Goal: Information Seeking & Learning: Learn about a topic

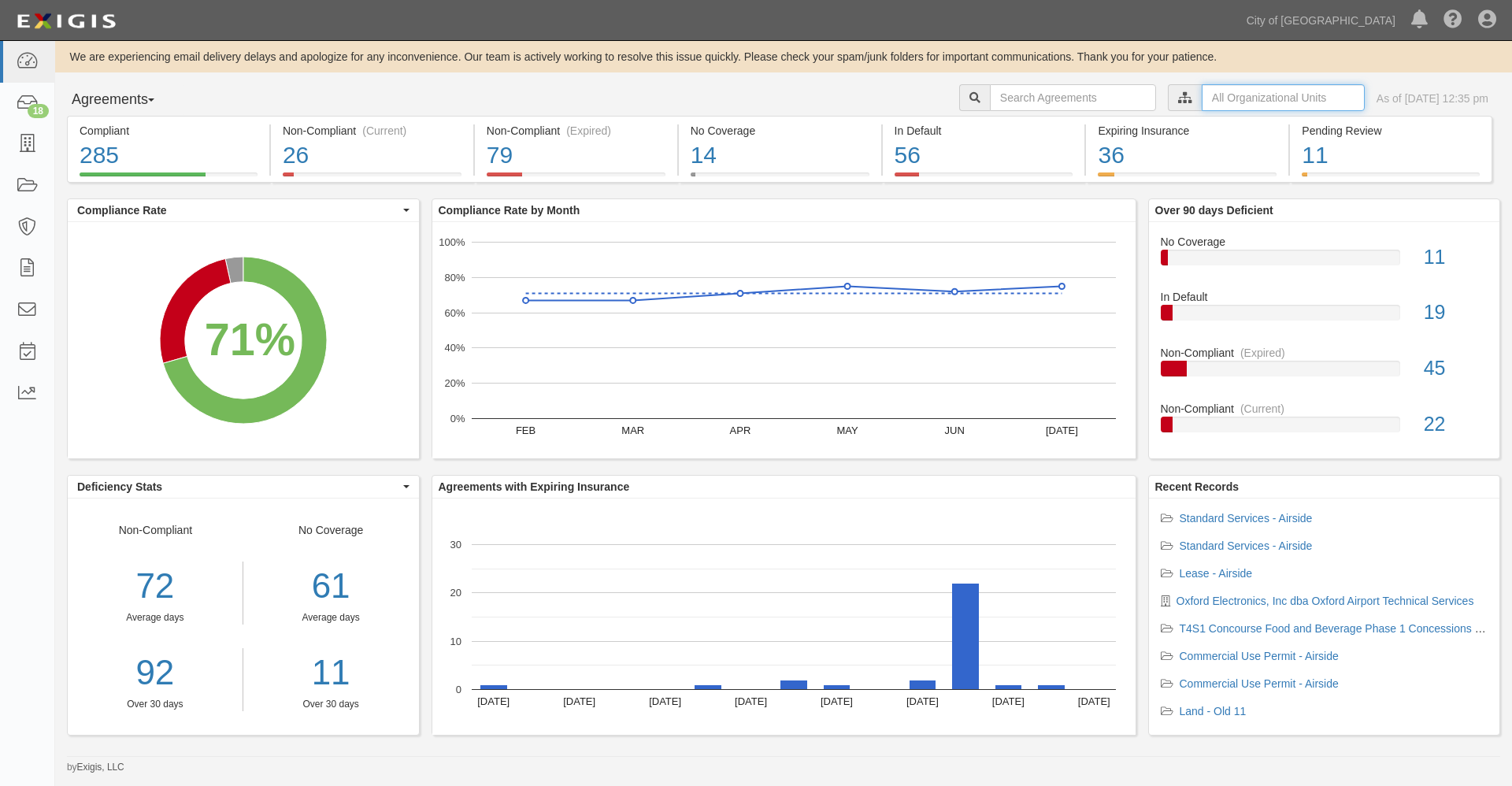
click at [1202, 95] on input "text" at bounding box center [1283, 98] width 163 height 27
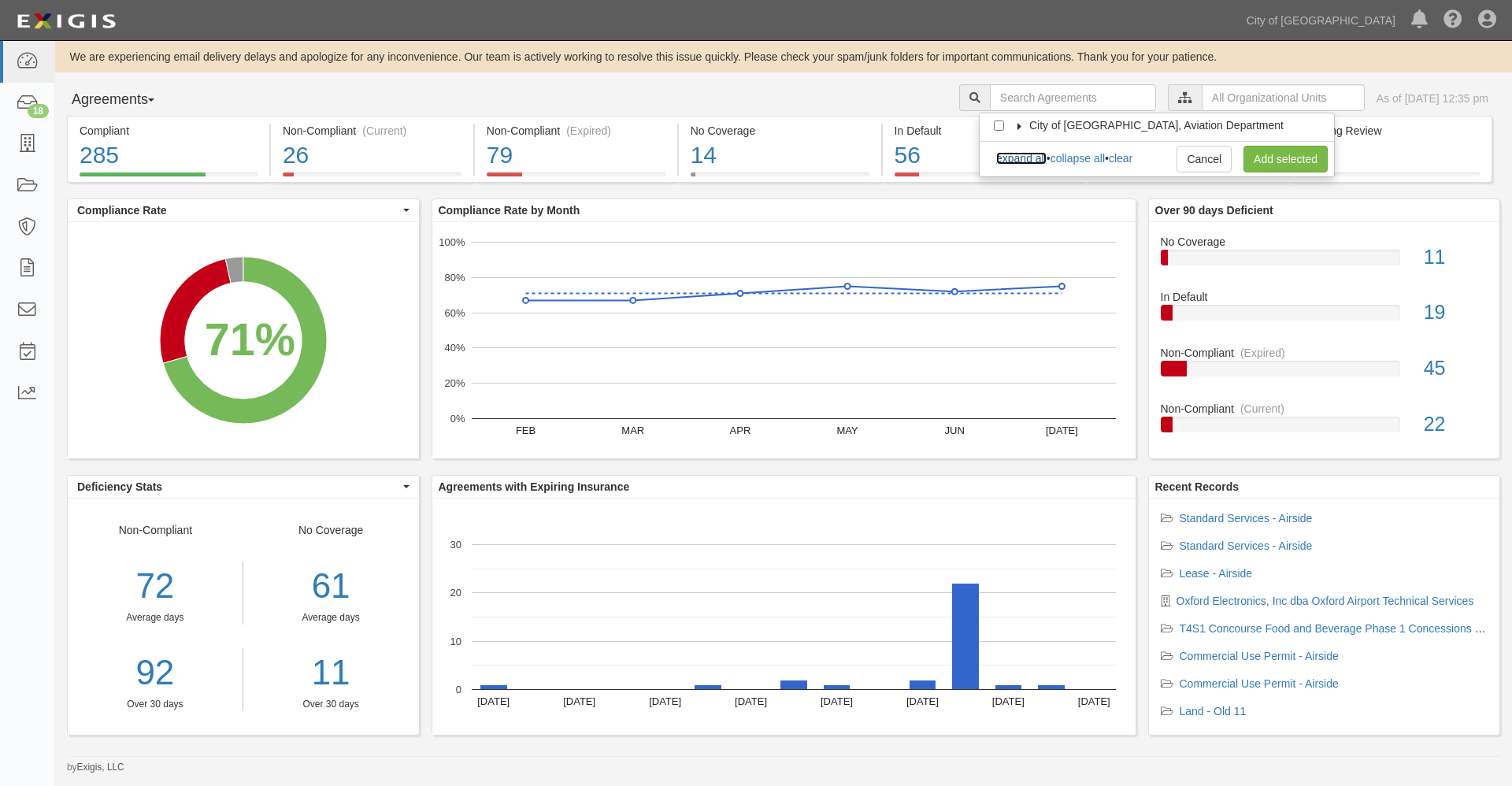
click at [1031, 158] on link "expand all" at bounding box center [1021, 158] width 51 height 13
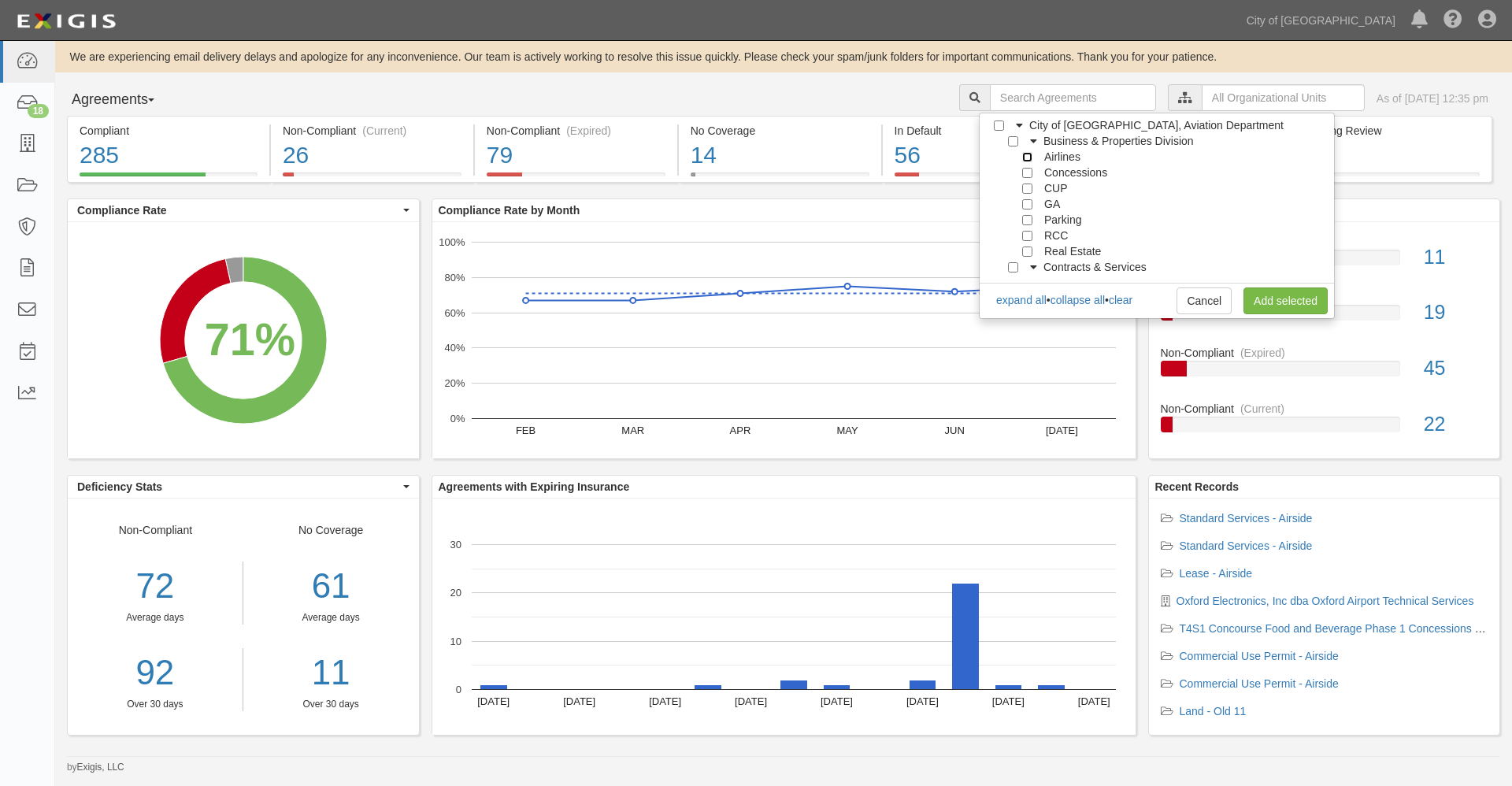
click at [1028, 158] on input "Airlines" at bounding box center [1027, 156] width 10 height 10
checkbox input "true"
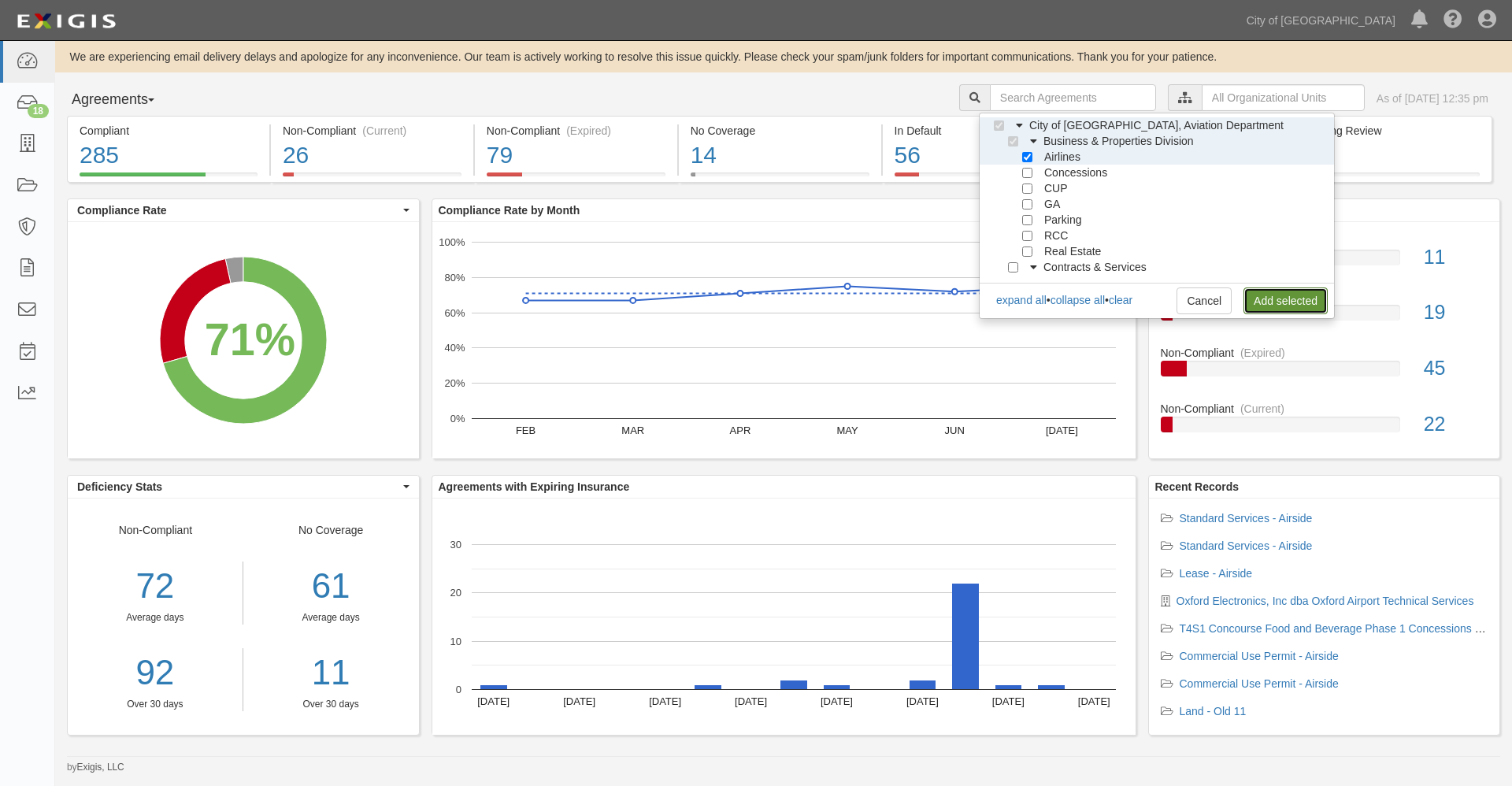
click at [1284, 303] on link "Add selected" at bounding box center [1286, 300] width 85 height 27
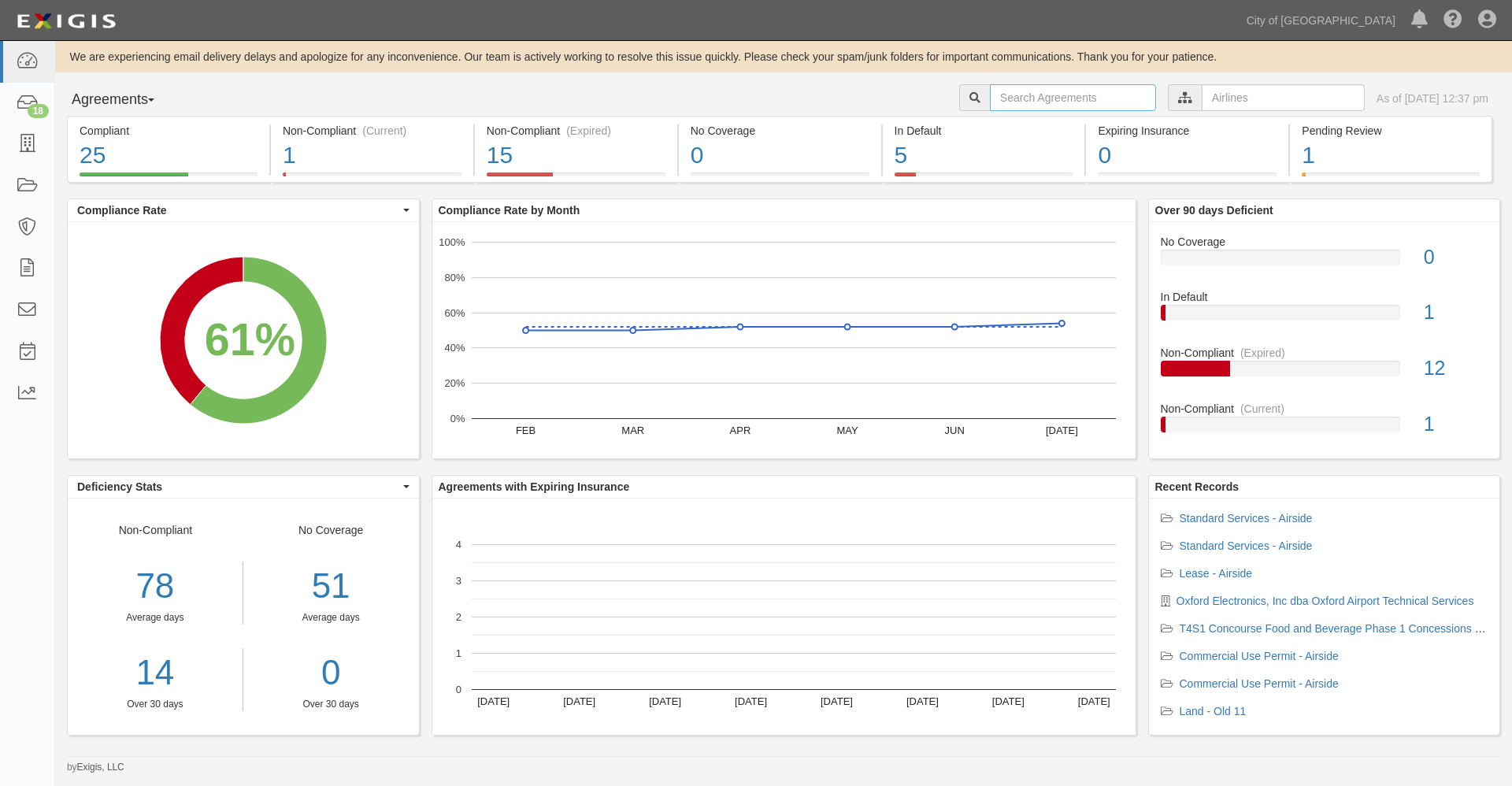
click at [1002, 102] on input "text" at bounding box center [1073, 98] width 167 height 27
type input "140268"
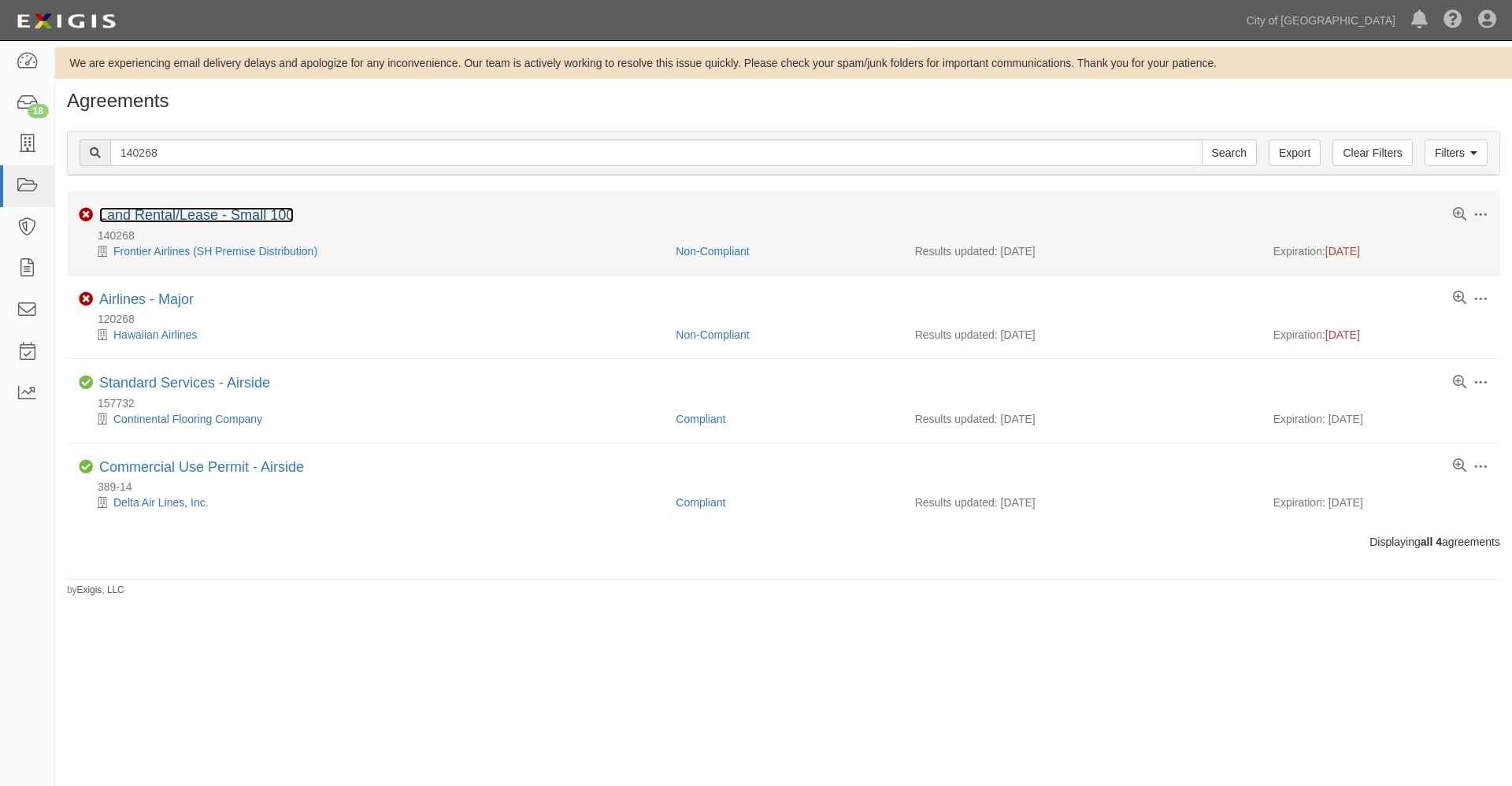
click at [189, 215] on link "Land Rental/Lease - Small 100" at bounding box center [196, 214] width 194 height 16
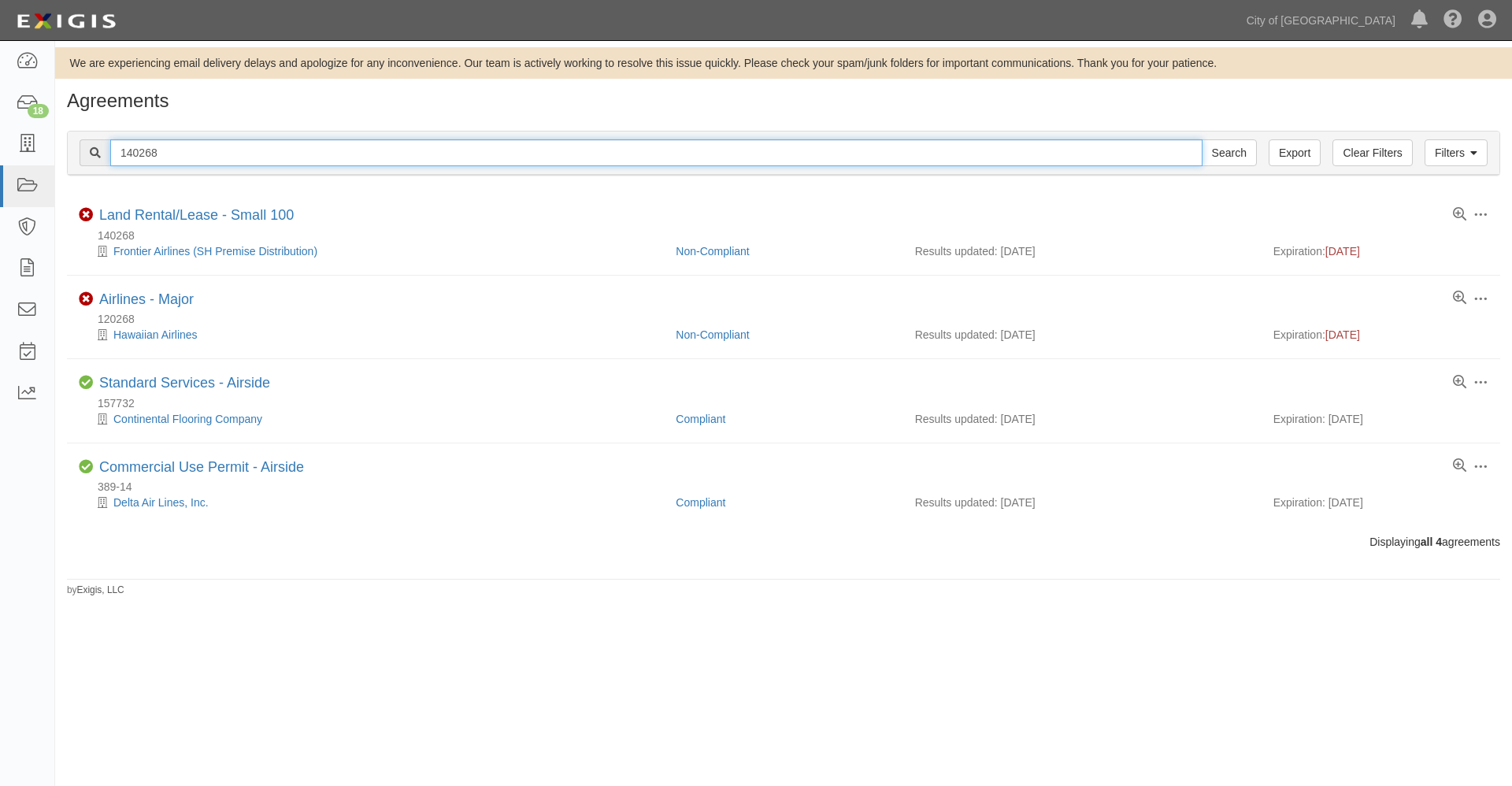
drag, startPoint x: 165, startPoint y: 150, endPoint x: 71, endPoint y: 131, distance: 95.9
click at [71, 131] on div "Filters Clear Filters Export 140268 Search Filters Compliance Status Compliant …" at bounding box center [783, 153] width 1433 height 45
click at [1202, 139] on input "Search" at bounding box center [1229, 152] width 55 height 27
type input "155021'"
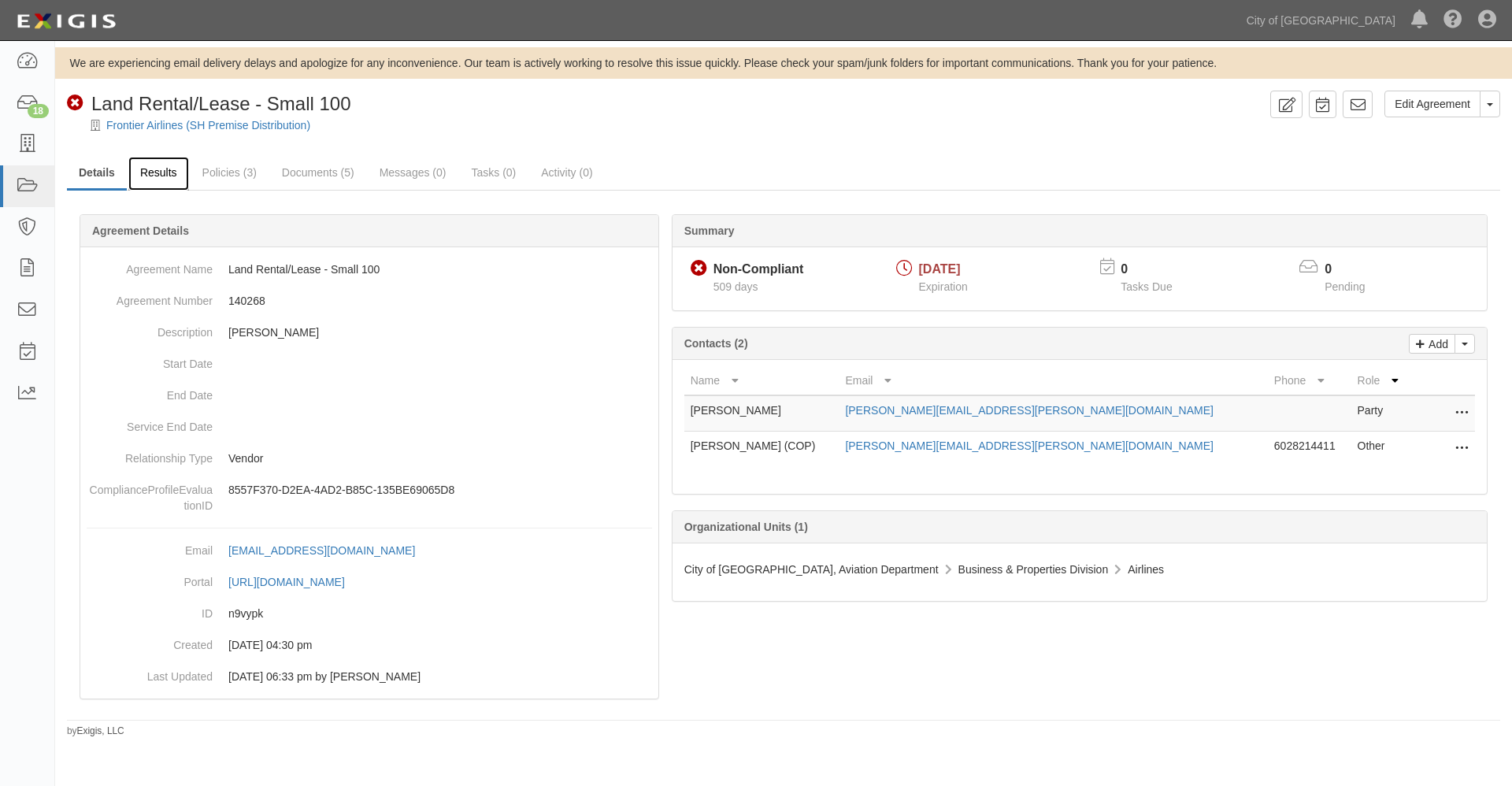
click at [161, 179] on link "Results" at bounding box center [158, 173] width 61 height 34
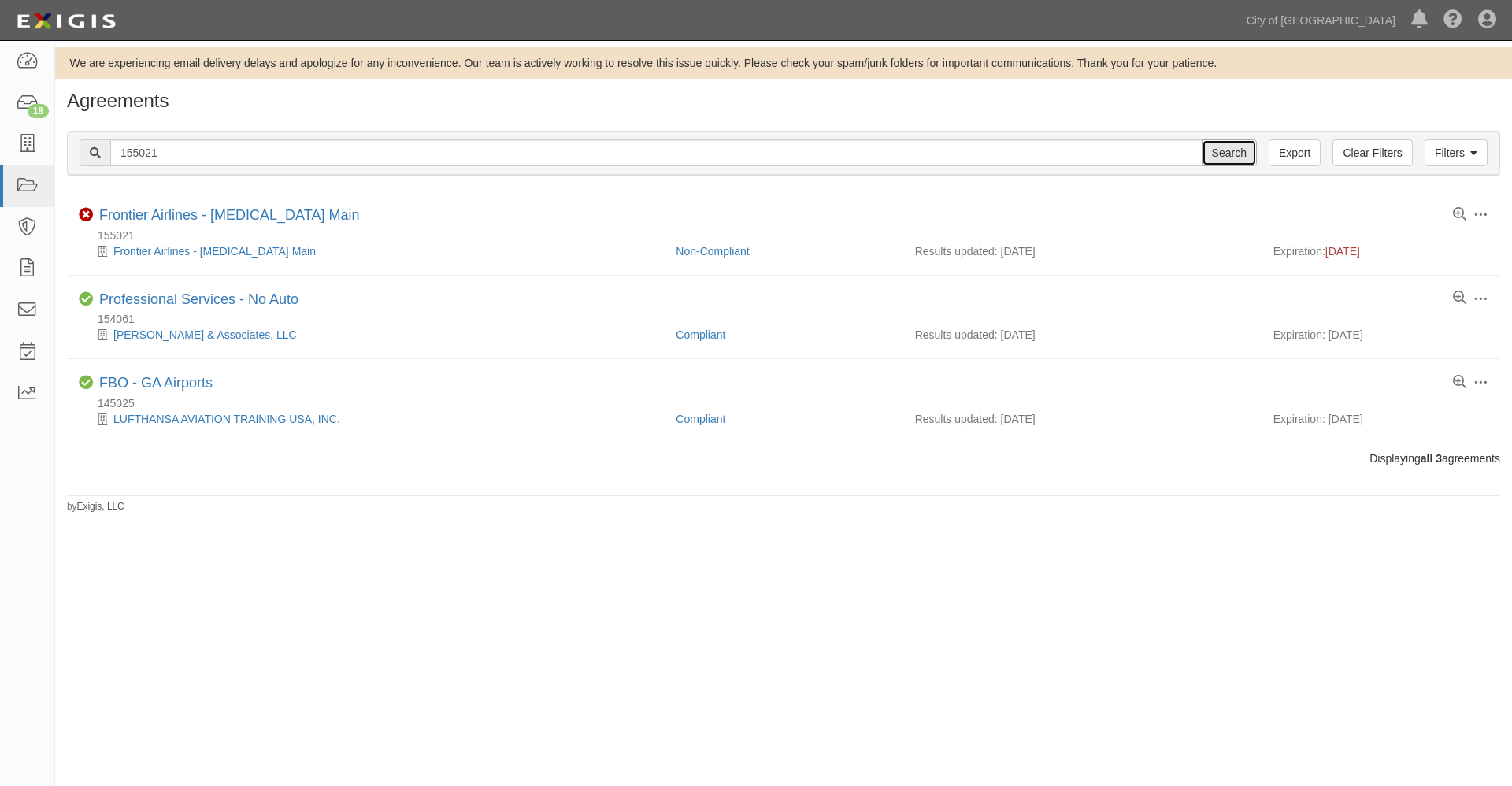
click at [1231, 155] on input "Search" at bounding box center [1229, 152] width 55 height 27
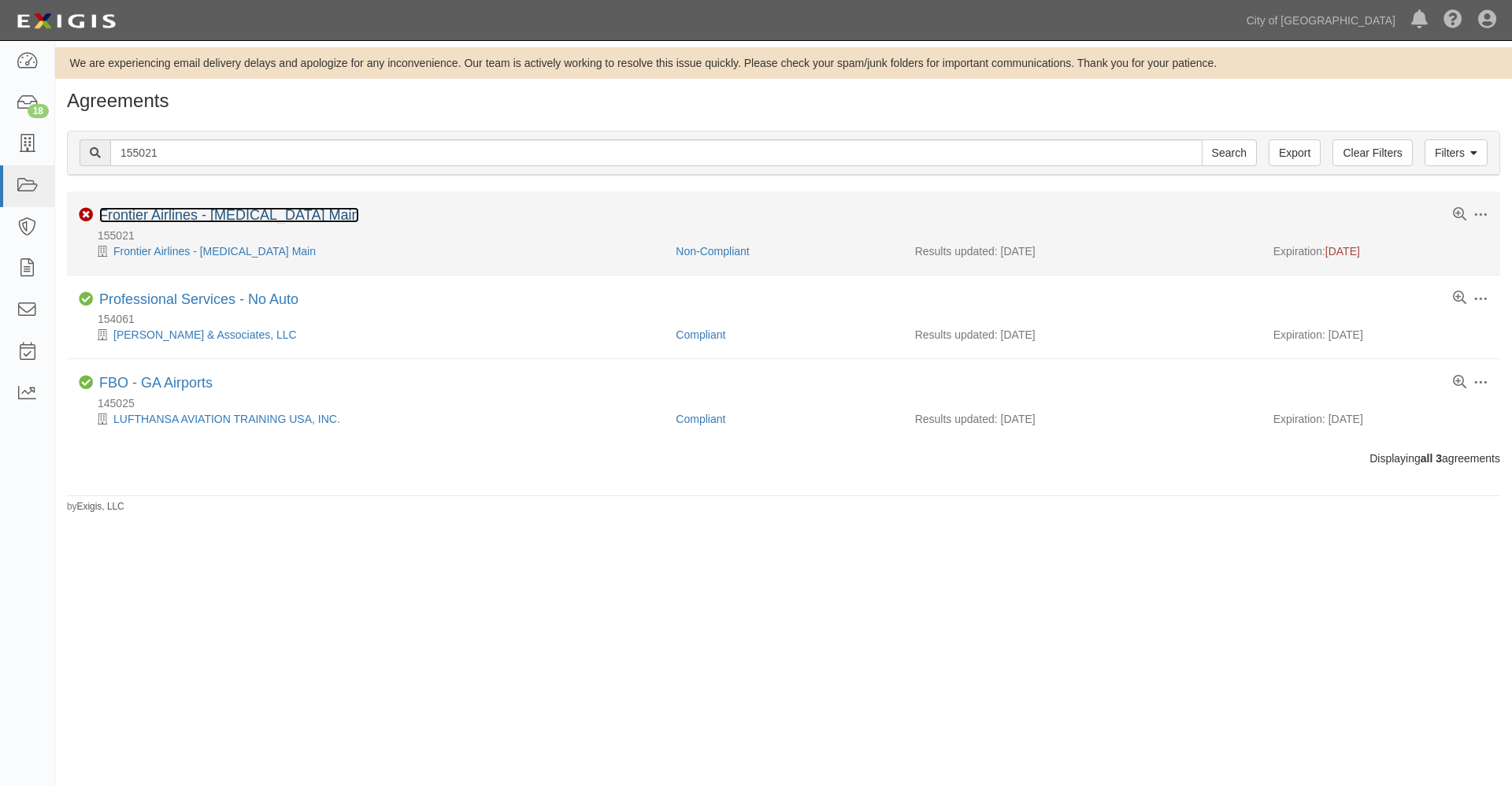
click at [168, 217] on link "Frontier Airlines - T3 Main" at bounding box center [229, 214] width 260 height 16
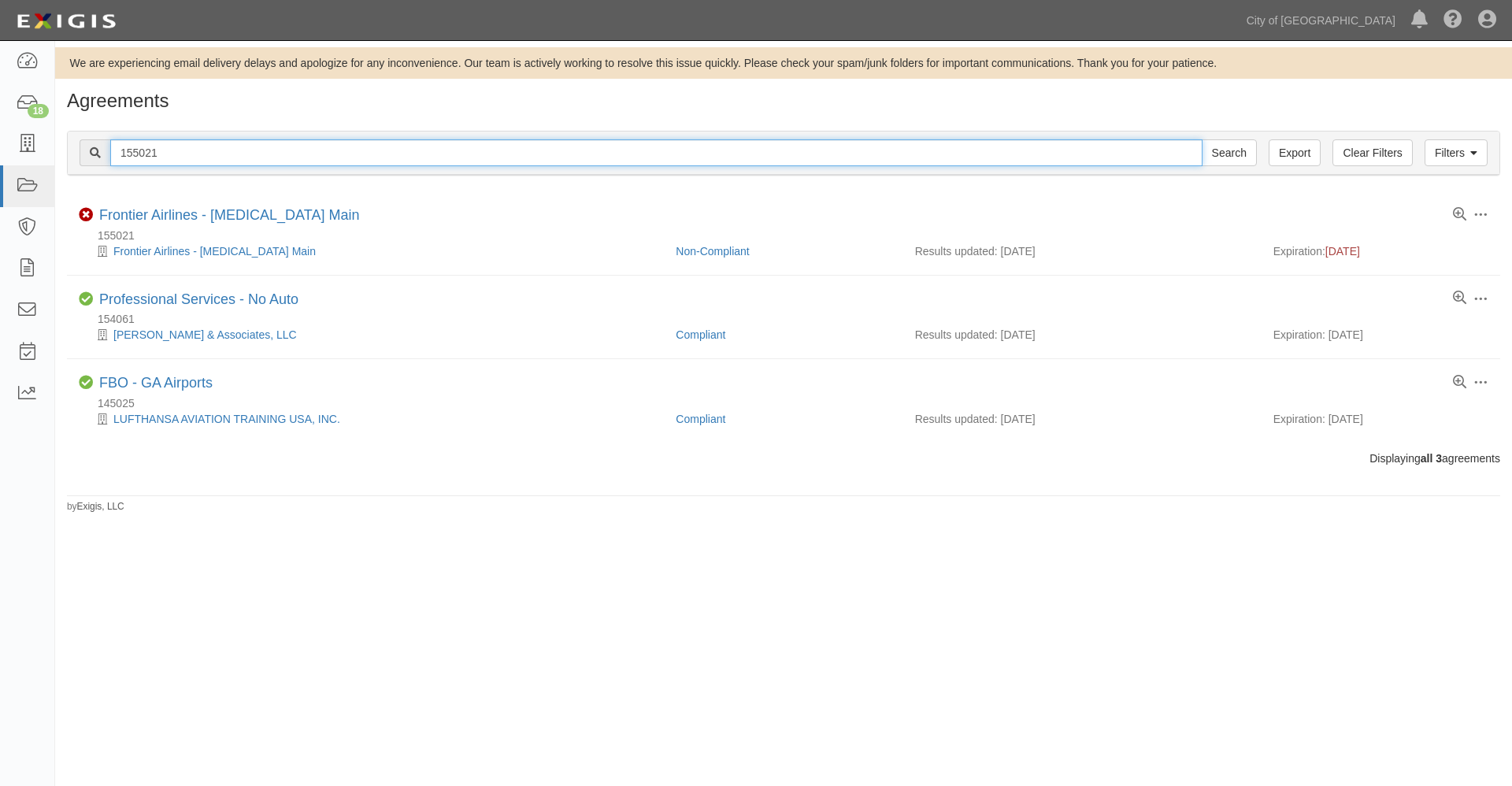
drag, startPoint x: 172, startPoint y: 148, endPoint x: 93, endPoint y: 147, distance: 79.0
click at [93, 147] on div "155021 Search" at bounding box center [667, 152] width 1177 height 27
drag, startPoint x: 157, startPoint y: 151, endPoint x: 40, endPoint y: 132, distance: 118.5
click at [40, 132] on body "Toggle navigation Dashboard 18 Inbox Parties Agreements Coverages Documents Mes…" at bounding box center [756, 377] width 1512 height 755
type input "stellar"
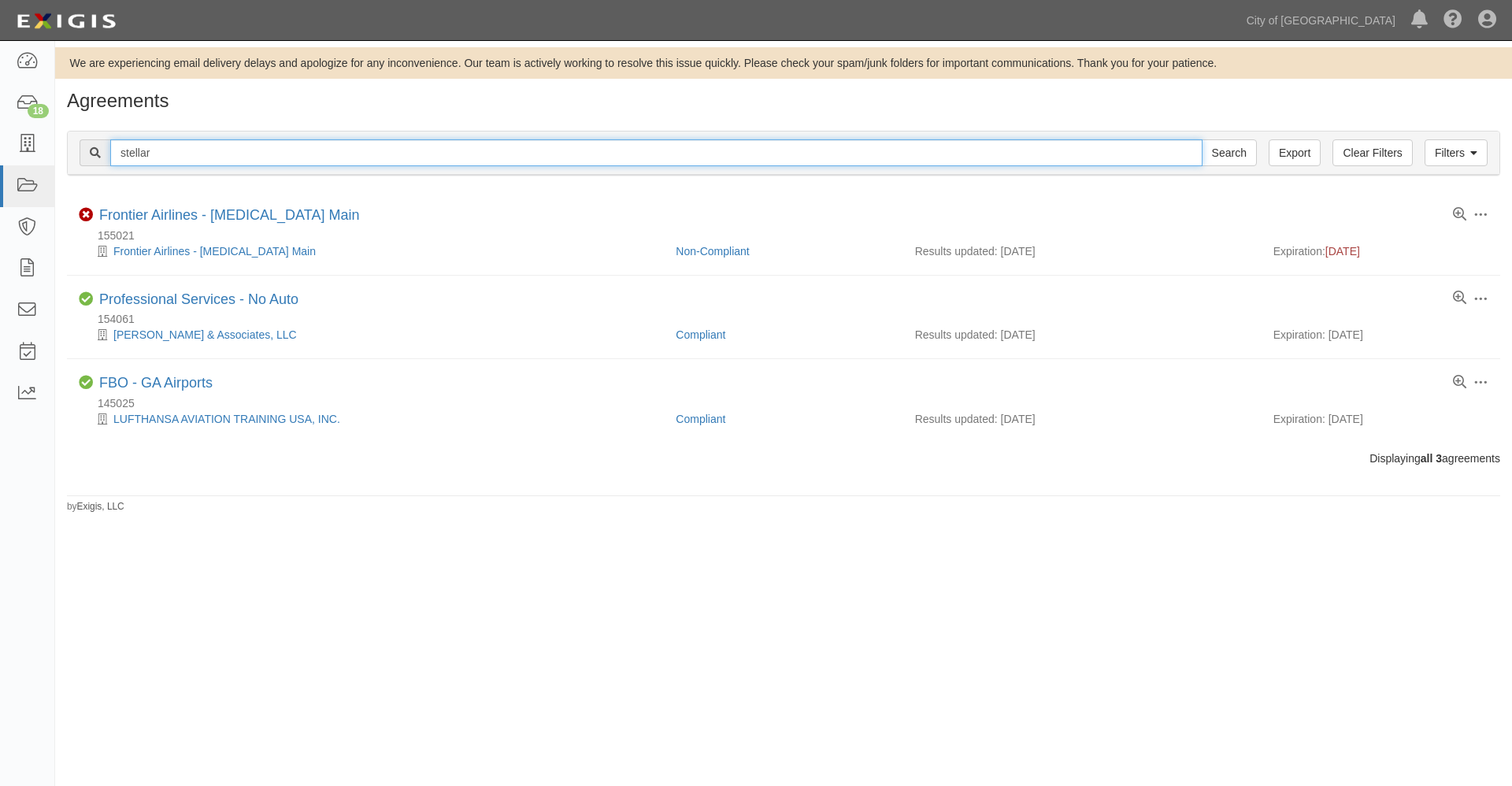
click at [1202, 139] on input "Search" at bounding box center [1229, 152] width 55 height 27
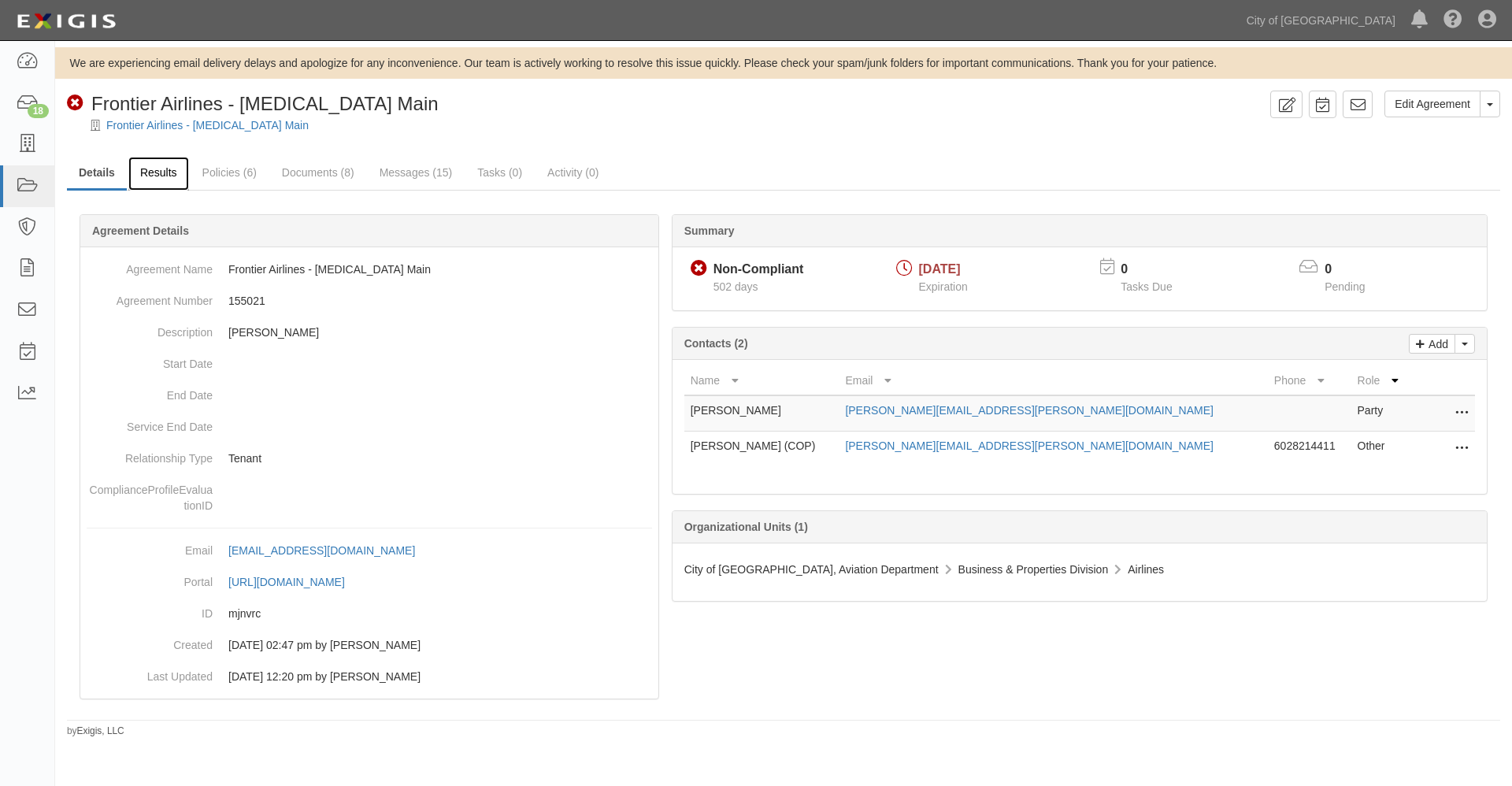
click at [160, 172] on link "Results" at bounding box center [158, 173] width 61 height 34
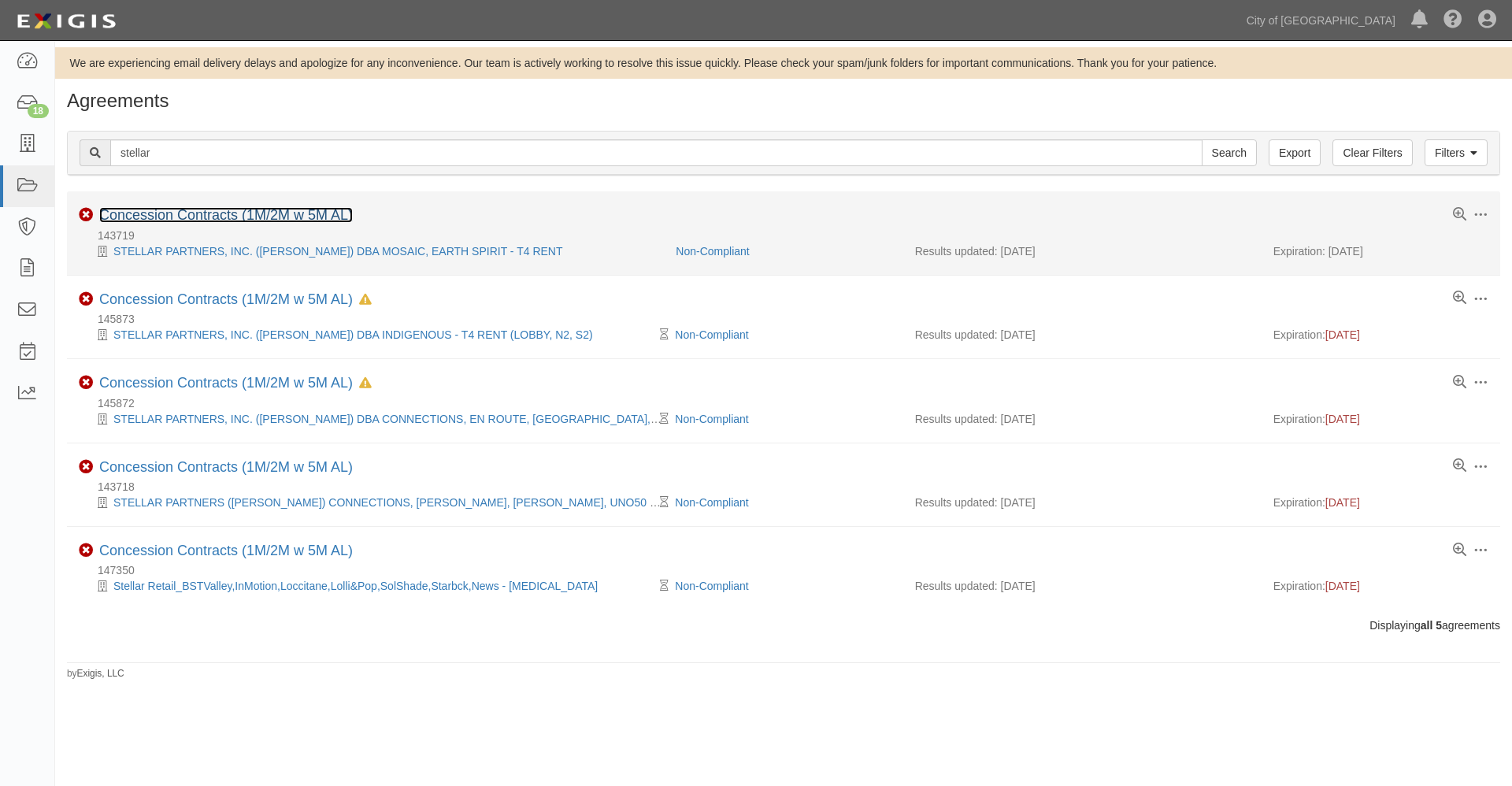
click at [162, 216] on link "Concession Contracts (1M/2M w 5M AL)" at bounding box center [226, 214] width 254 height 16
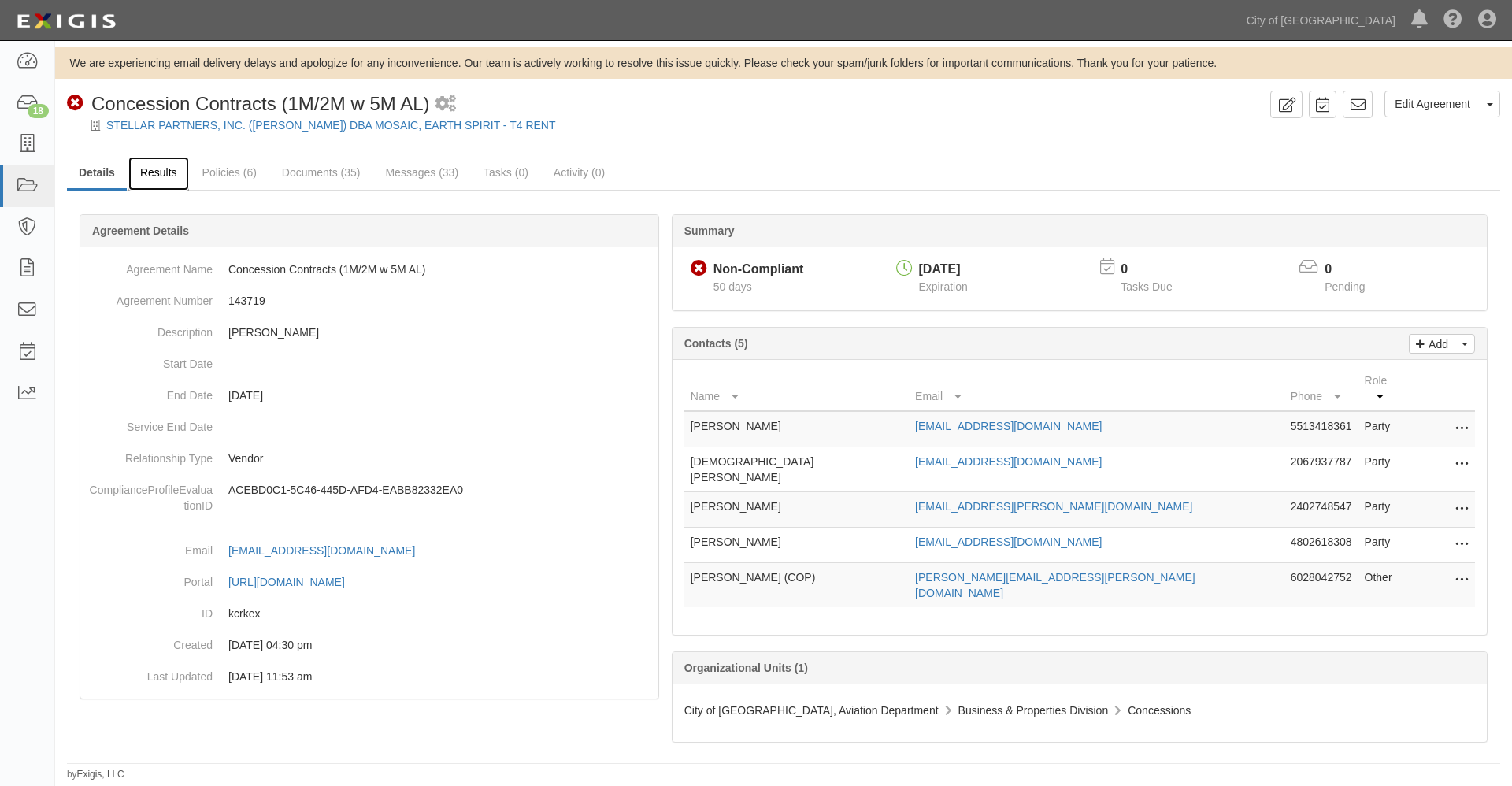
click at [157, 171] on link "Results" at bounding box center [158, 173] width 61 height 34
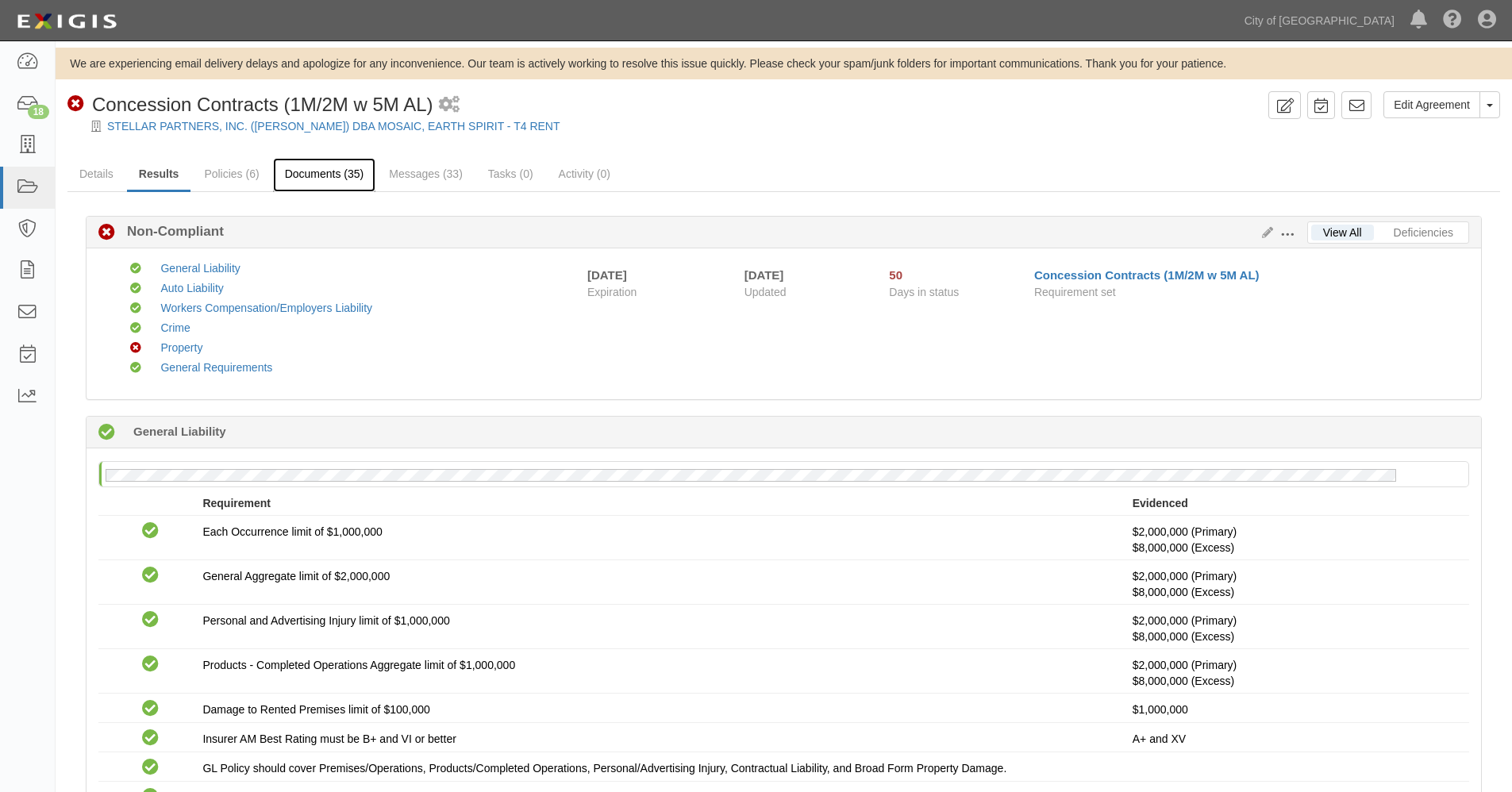
click at [332, 168] on link "Documents (35)" at bounding box center [324, 174] width 103 height 34
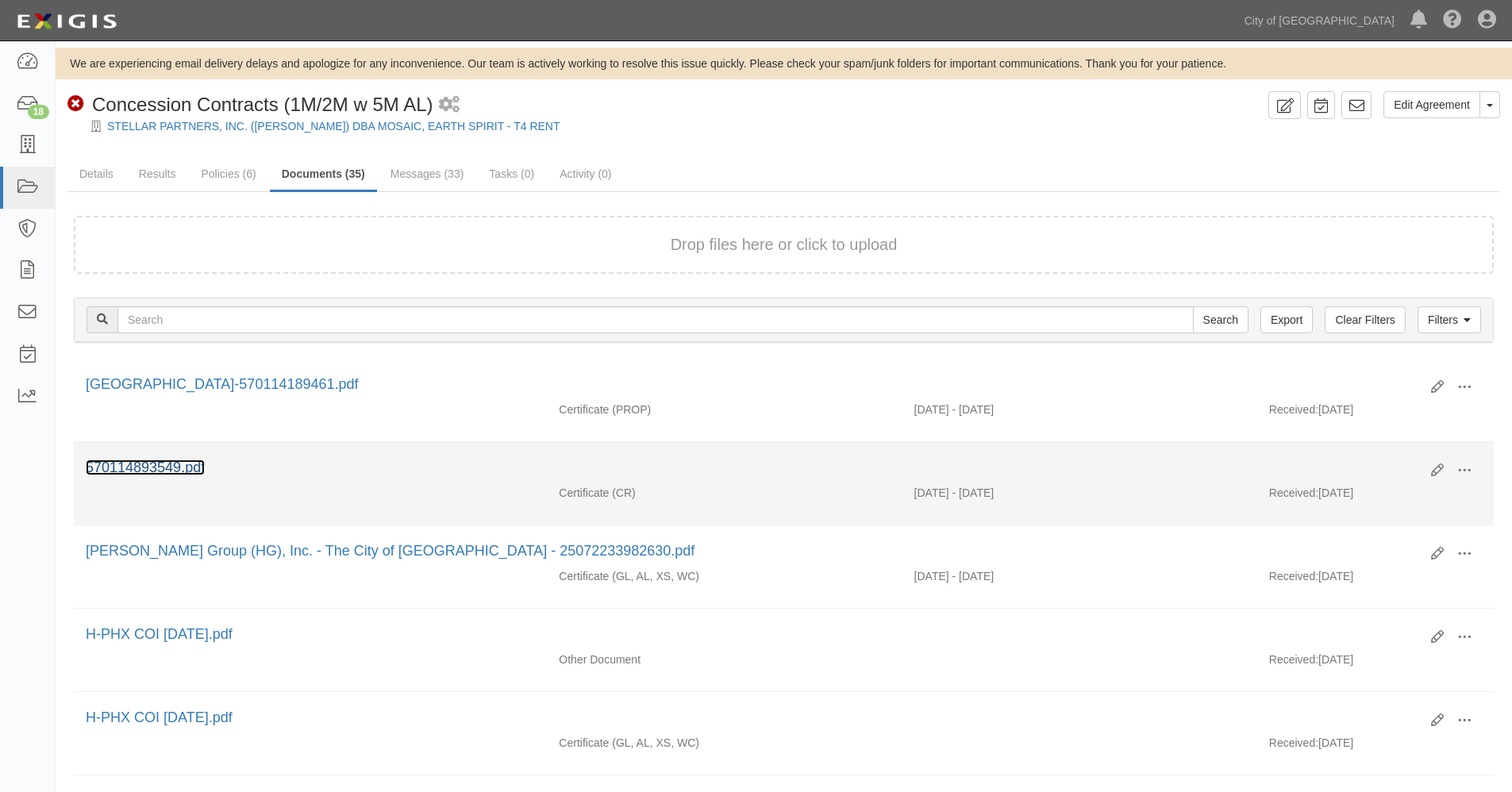
click at [127, 466] on link "570114893549.pdf" at bounding box center [145, 466] width 119 height 16
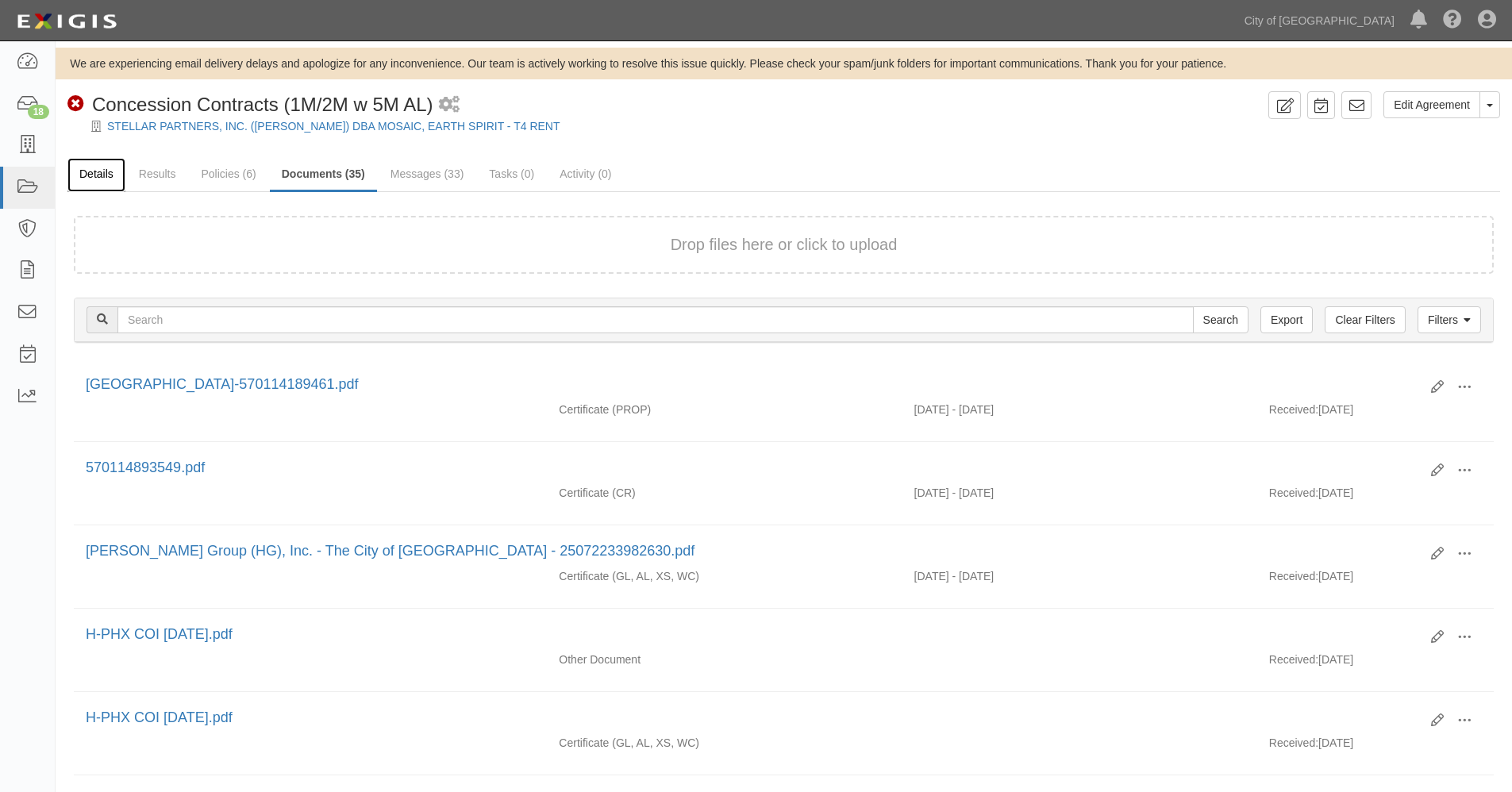
click at [106, 173] on link "Details" at bounding box center [96, 174] width 58 height 34
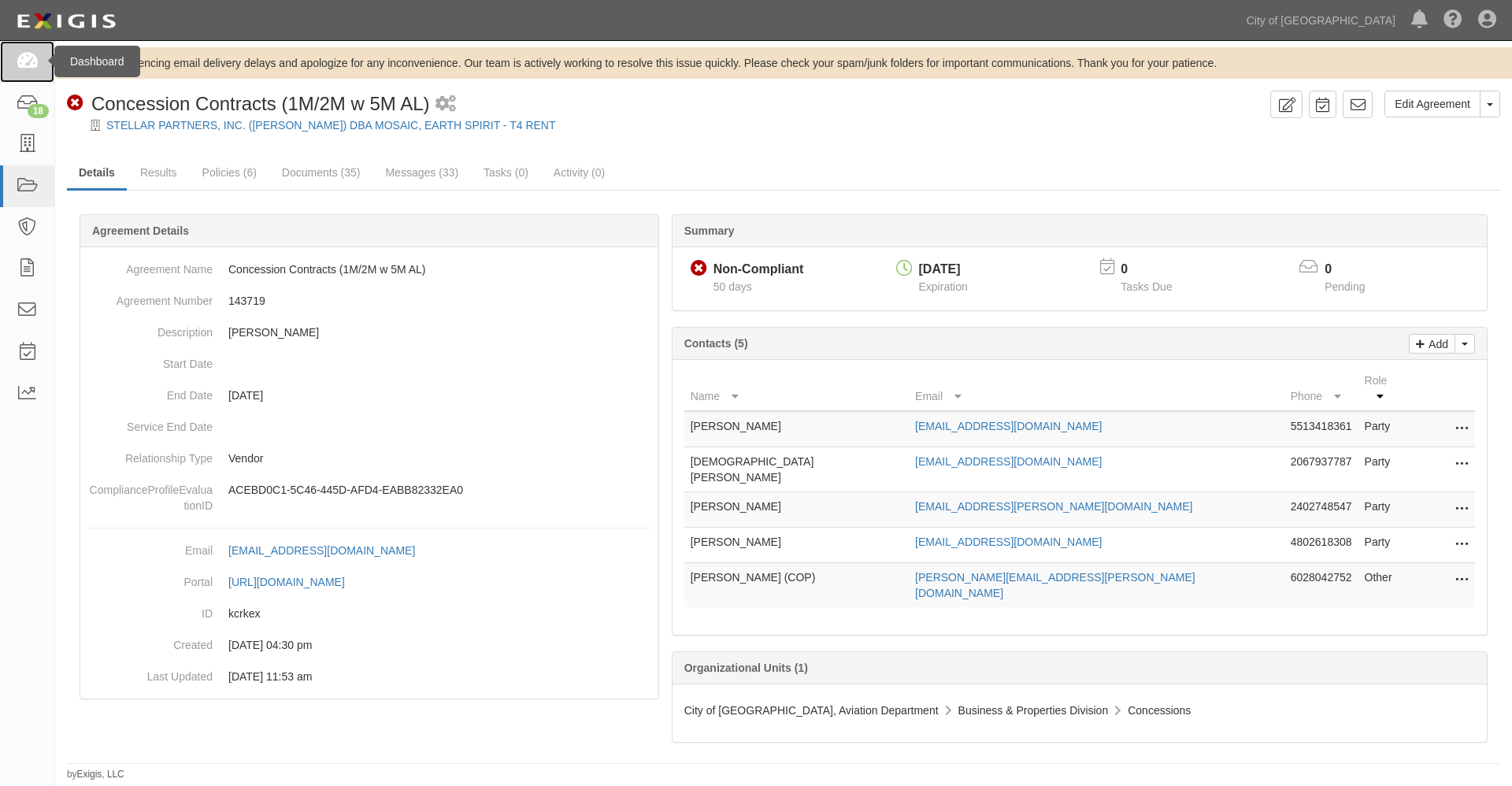
click at [36, 60] on icon at bounding box center [27, 62] width 22 height 18
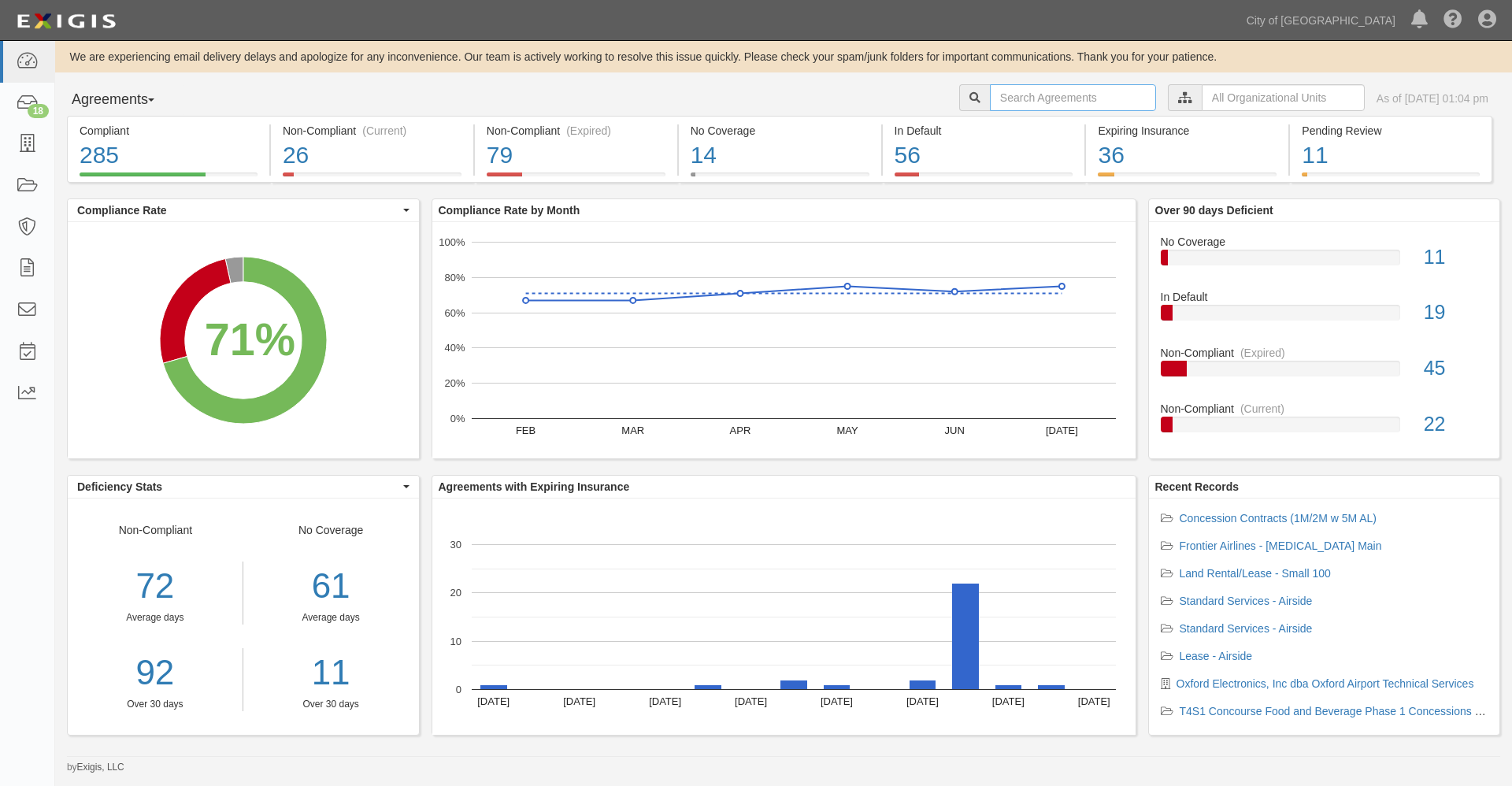
click at [1011, 95] on input "text" at bounding box center [1073, 98] width 167 height 27
click at [1074, 99] on input "Hawaiian Airlines" at bounding box center [1073, 98] width 167 height 27
type input "Hawaiian Airlines"
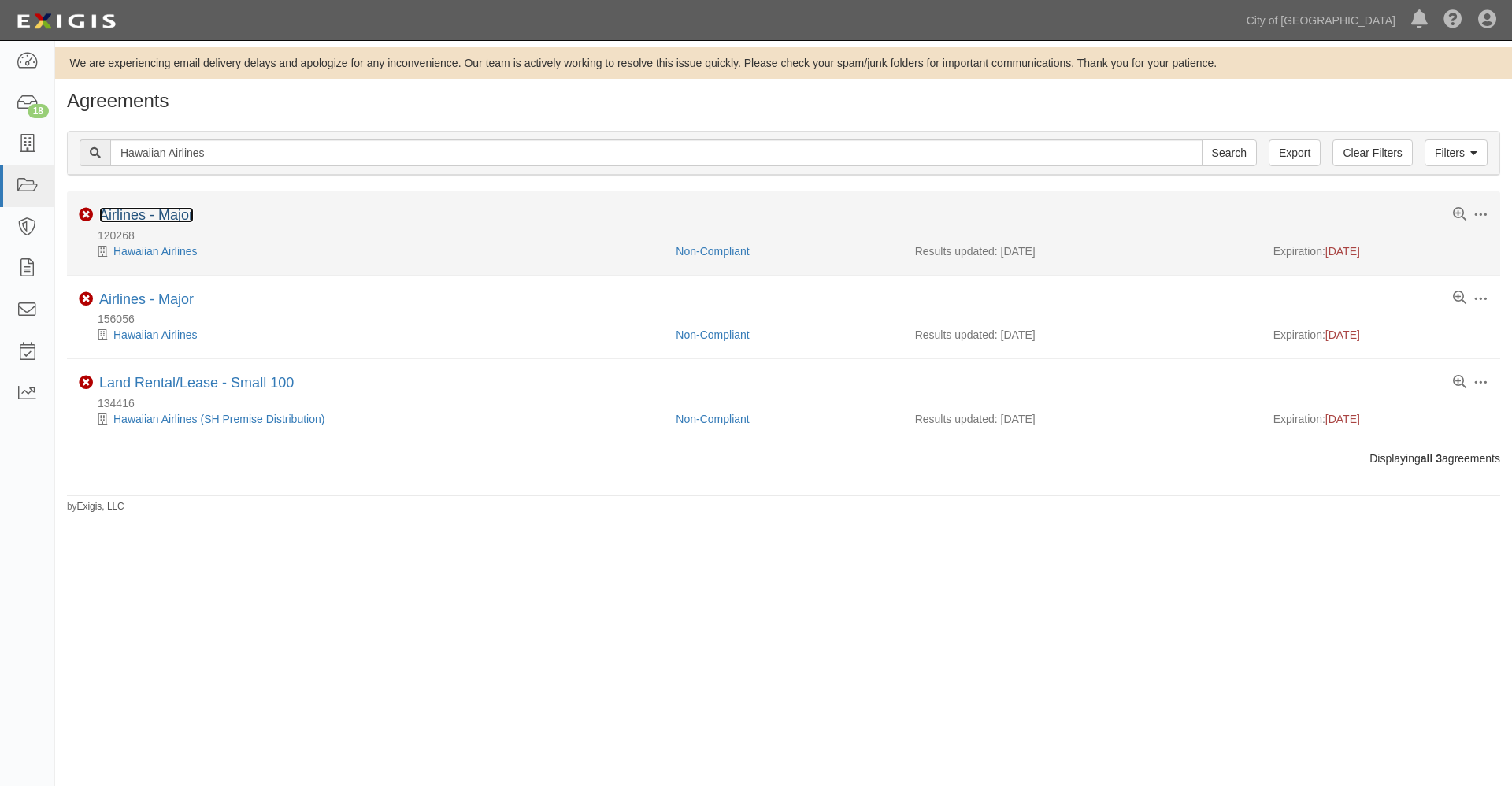
click at [155, 217] on link "Airlines - Major" at bounding box center [146, 214] width 95 height 16
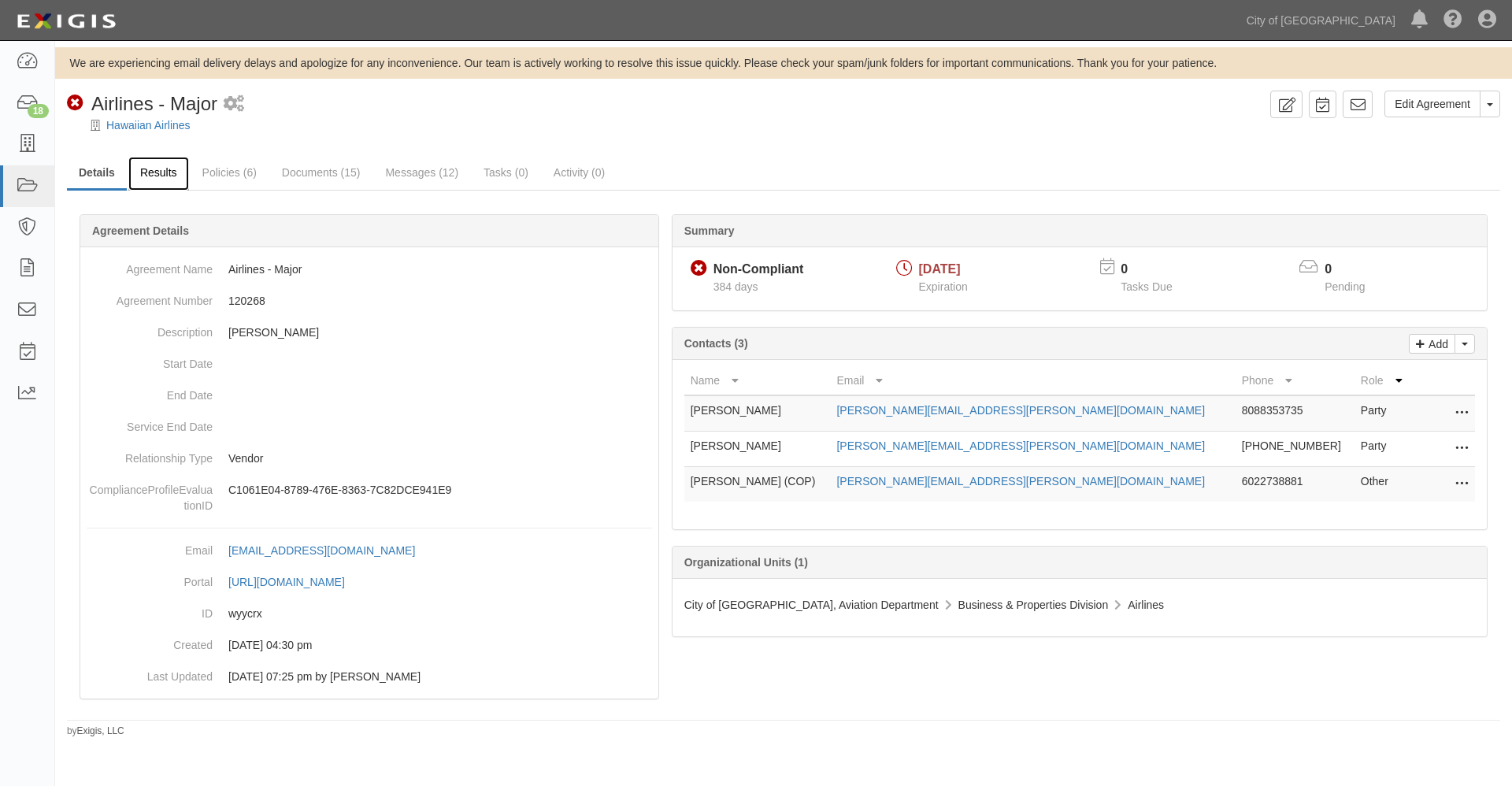
click at [161, 167] on link "Results" at bounding box center [158, 173] width 61 height 34
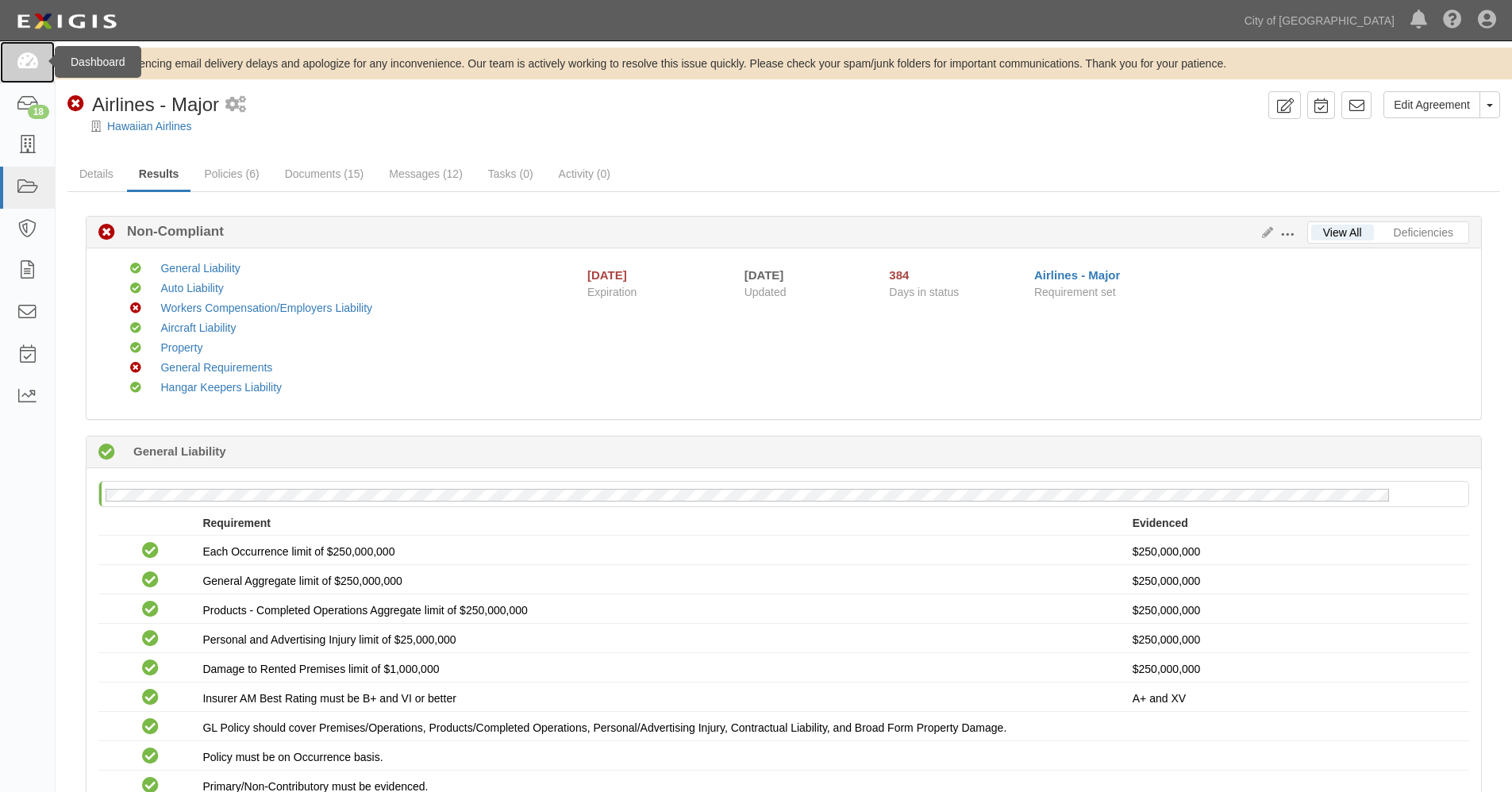
click at [24, 59] on icon at bounding box center [27, 62] width 22 height 19
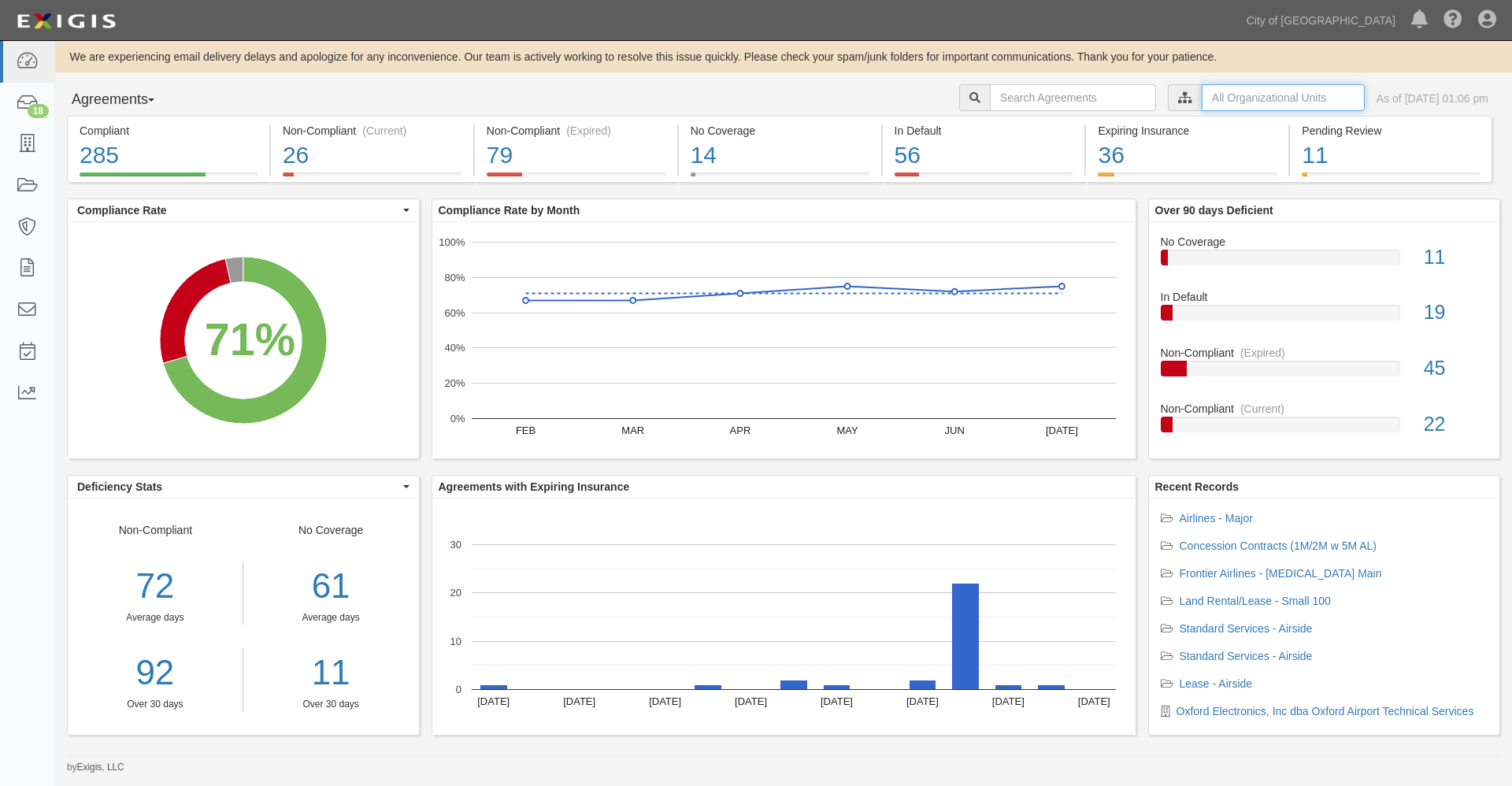
click at [1202, 96] on input "text" at bounding box center [1283, 98] width 163 height 27
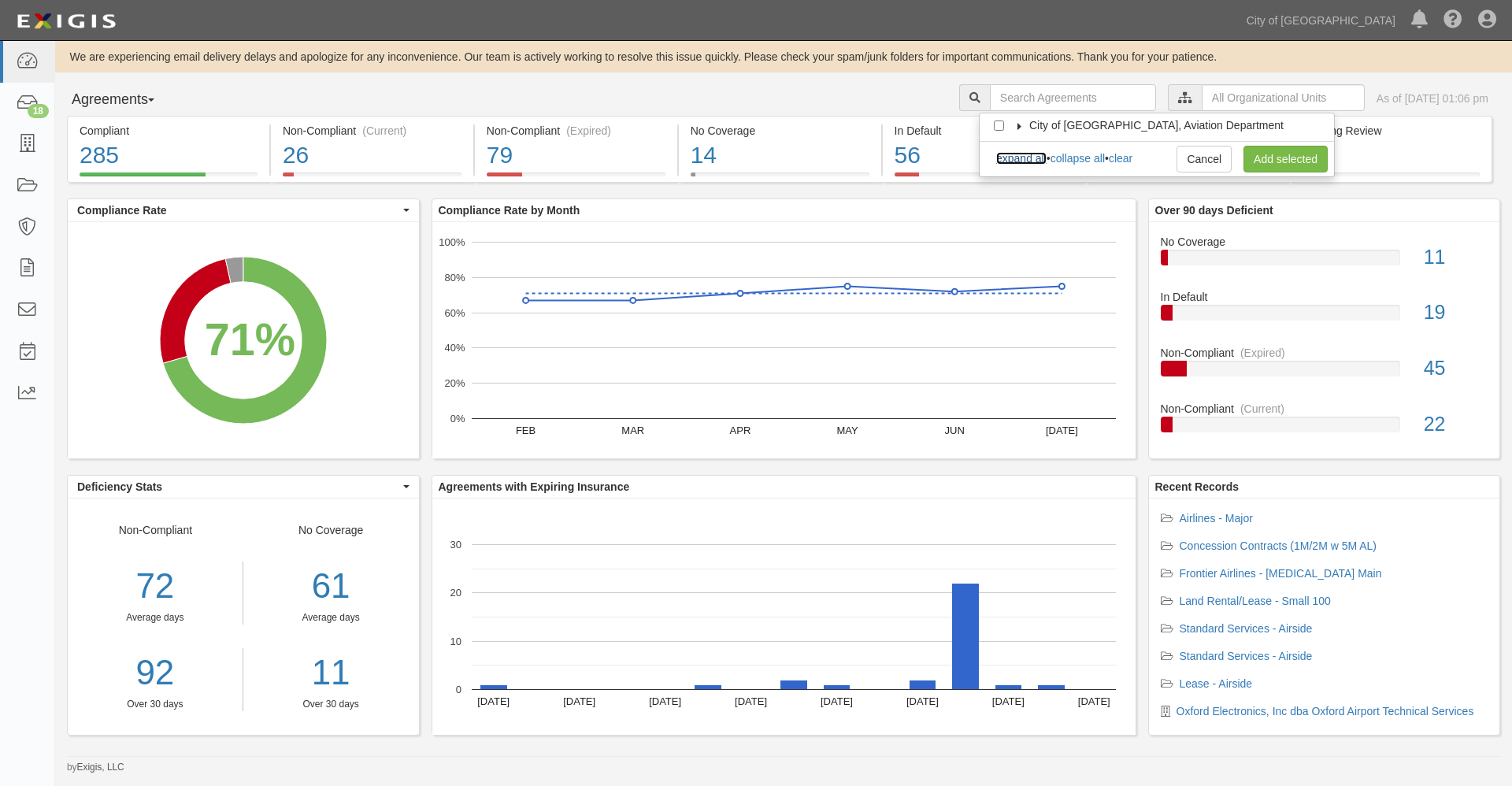
click at [1034, 159] on link "expand all" at bounding box center [1021, 158] width 51 height 13
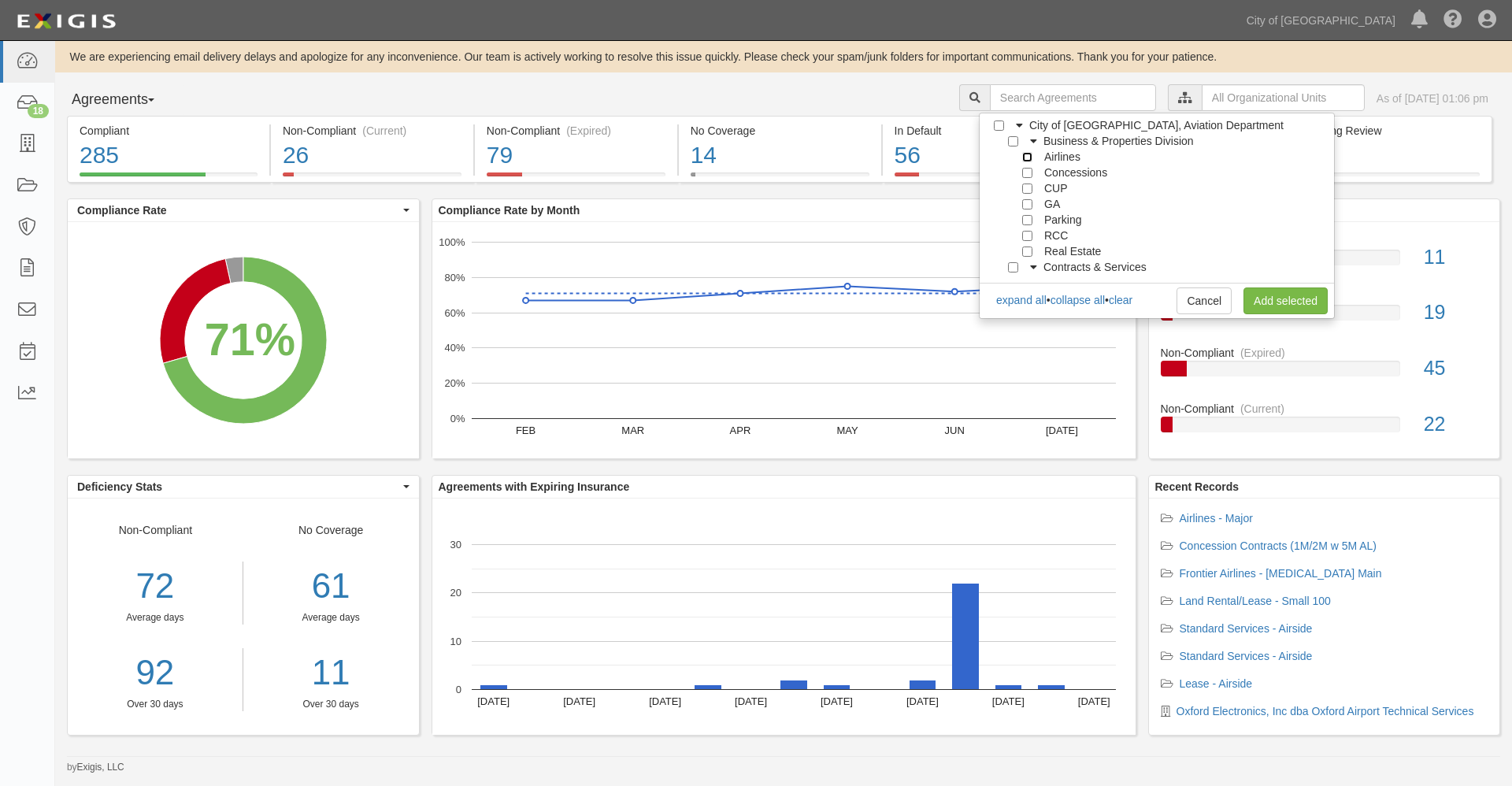
click at [1030, 157] on input "Airlines" at bounding box center [1027, 156] width 10 height 10
checkbox input "true"
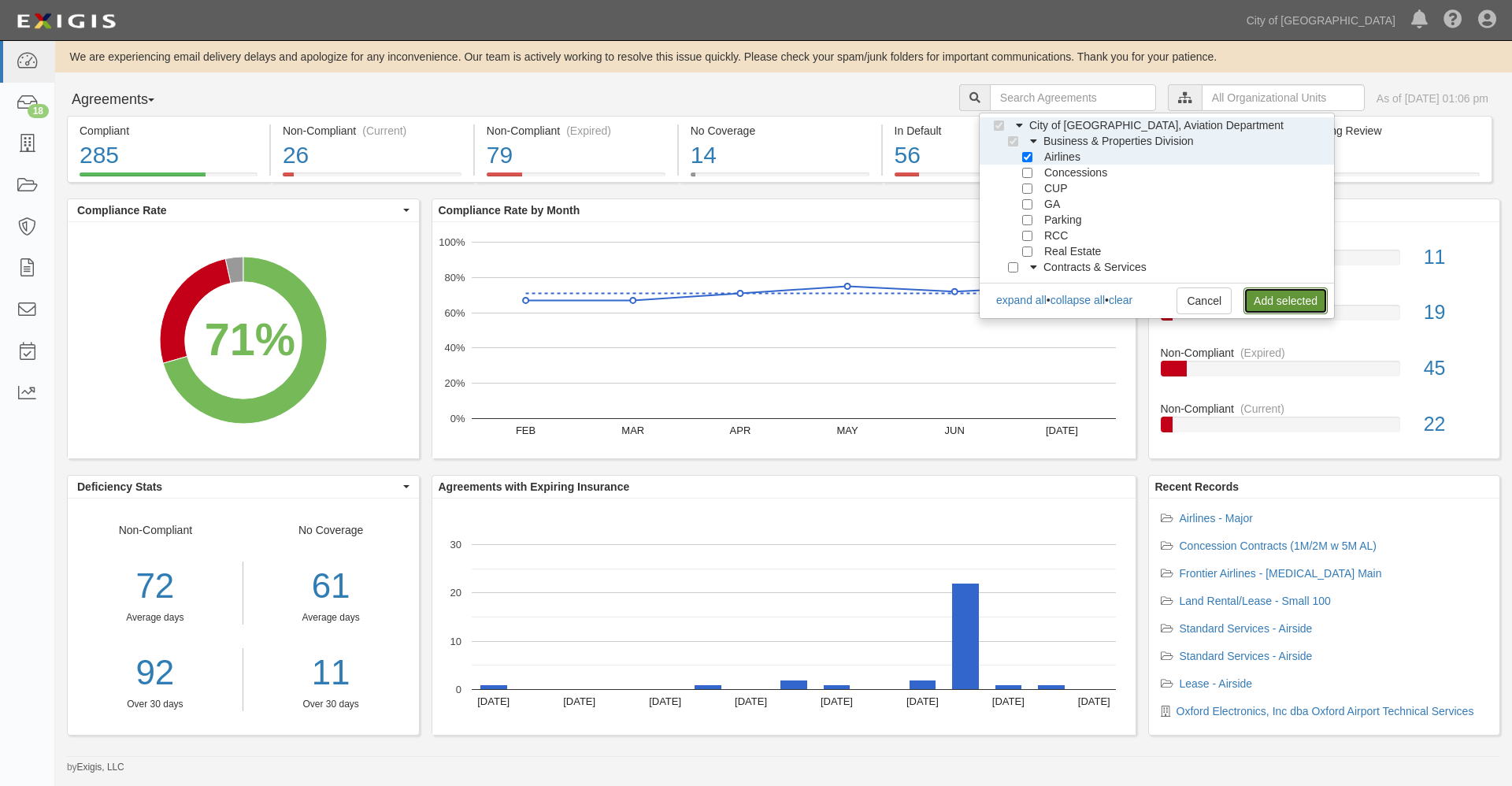
click at [1257, 297] on link "Add selected" at bounding box center [1286, 300] width 85 height 27
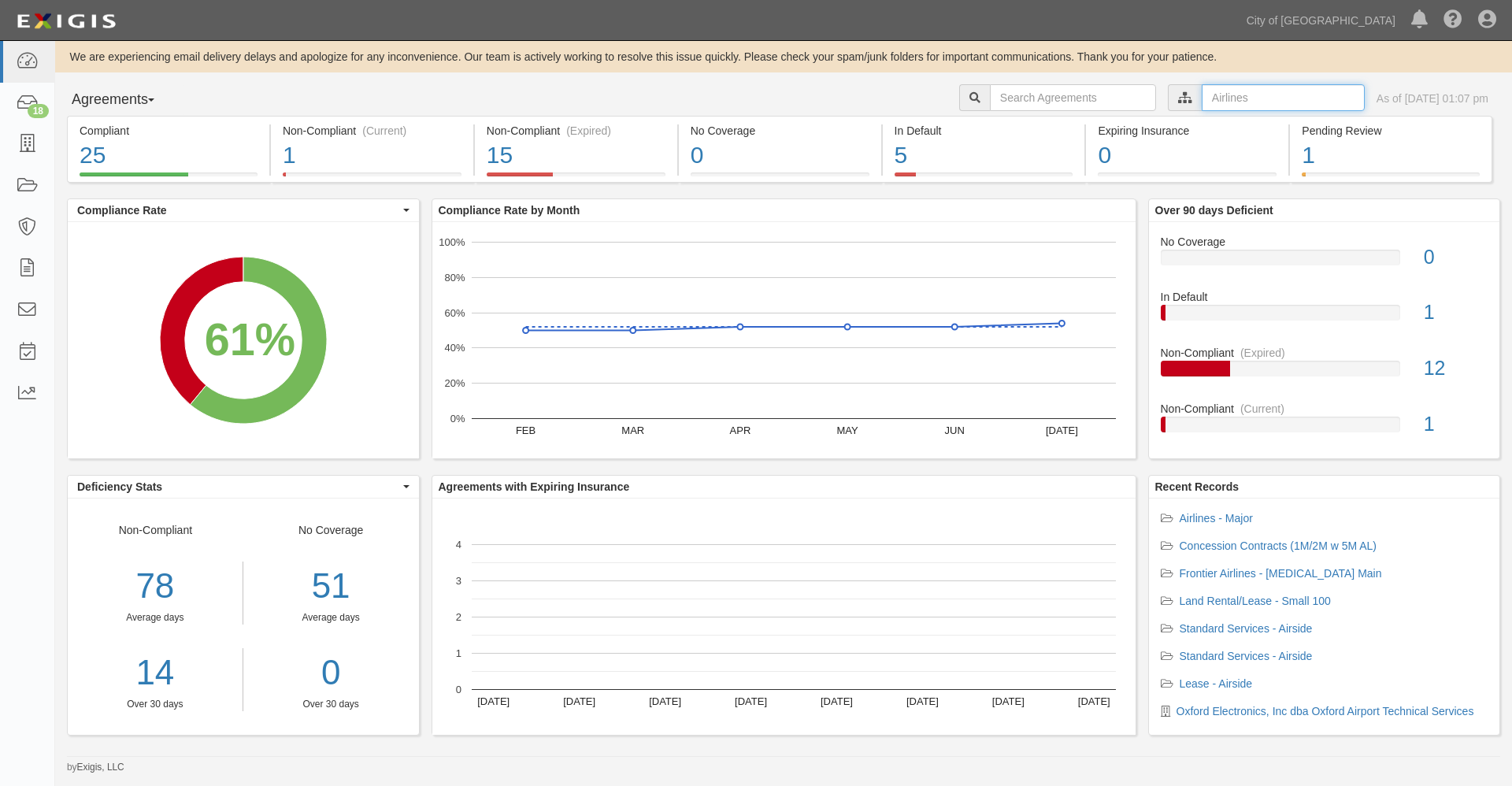
click at [1202, 96] on input "text" at bounding box center [1283, 98] width 163 height 27
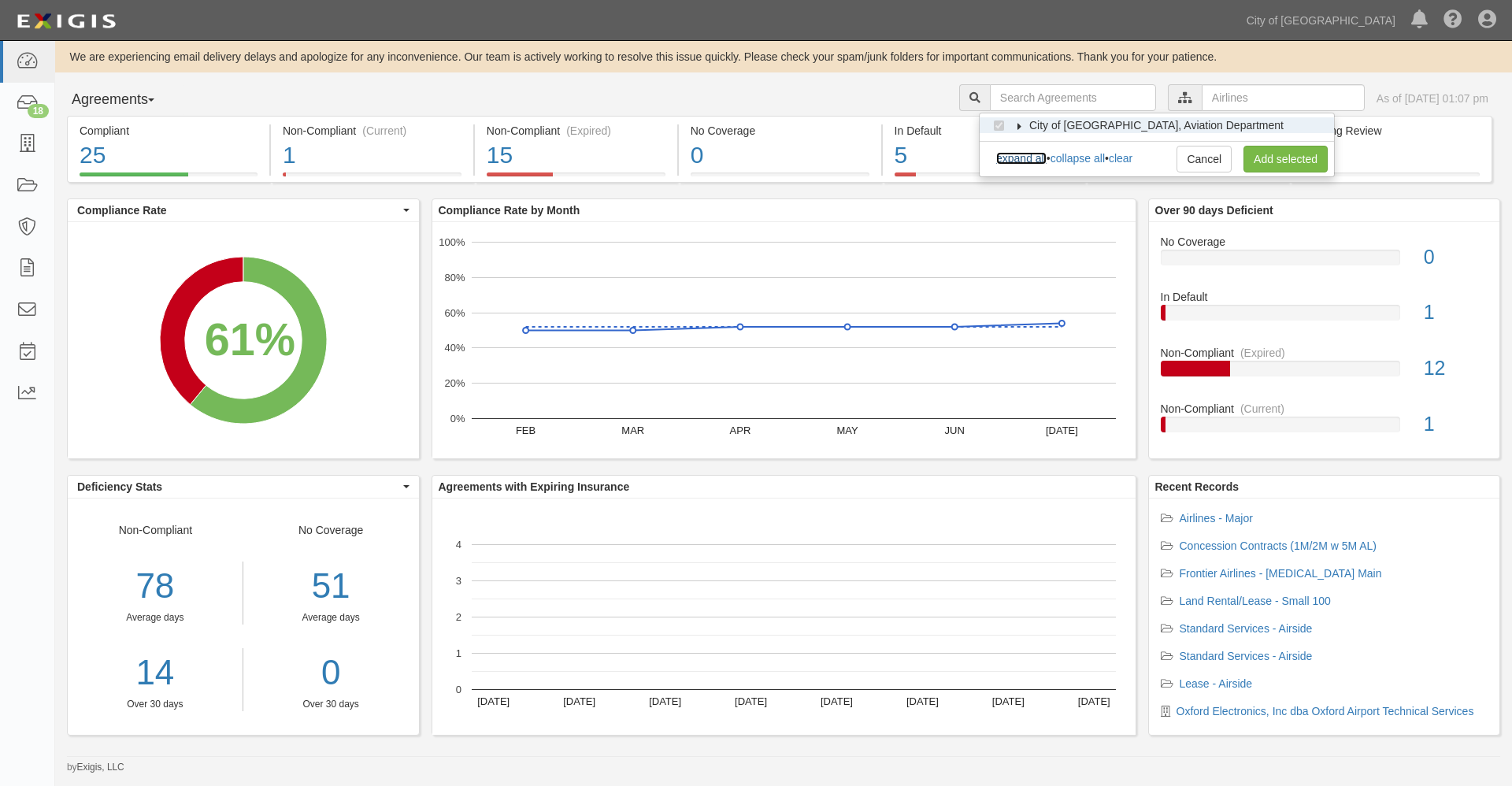
click at [1030, 155] on link "expand all" at bounding box center [1021, 158] width 51 height 13
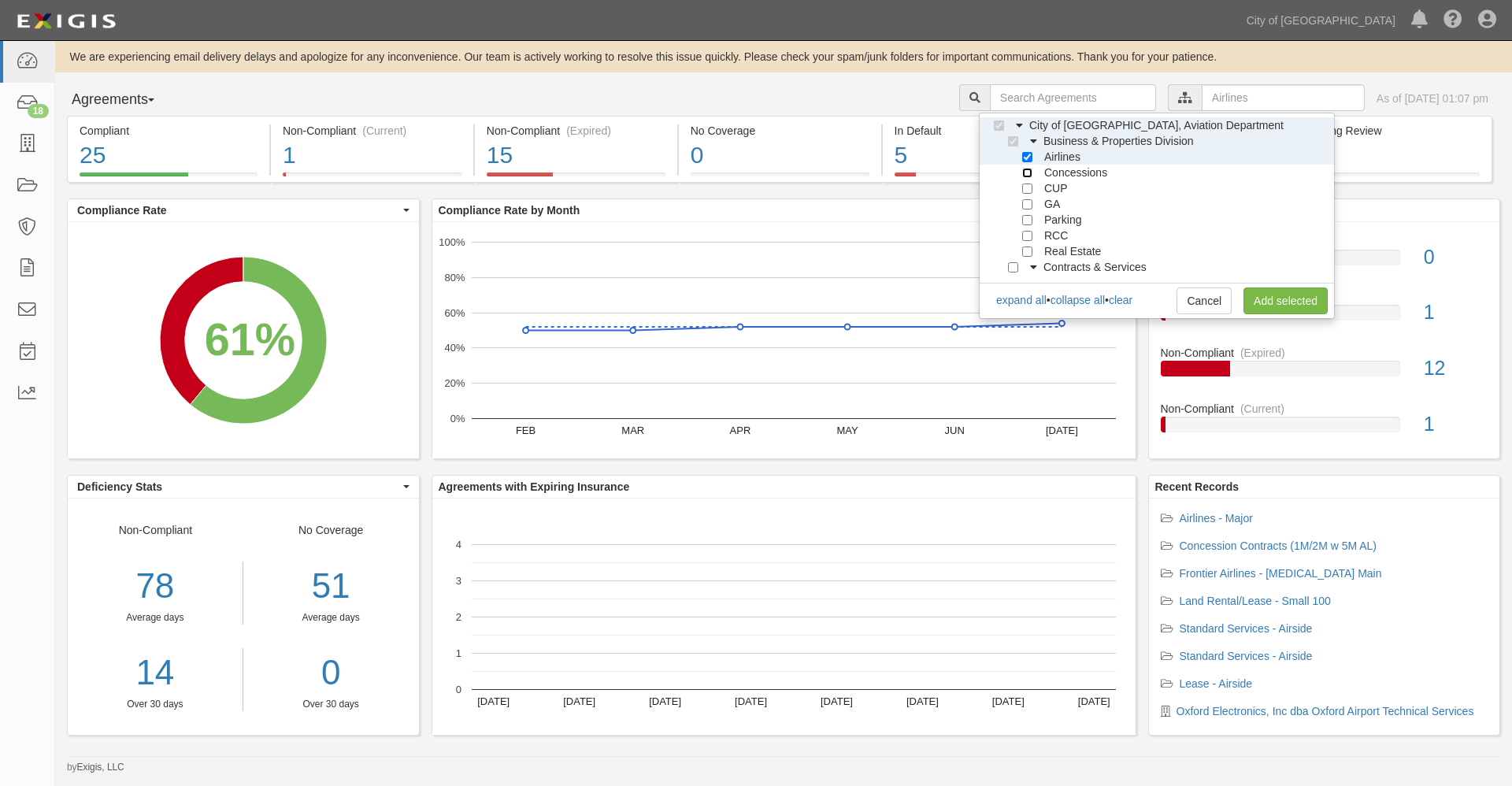
click at [1028, 172] on input "Concessions" at bounding box center [1027, 172] width 10 height 10
checkbox input "true"
click at [1032, 159] on input "Airlines" at bounding box center [1027, 156] width 10 height 10
checkbox input "false"
click at [1276, 304] on link "Add selected" at bounding box center [1286, 300] width 85 height 27
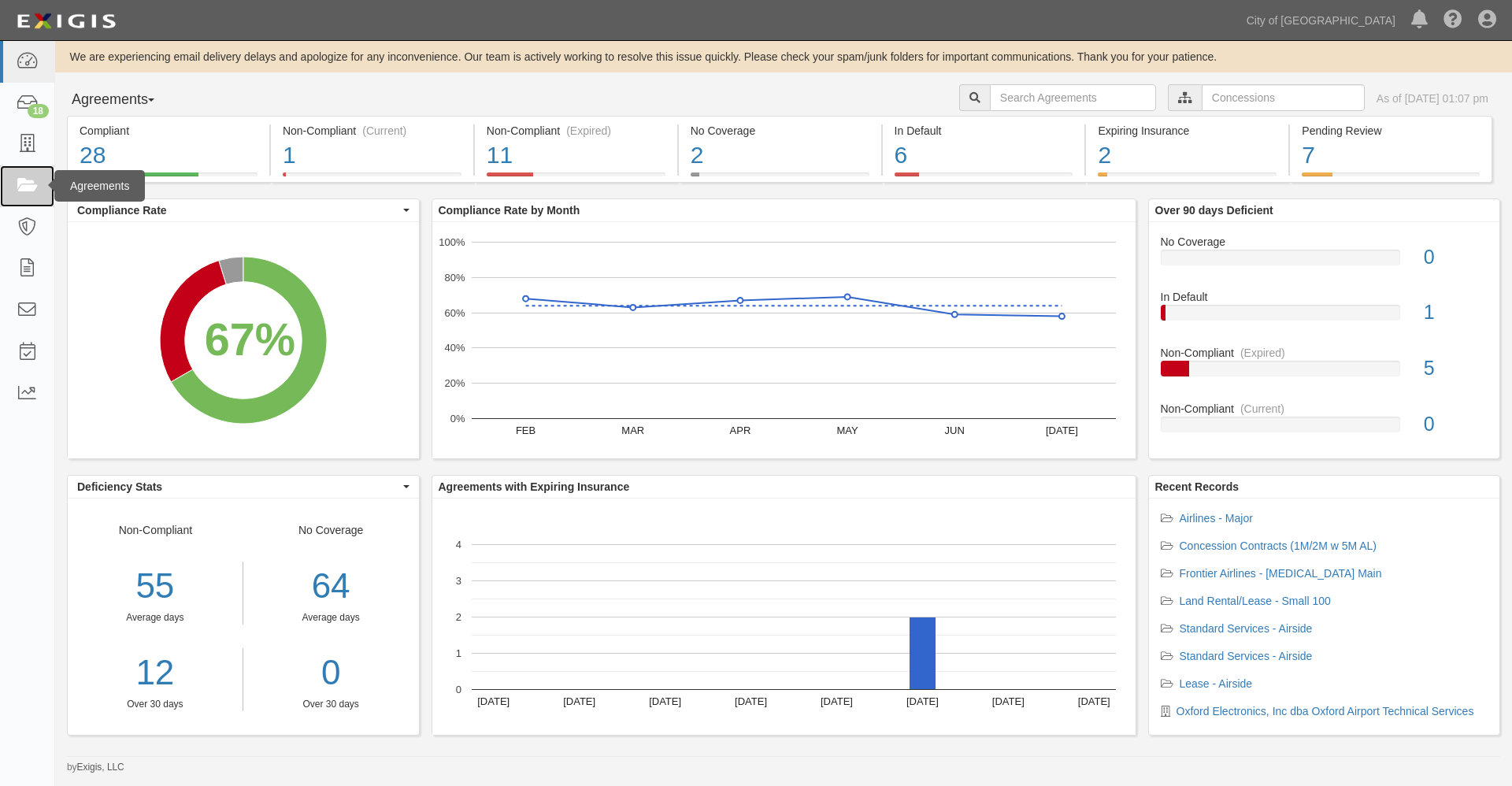
click at [29, 183] on icon at bounding box center [27, 187] width 22 height 18
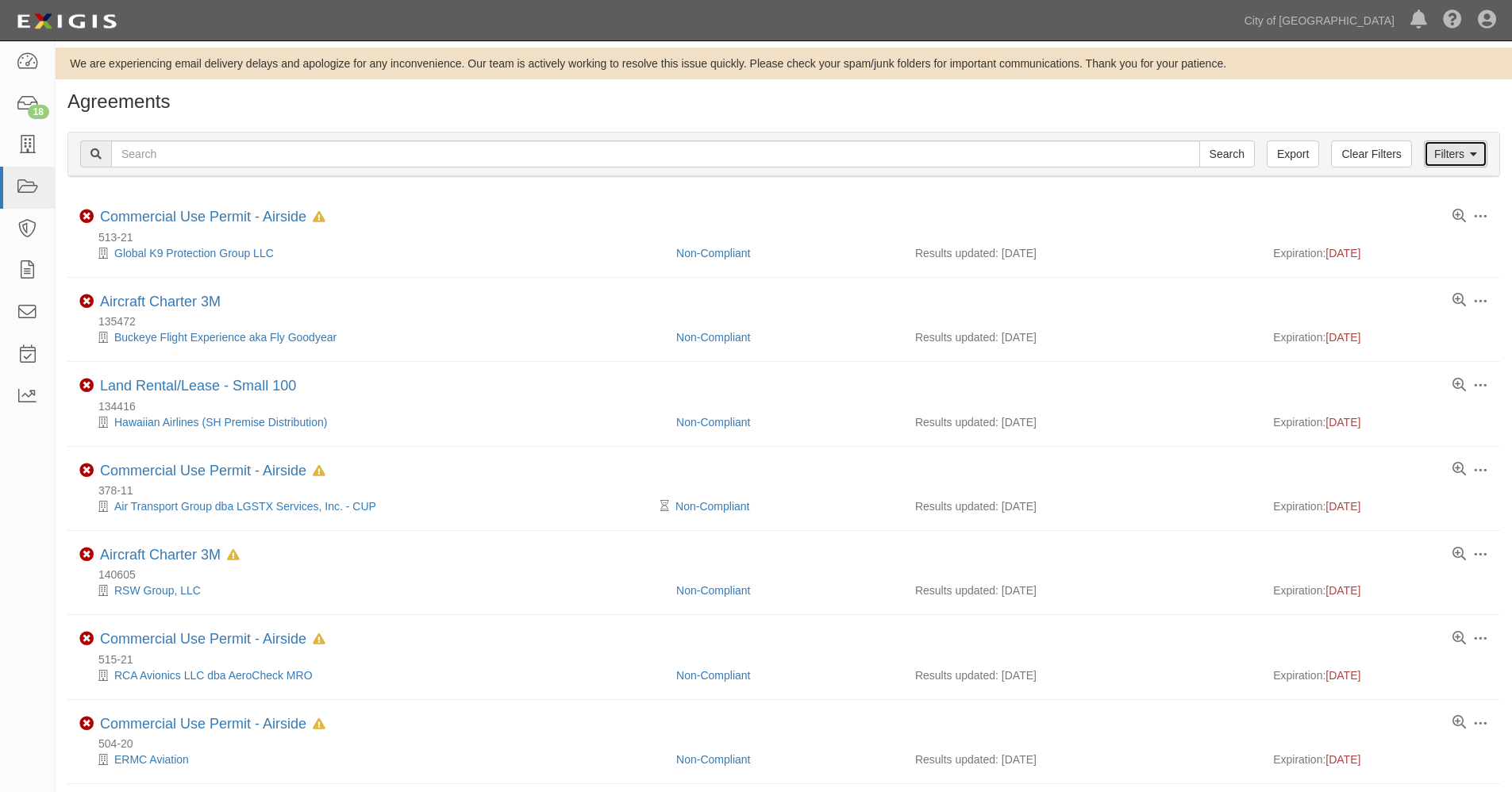
click at [1456, 155] on link "Filters" at bounding box center [1455, 153] width 63 height 27
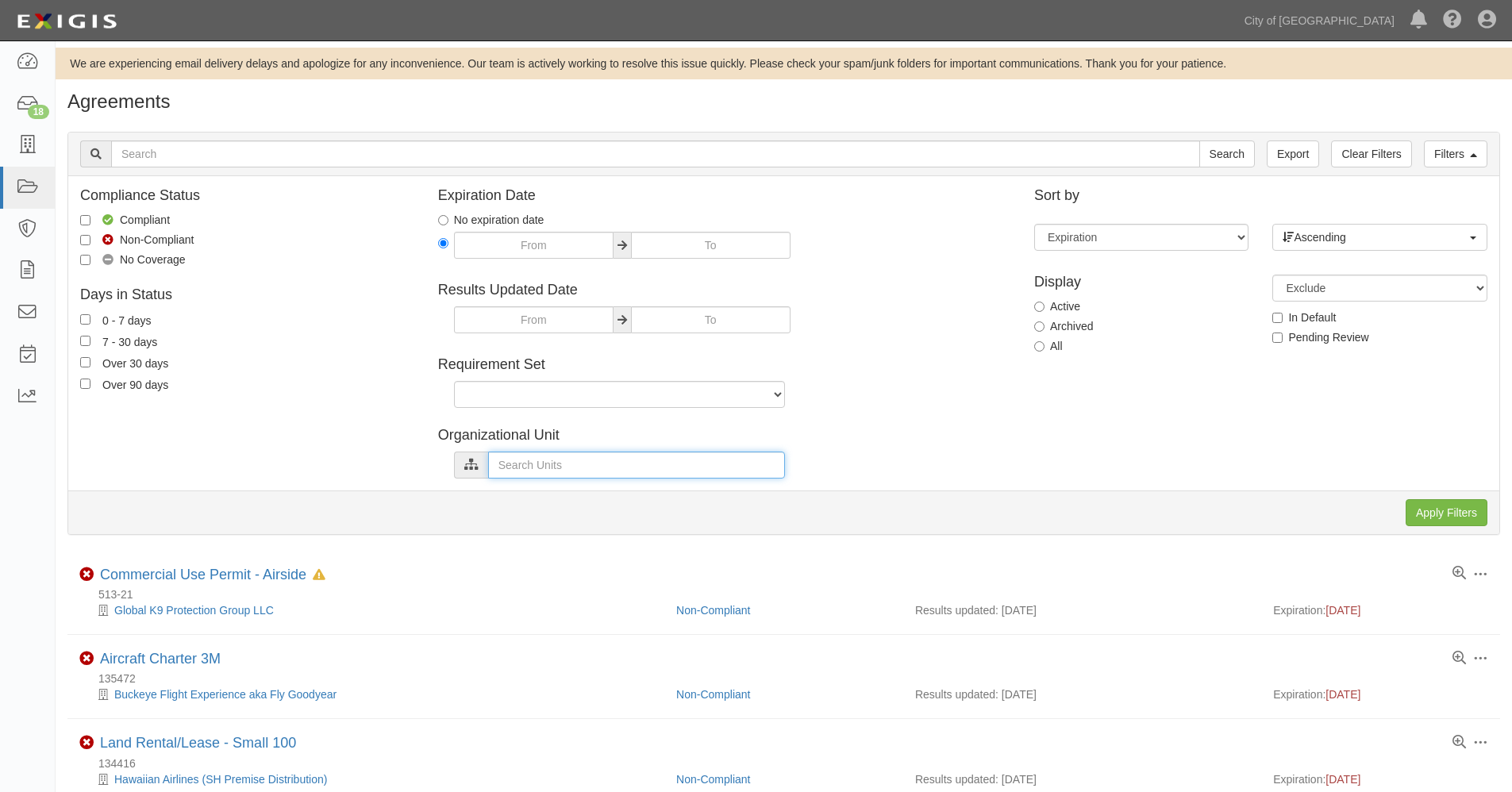
click at [541, 468] on input "text" at bounding box center [636, 465] width 297 height 27
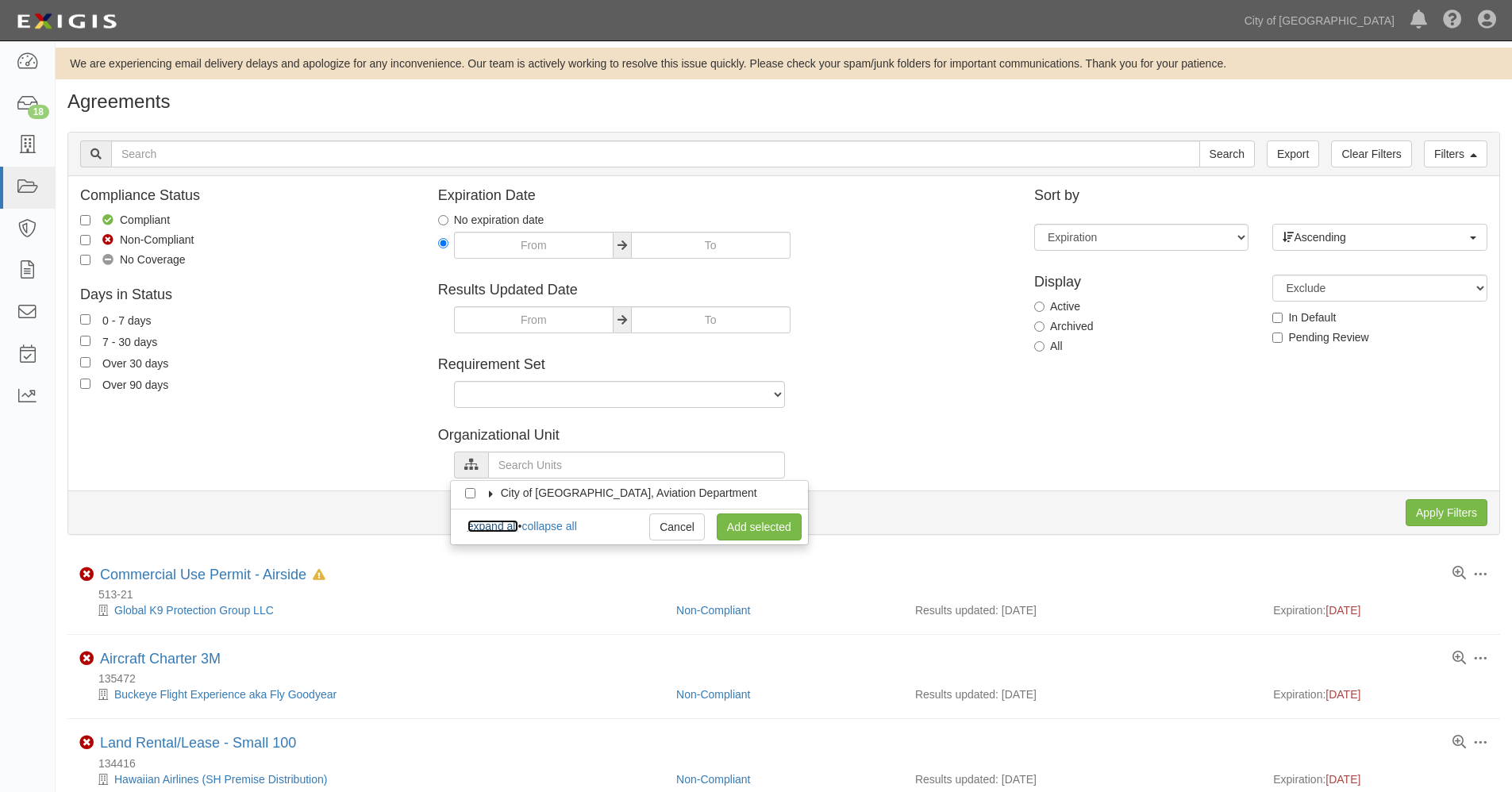
click at [498, 522] on link "expand all" at bounding box center [493, 527] width 51 height 13
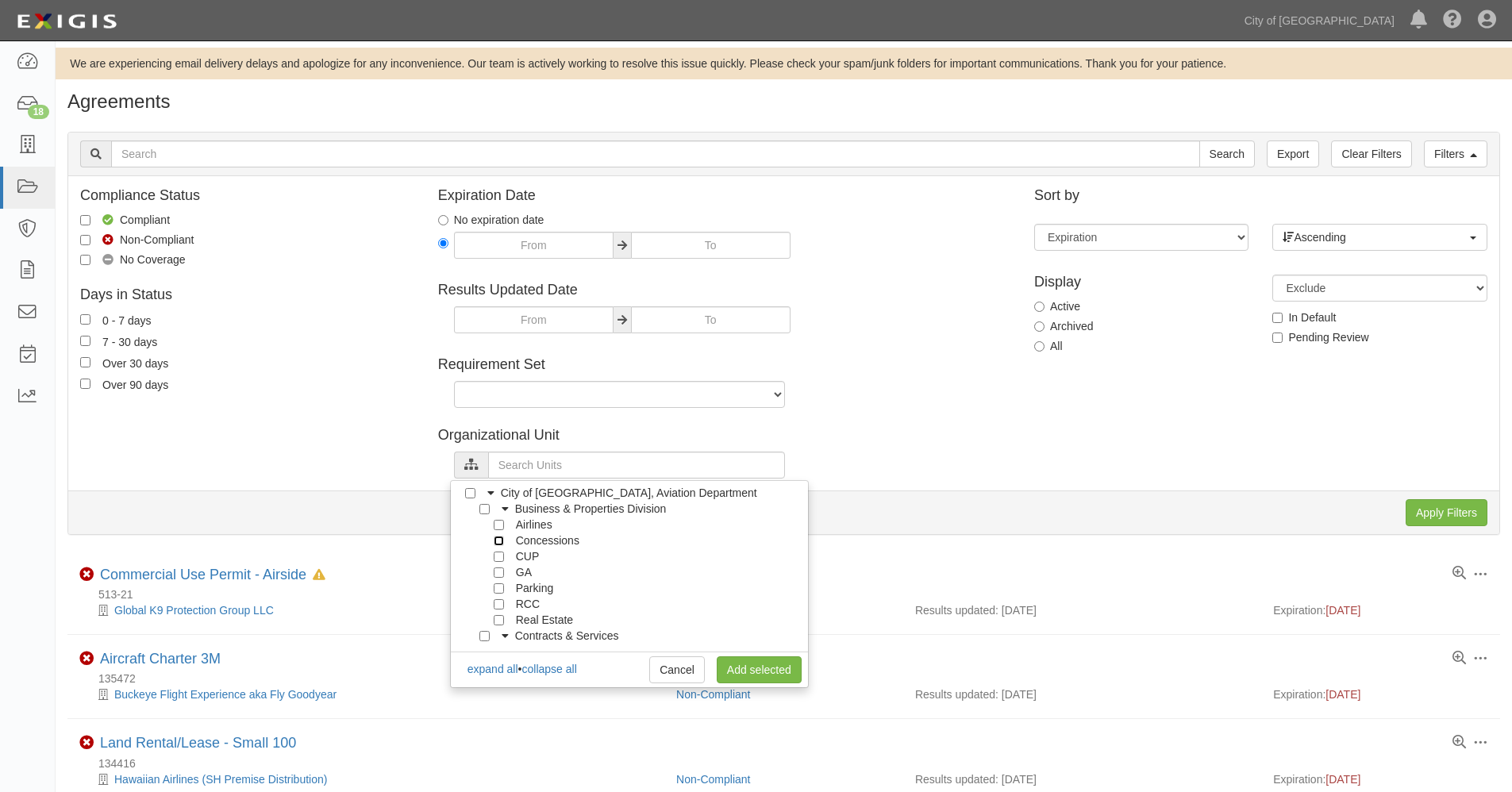
click at [499, 542] on input "Concessions" at bounding box center [498, 541] width 10 height 10
checkbox input "true"
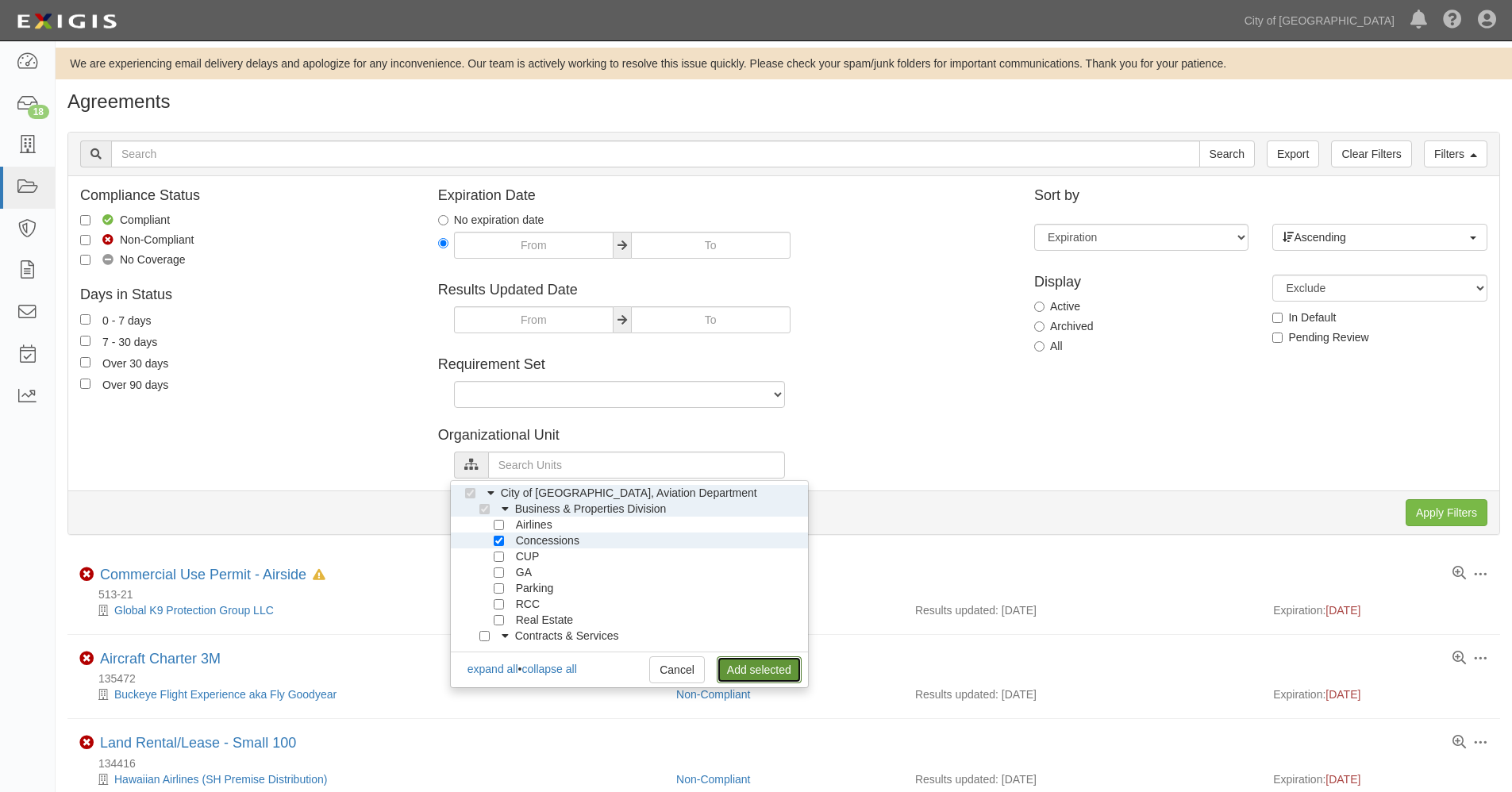
click at [757, 665] on link "Add selected" at bounding box center [760, 670] width 85 height 27
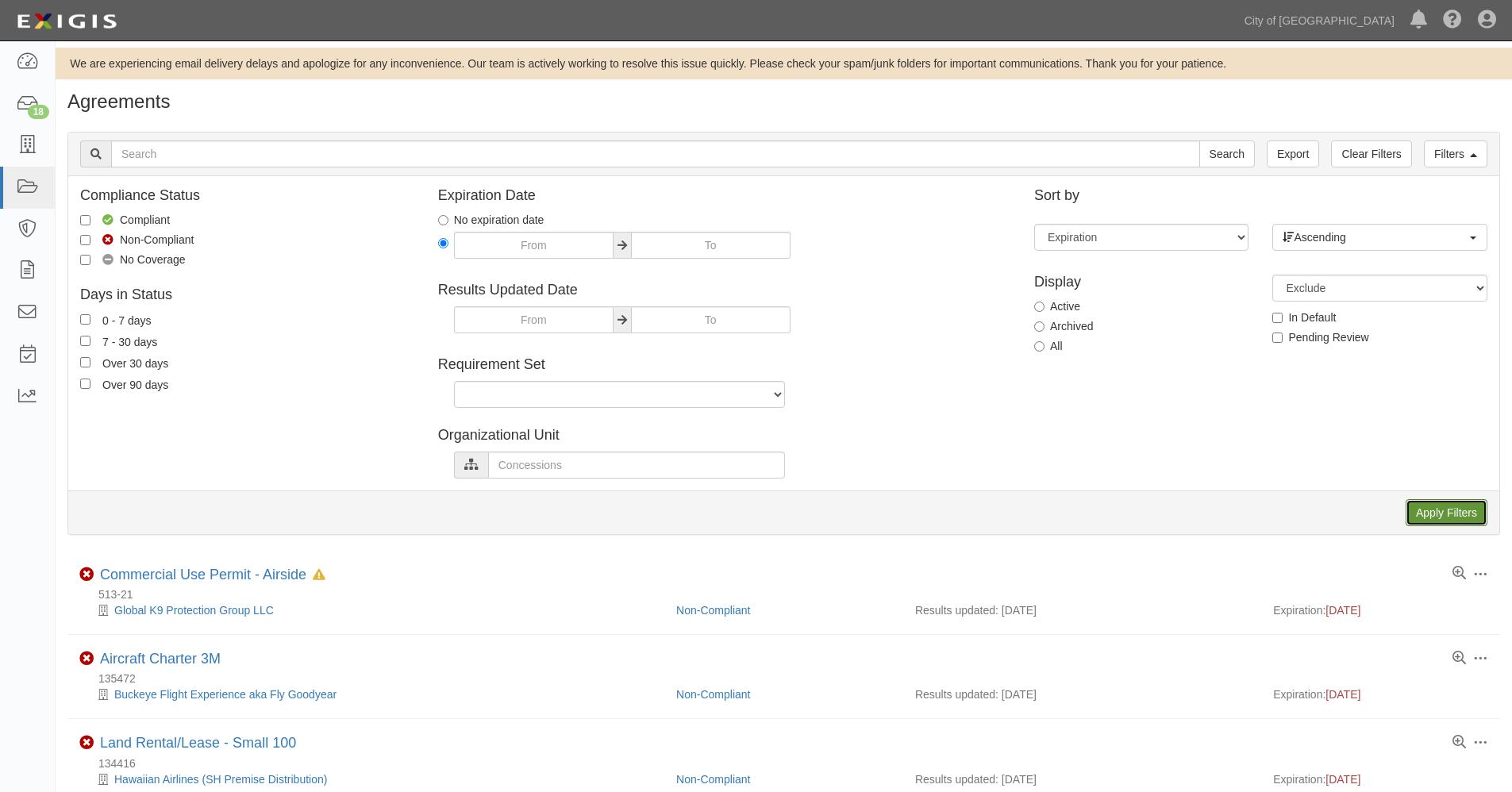
click at [1468, 518] on input "Apply Filters" at bounding box center [1447, 512] width 82 height 27
click at [21, 56] on icon at bounding box center [27, 62] width 22 height 19
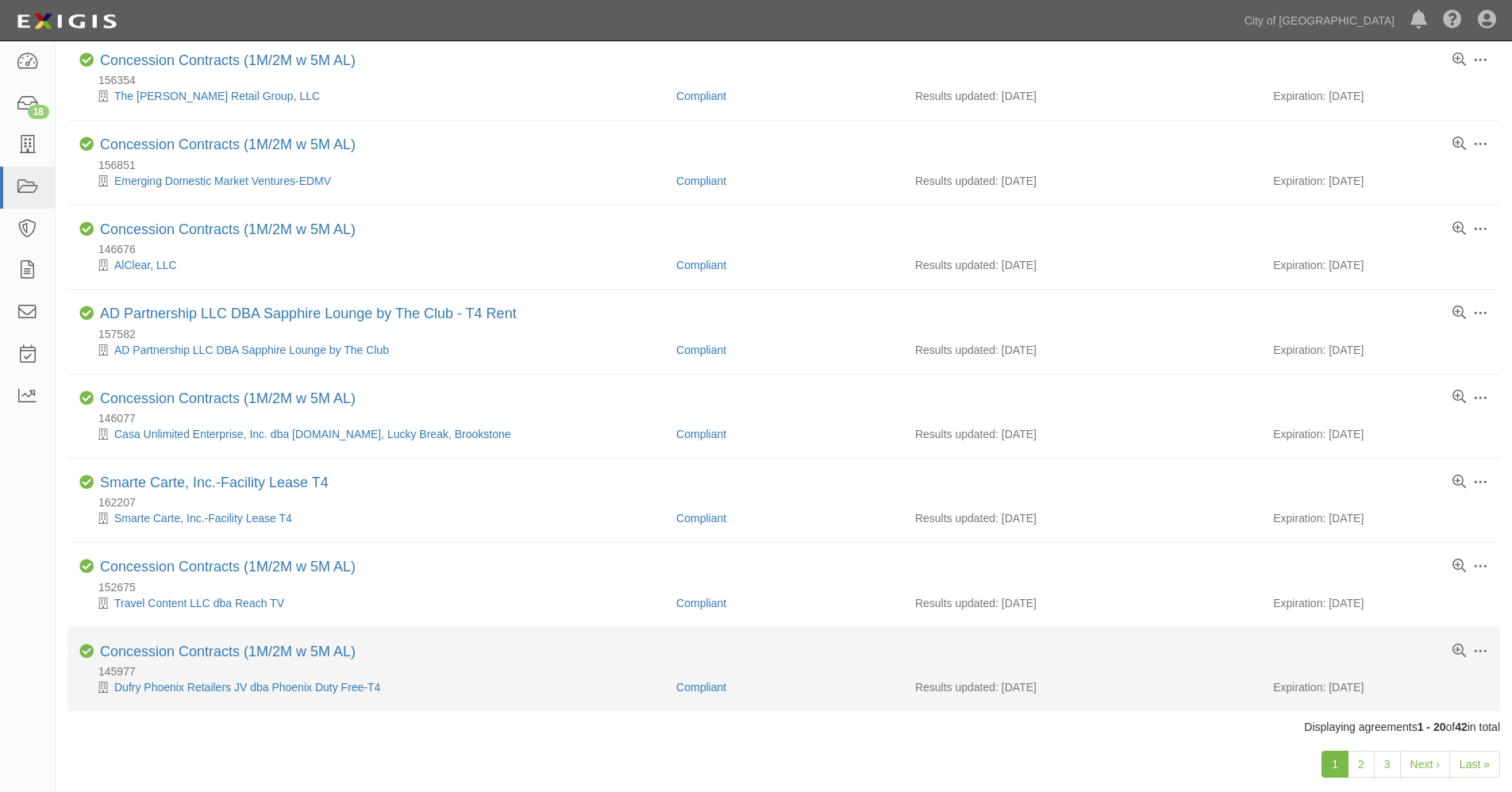
scroll to position [1222, 0]
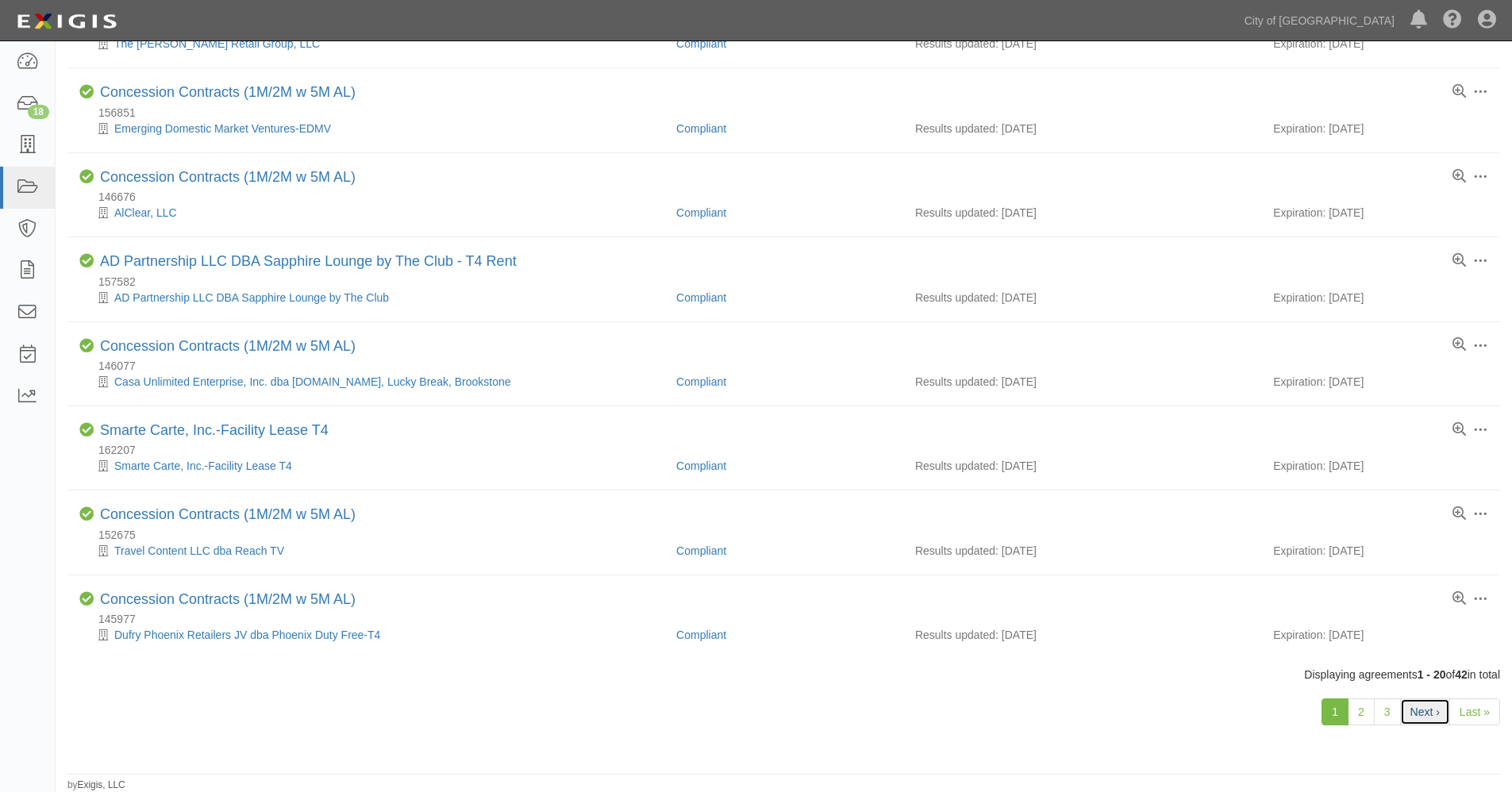
click at [1422, 711] on link "Next ›" at bounding box center [1426, 711] width 50 height 27
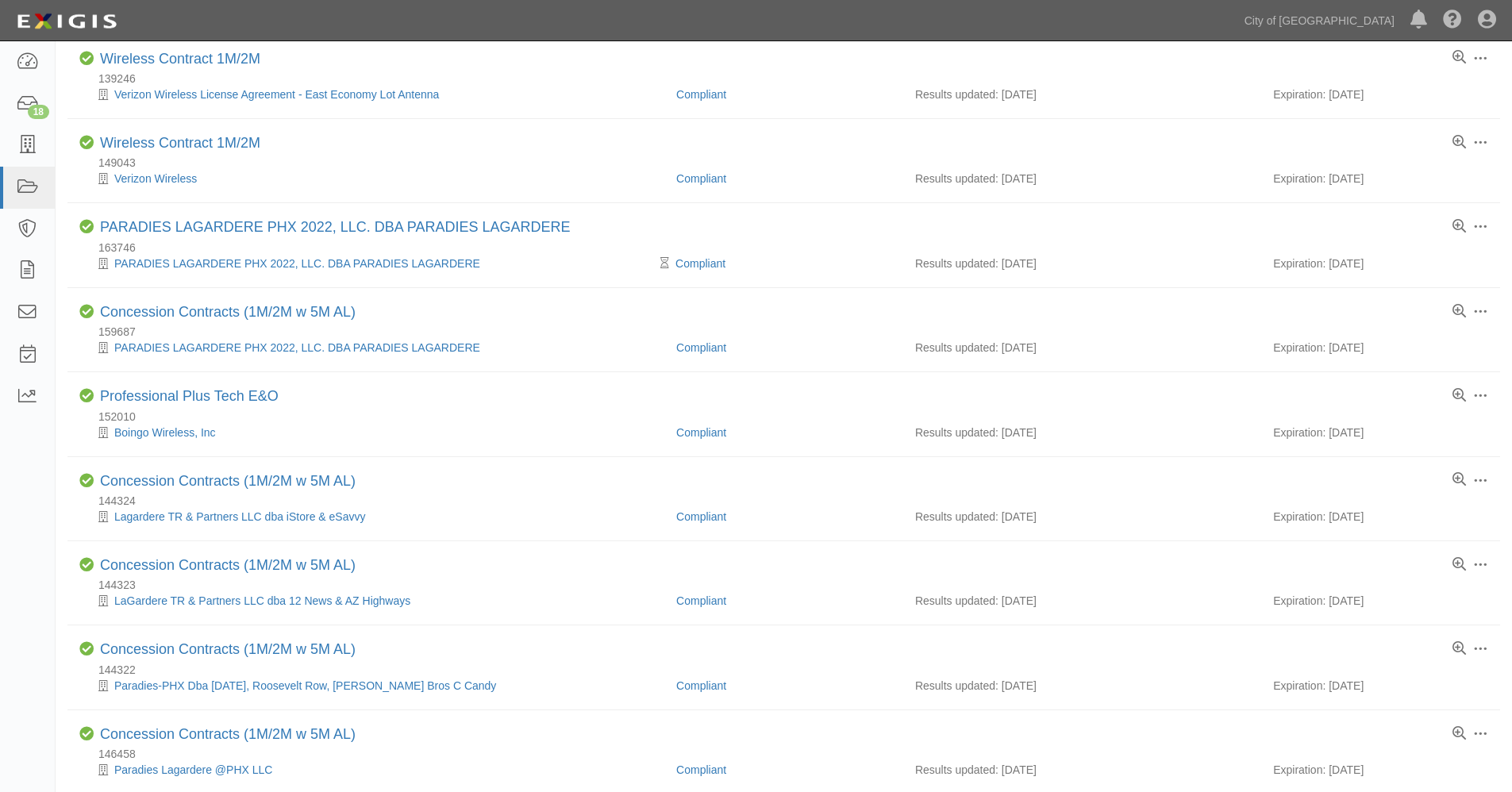
scroll to position [1222, 0]
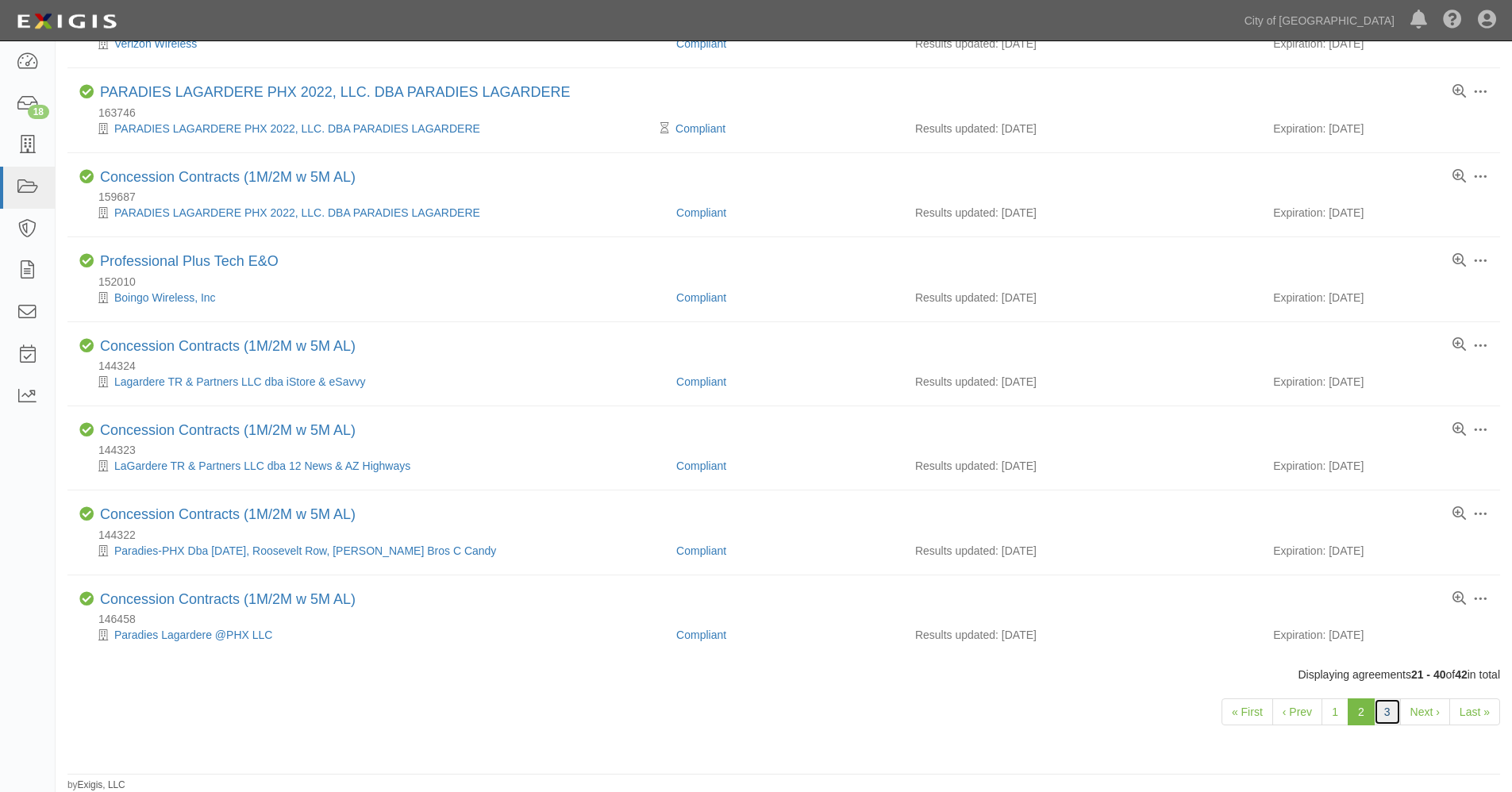
click at [1390, 716] on link "3" at bounding box center [1387, 711] width 27 height 27
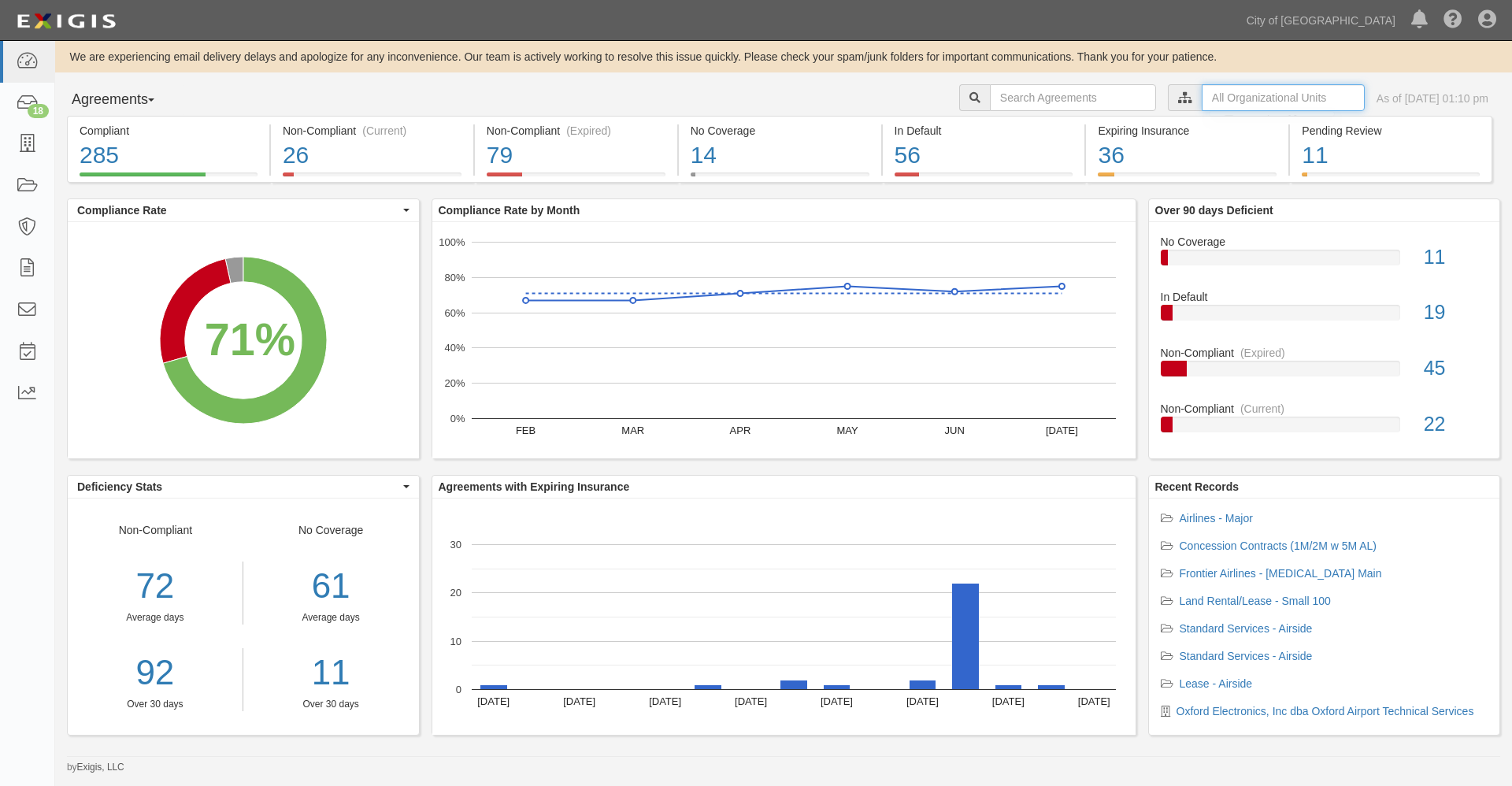
click at [1202, 97] on input "text" at bounding box center [1283, 98] width 163 height 27
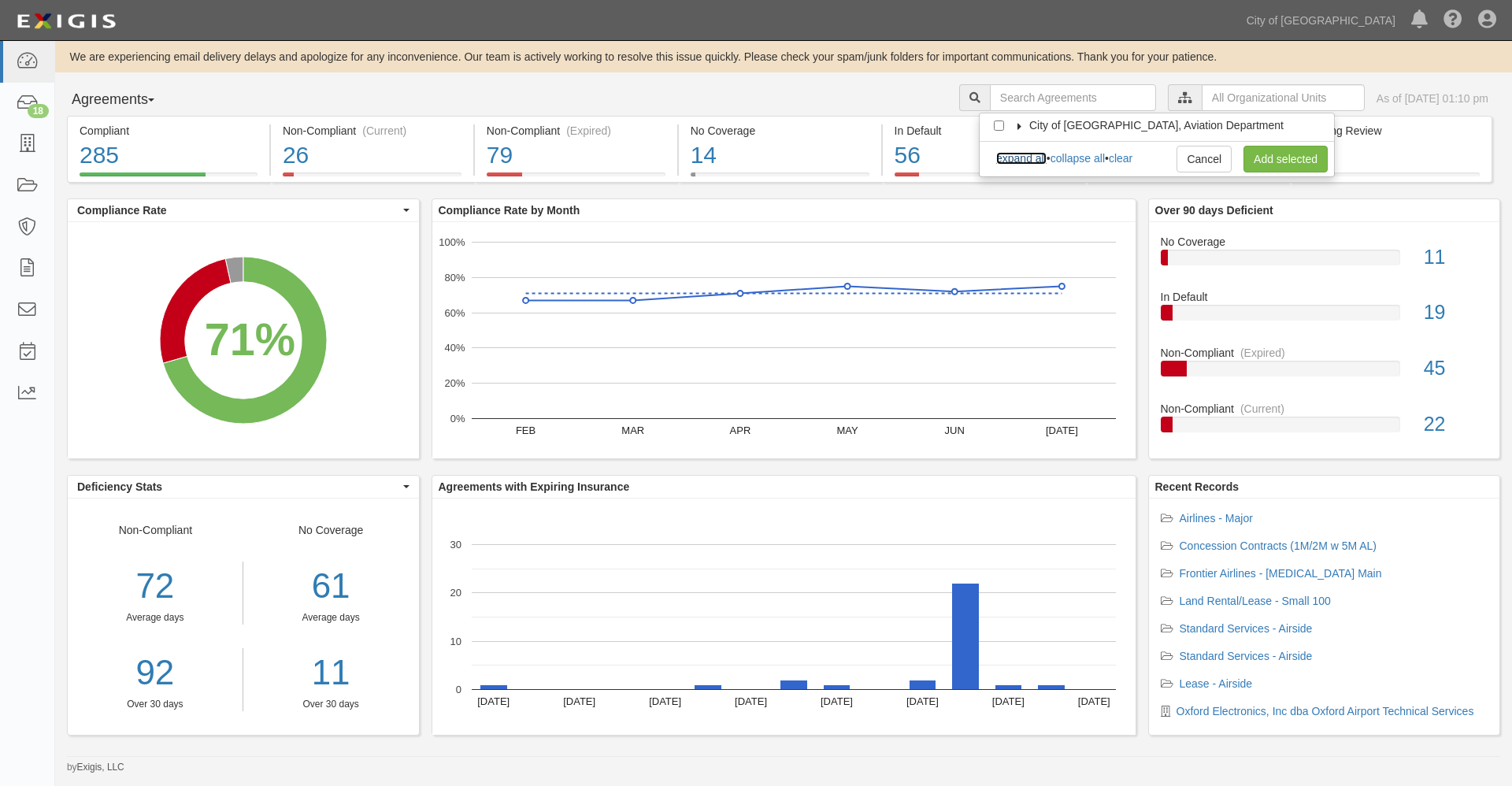
click at [1031, 161] on link "expand all" at bounding box center [1021, 158] width 51 height 13
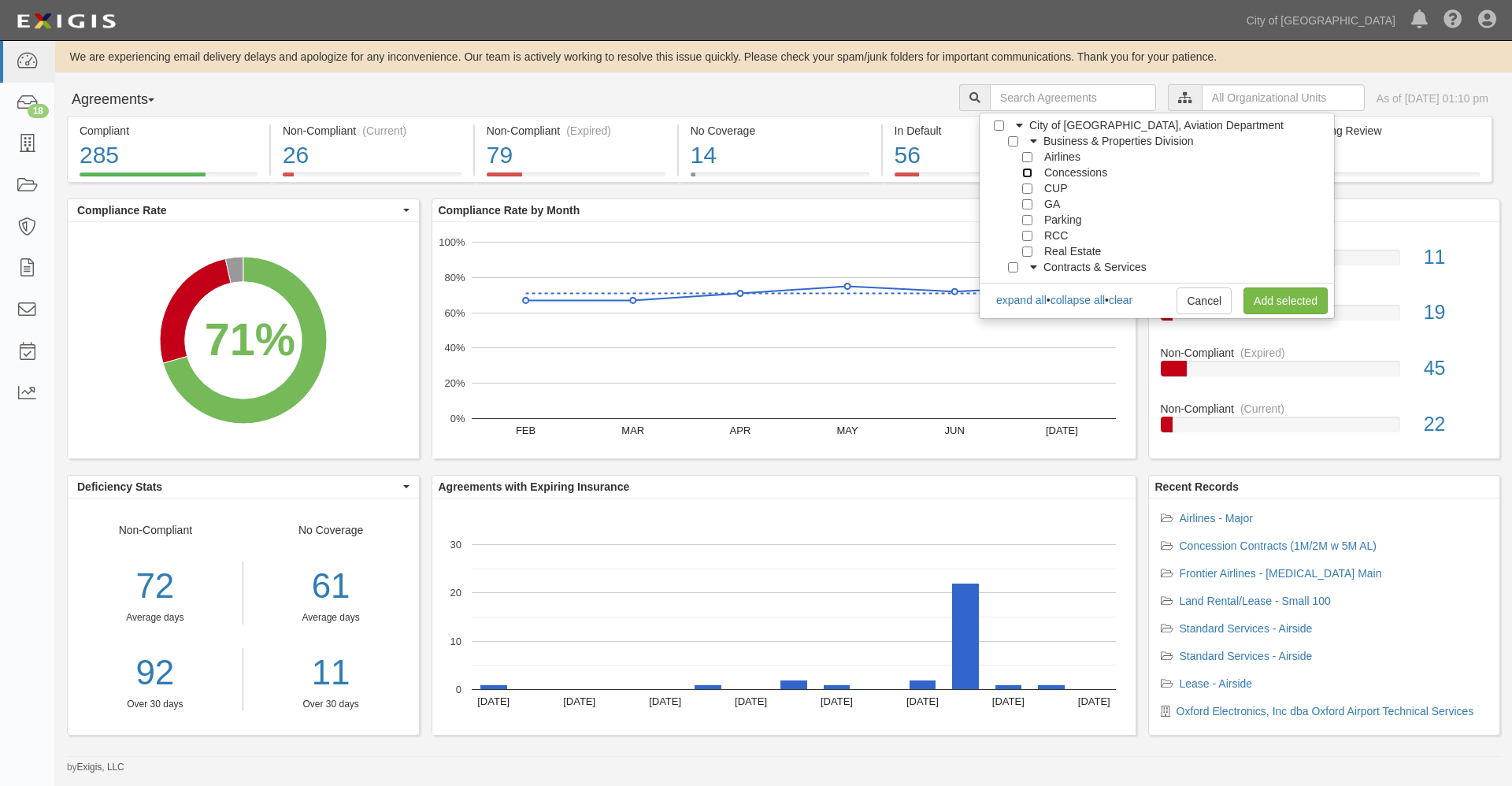
click at [1029, 174] on input "Concessions" at bounding box center [1027, 172] width 10 height 10
checkbox input "true"
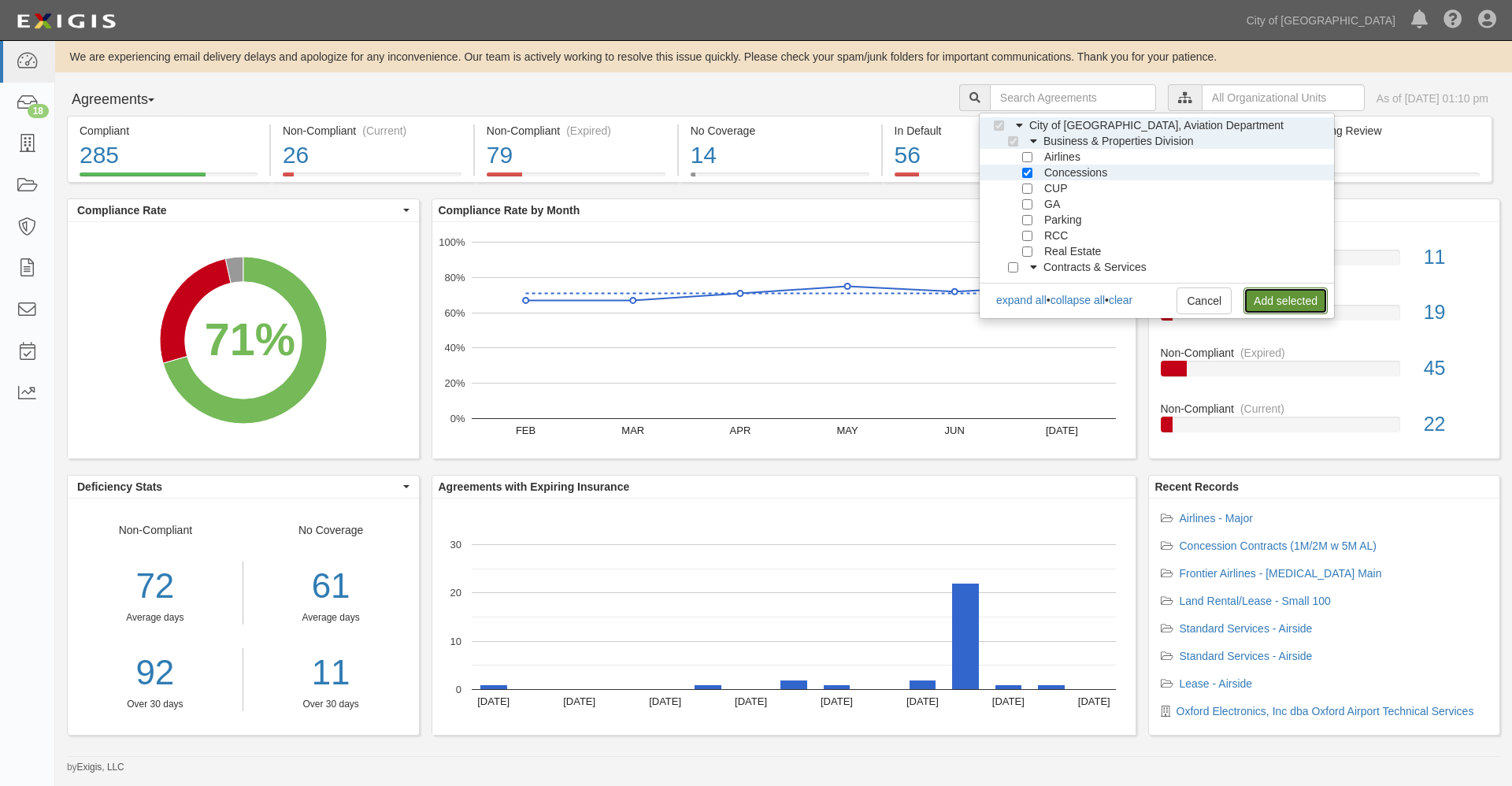
click at [1276, 303] on link "Add selected" at bounding box center [1286, 300] width 85 height 27
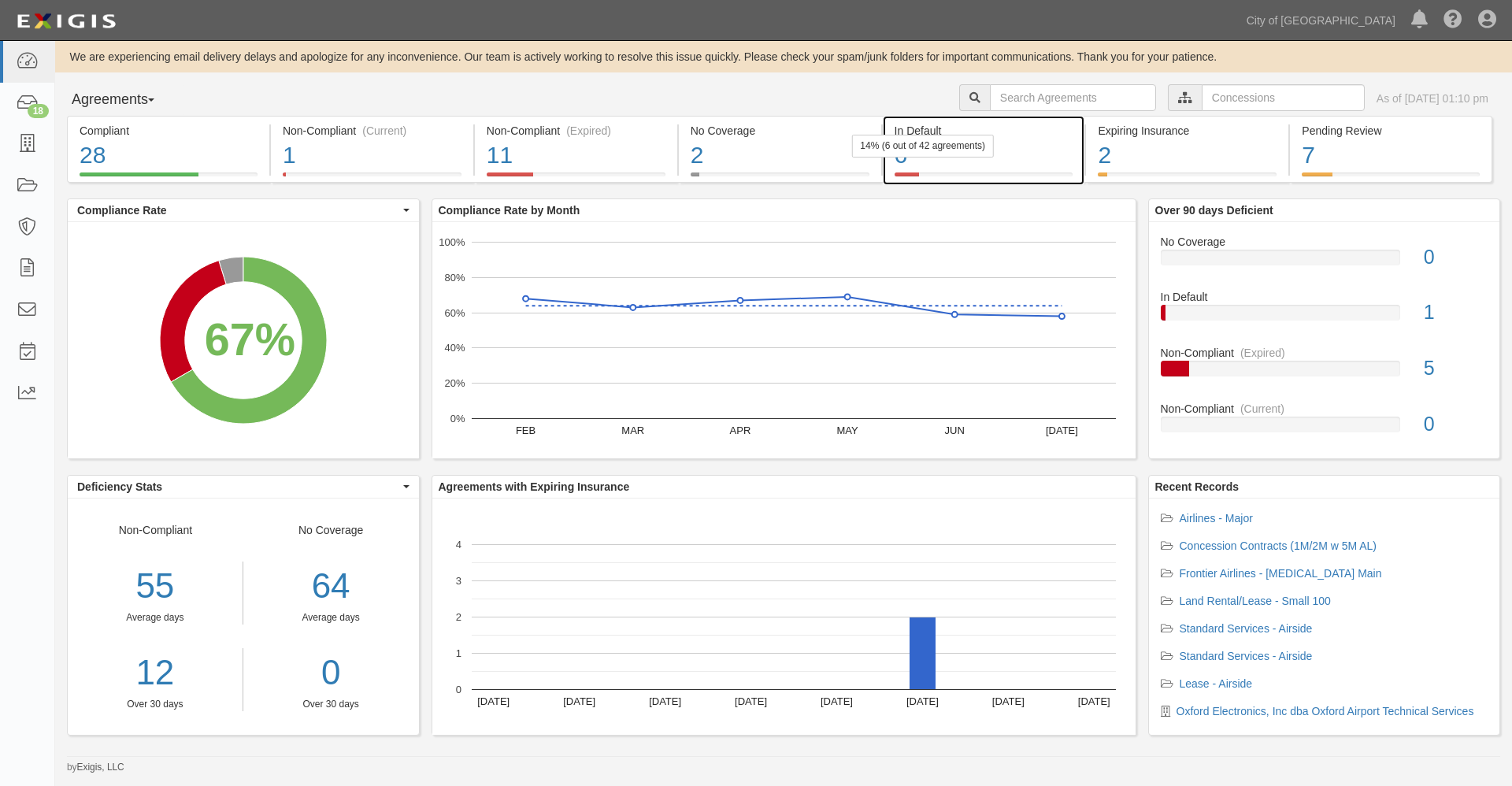
click at [903, 161] on div "6" at bounding box center [984, 156] width 179 height 34
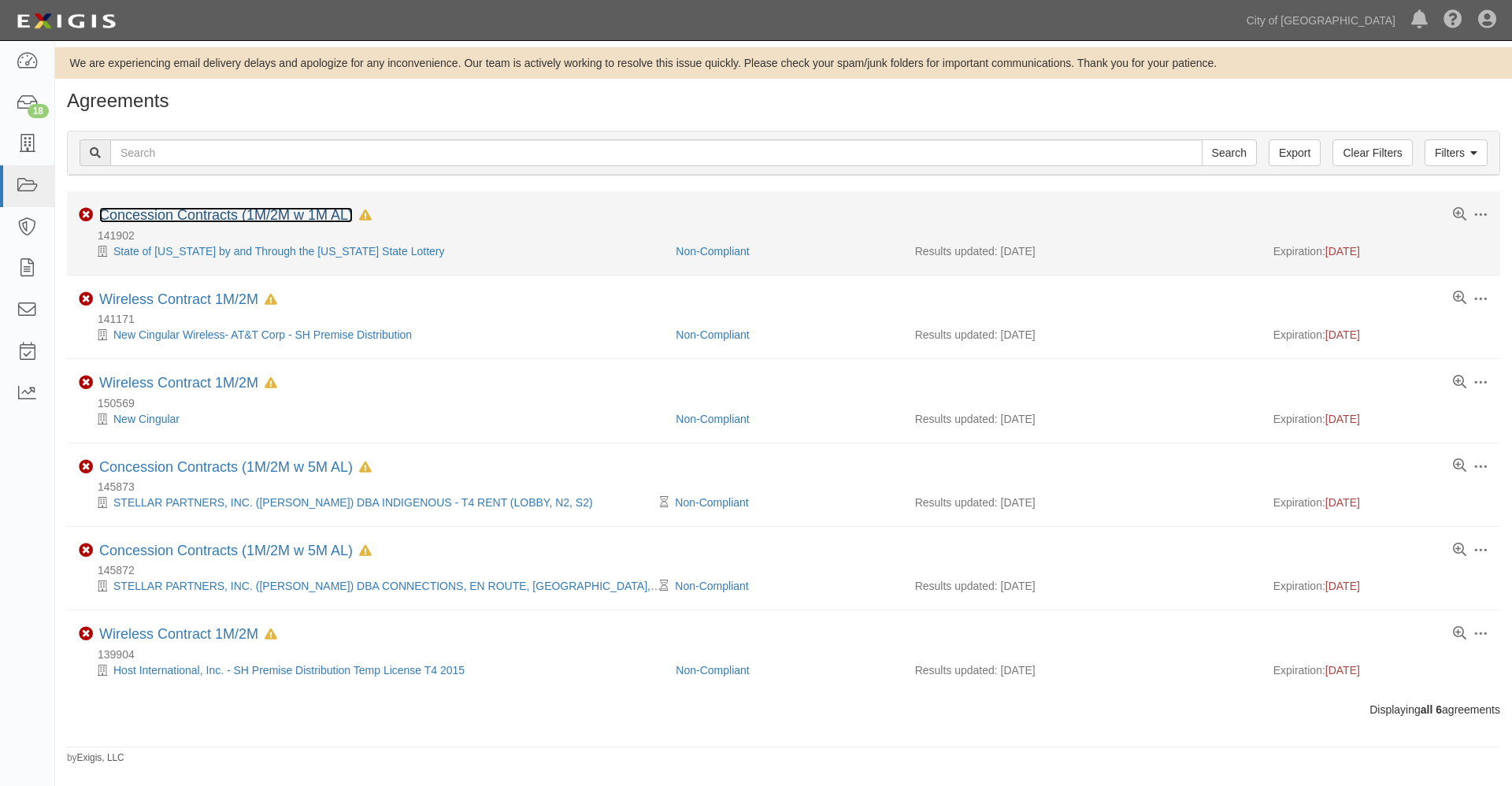
click at [193, 211] on link "Concession Contracts (1M/2M w 1M AL)" at bounding box center [226, 214] width 254 height 16
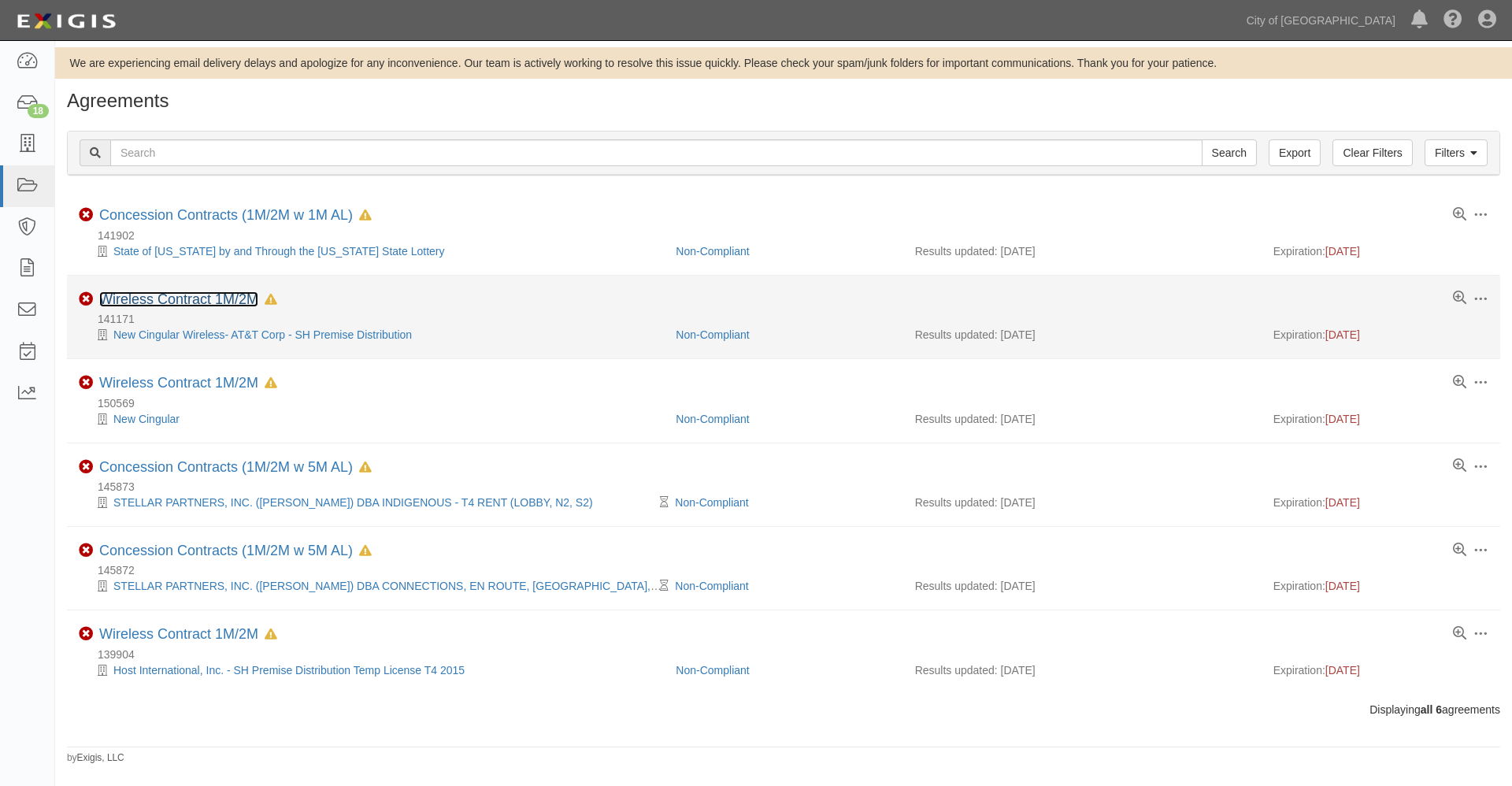
click at [182, 293] on link "Wireless Contract 1M/2M" at bounding box center [179, 299] width 159 height 16
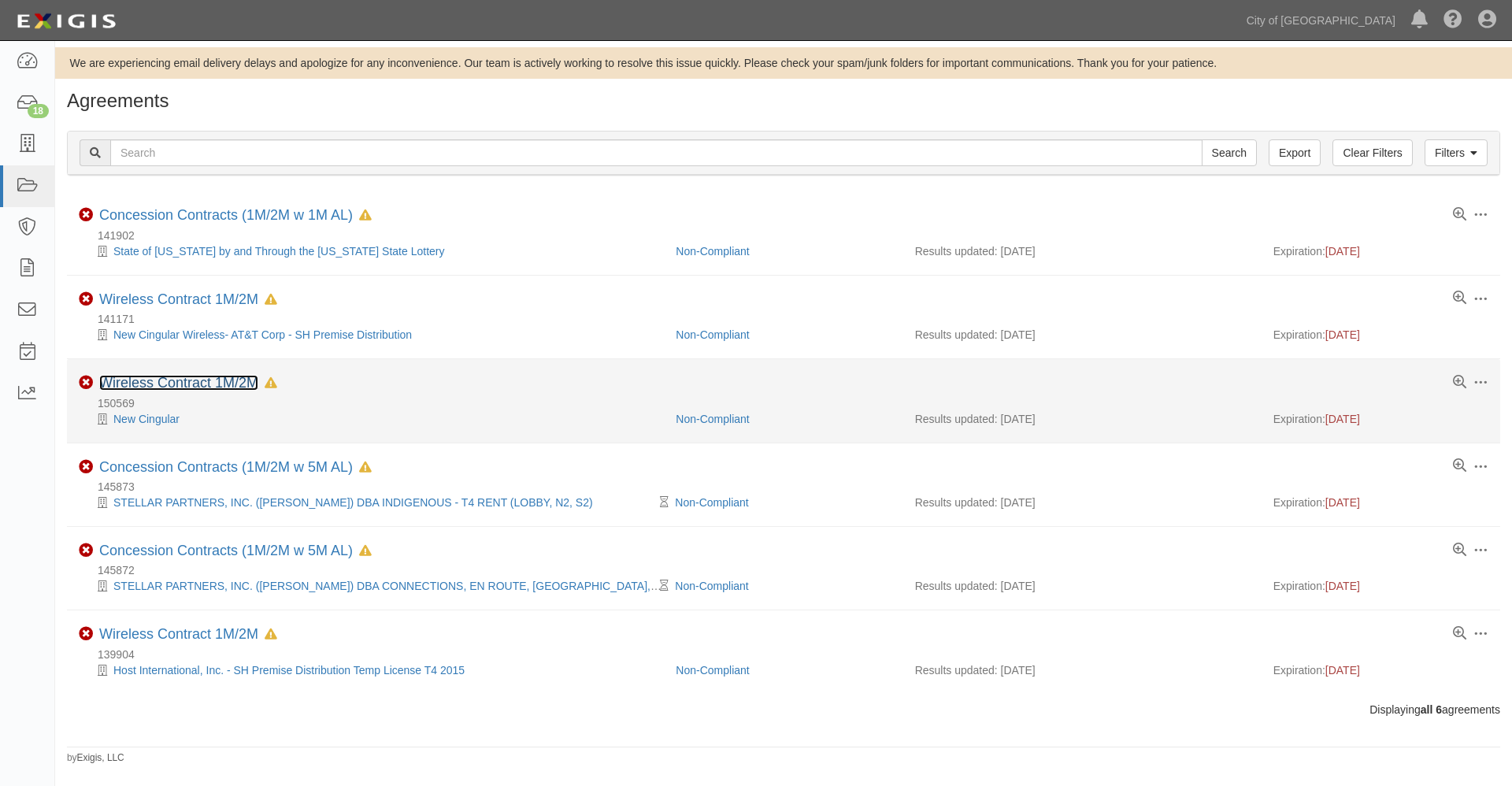
click at [228, 384] on link "Wireless Contract 1M/2M" at bounding box center [179, 382] width 159 height 16
click at [178, 384] on link "Wireless Contract 1M/2M" at bounding box center [179, 382] width 159 height 16
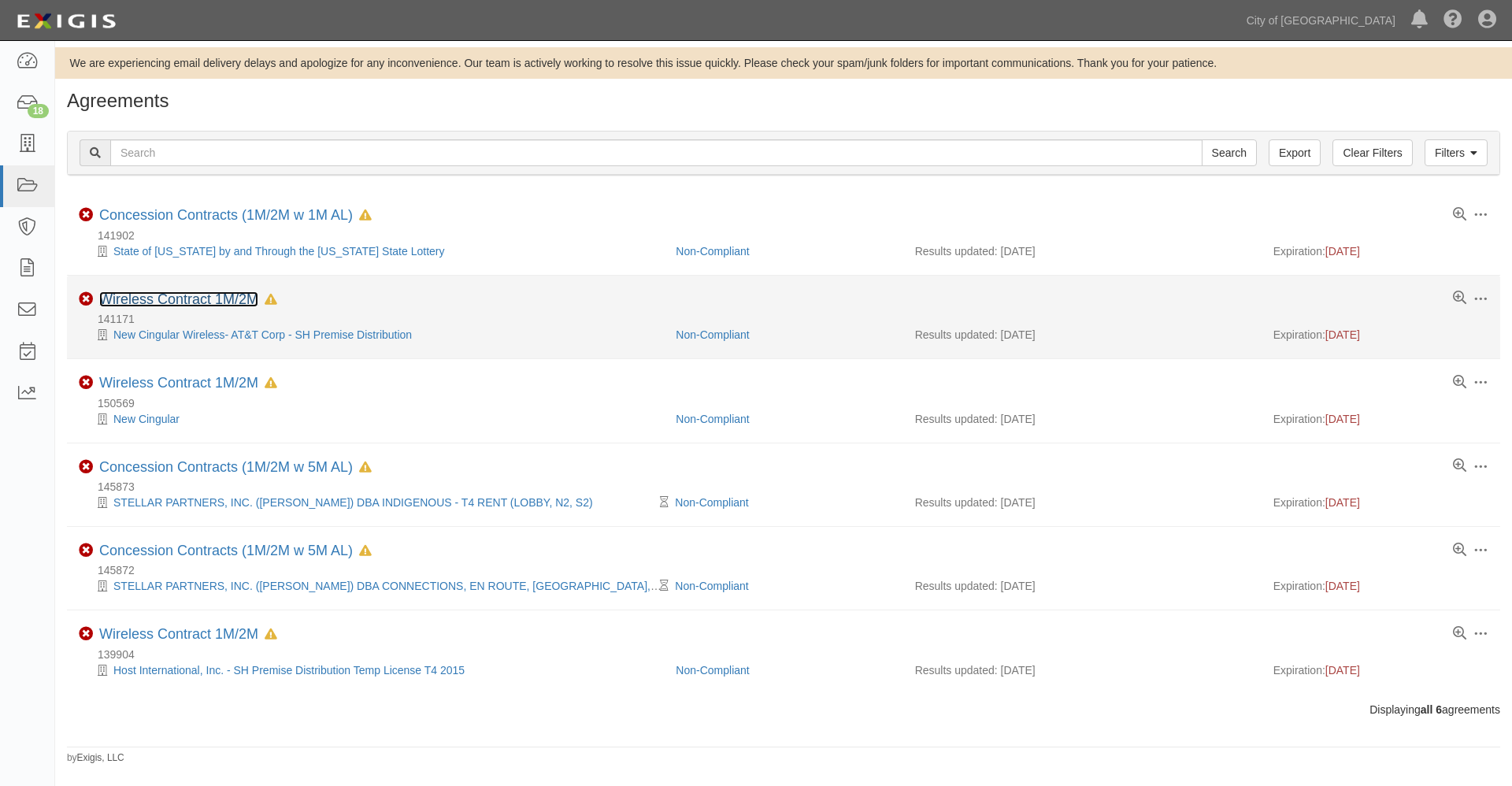
click at [172, 300] on link "Wireless Contract 1M/2M" at bounding box center [179, 299] width 159 height 16
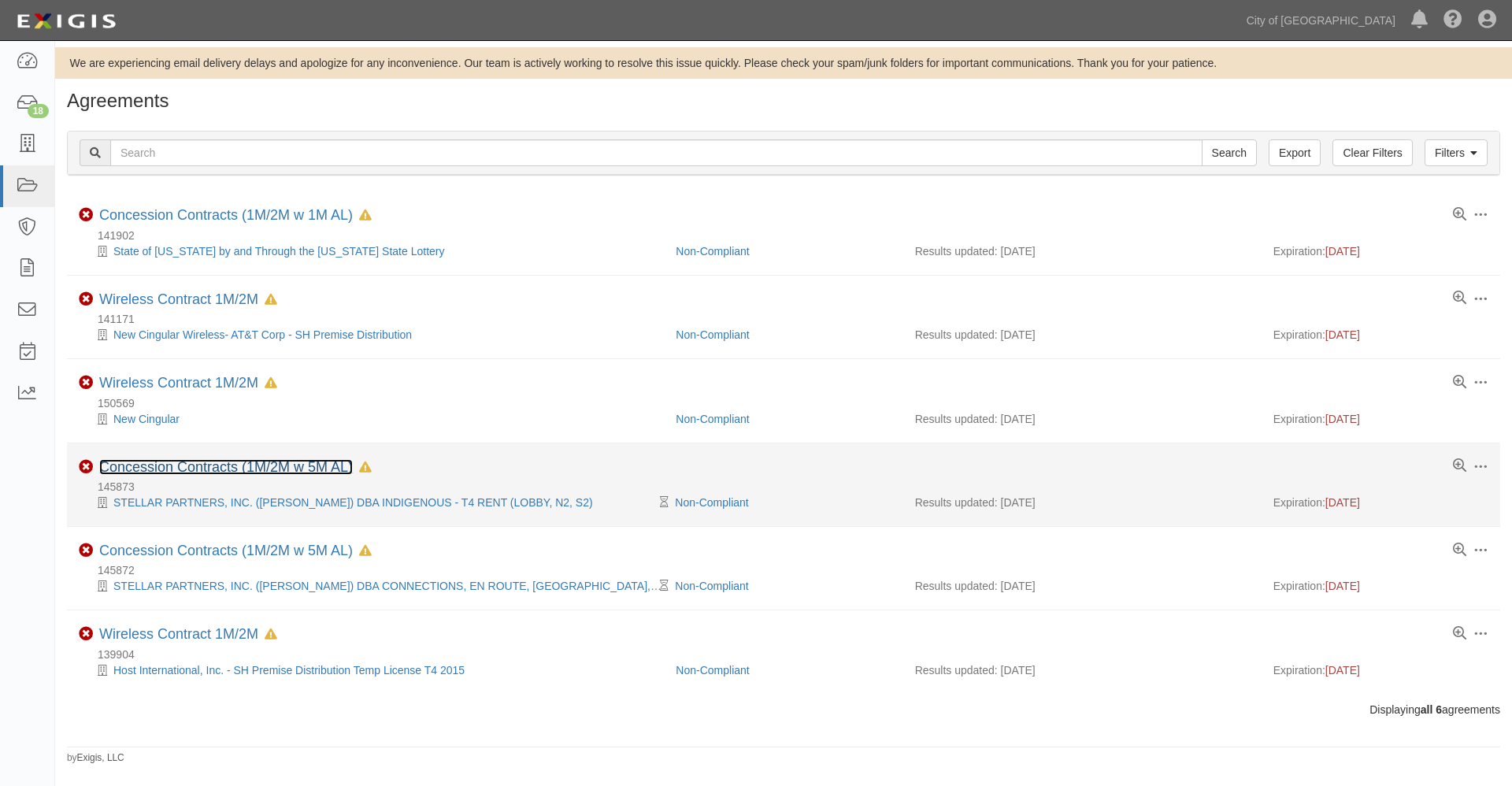
click at [169, 463] on link "Concession Contracts (1M/2M w 5M AL)" at bounding box center [226, 467] width 254 height 16
click at [184, 466] on link "Concession Contracts (1M/2M w 5M AL)" at bounding box center [226, 467] width 254 height 16
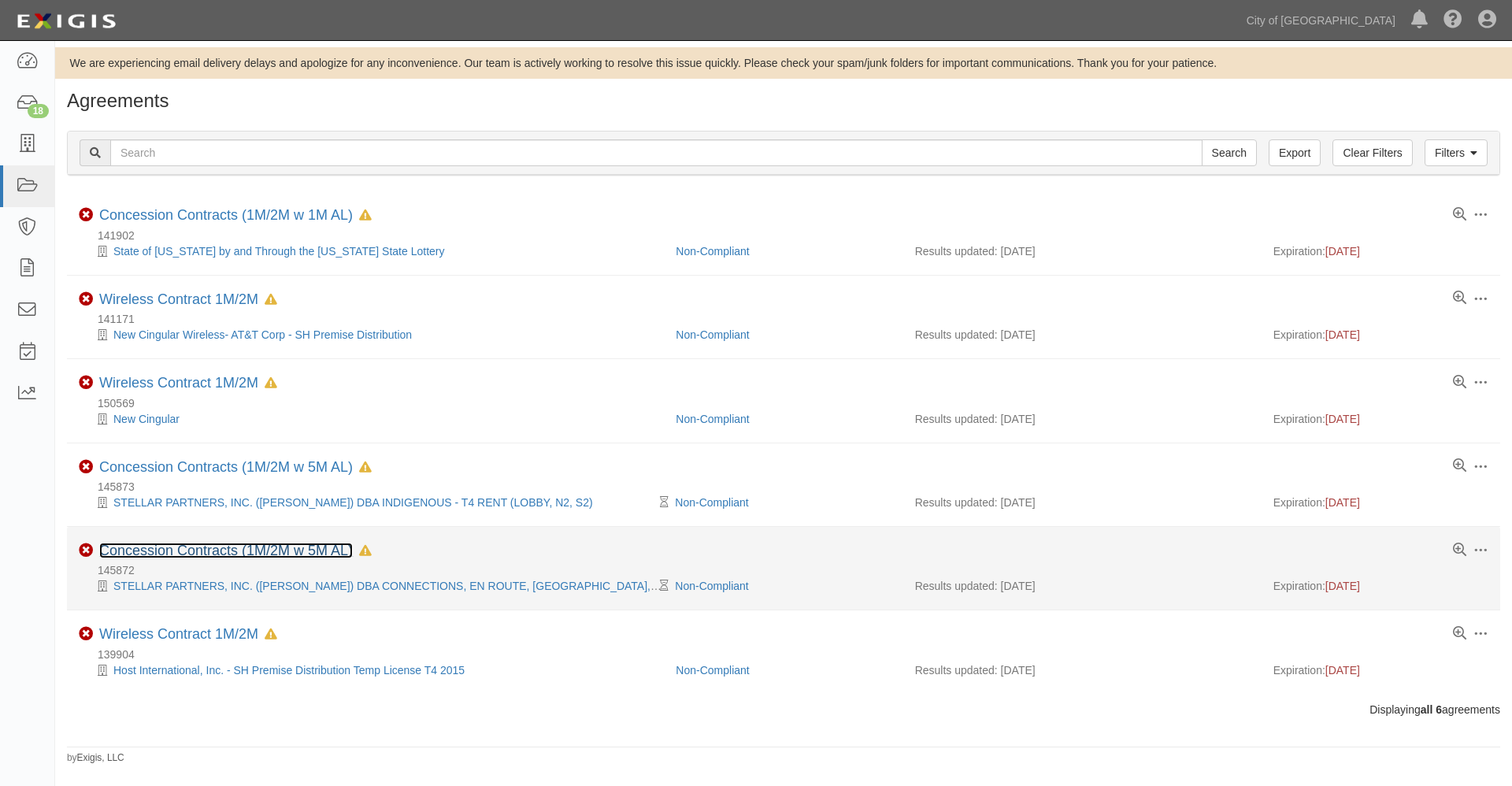
click at [206, 545] on link "Concession Contracts (1M/2M w 5M AL)" at bounding box center [226, 550] width 254 height 16
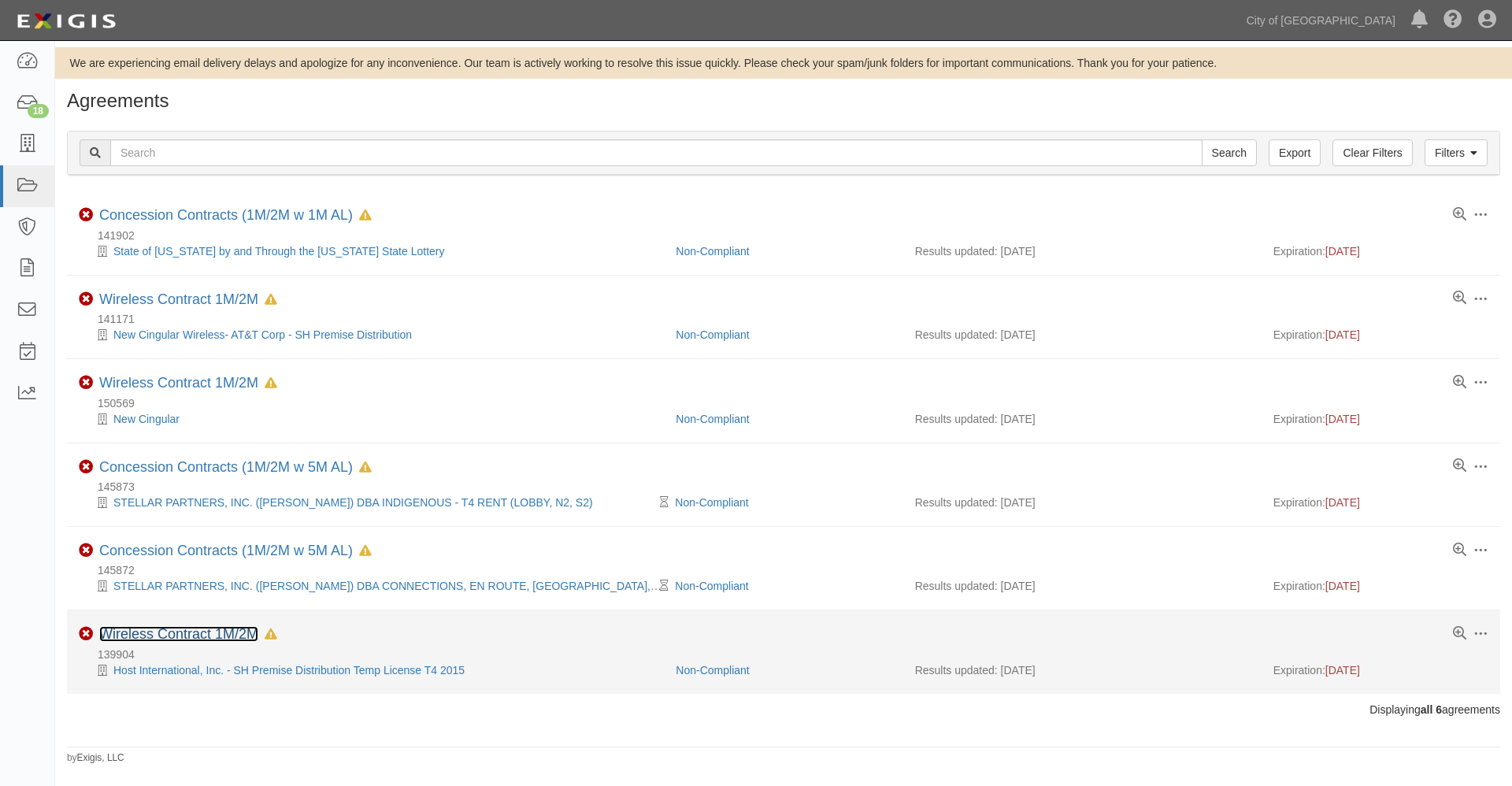
click at [189, 639] on link "Wireless Contract 1M/2M" at bounding box center [179, 633] width 159 height 16
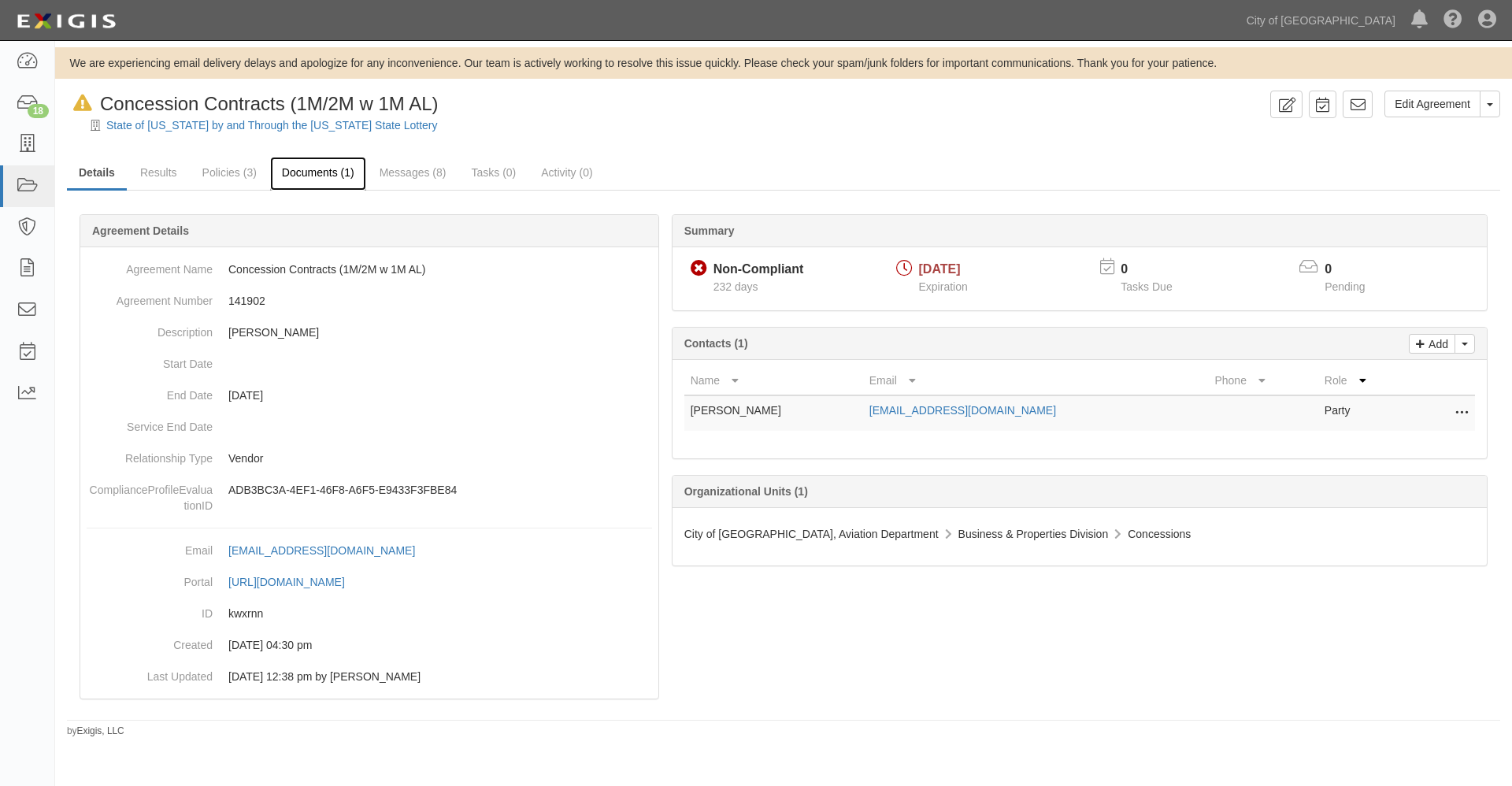
click at [319, 172] on link "Documents (1)" at bounding box center [318, 173] width 96 height 34
click at [1437, 347] on p "Add" at bounding box center [1437, 344] width 24 height 18
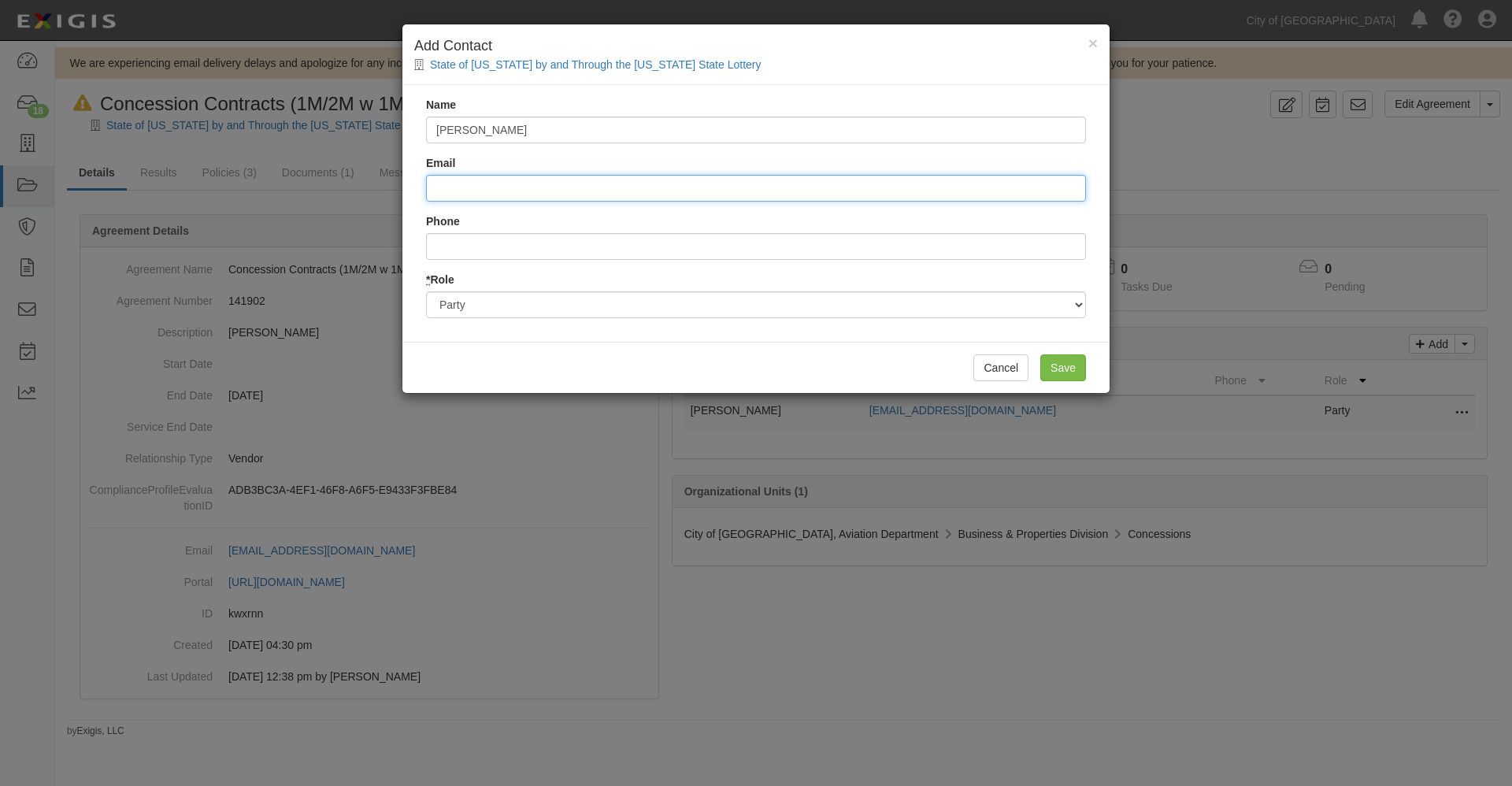
click at [443, 193] on input "Email" at bounding box center [756, 188] width 660 height 27
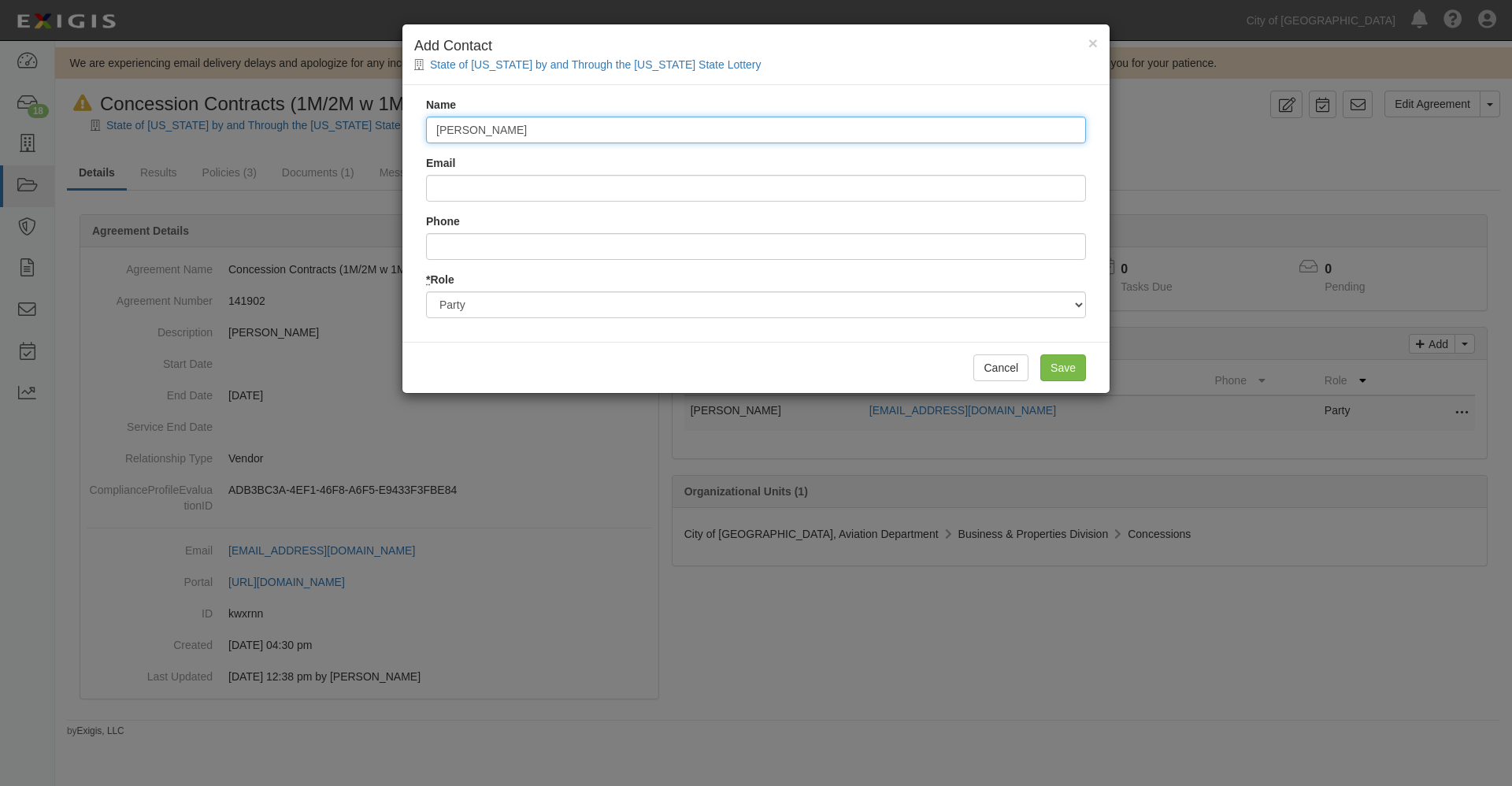
drag, startPoint x: 479, startPoint y: 132, endPoint x: 487, endPoint y: 128, distance: 8.9
click at [479, 132] on input "kevin" at bounding box center [756, 130] width 660 height 27
type input "Kevin Eyster"
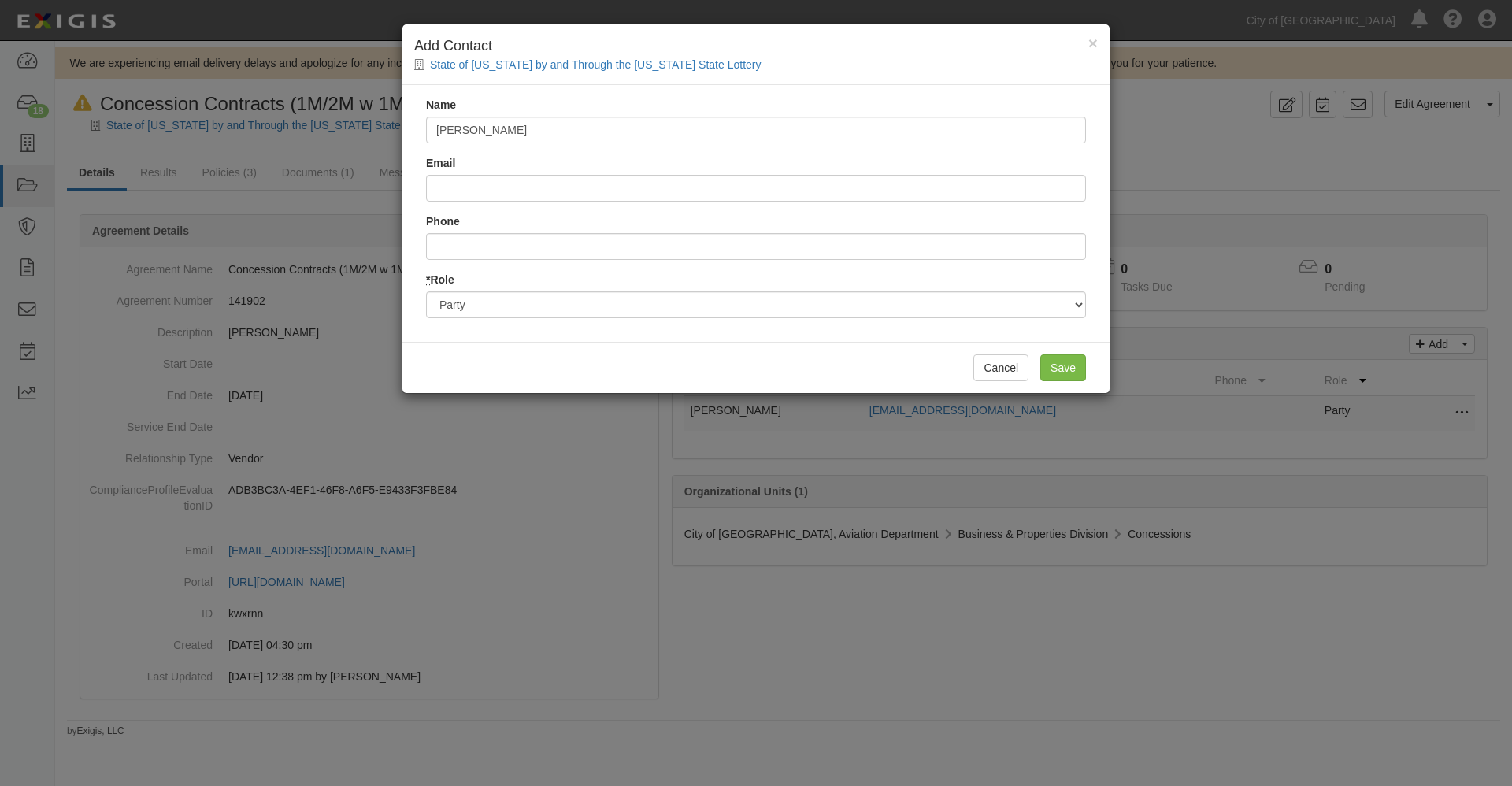
type input "kevin.eyster@phoenix.gov"
type input "6022734096"
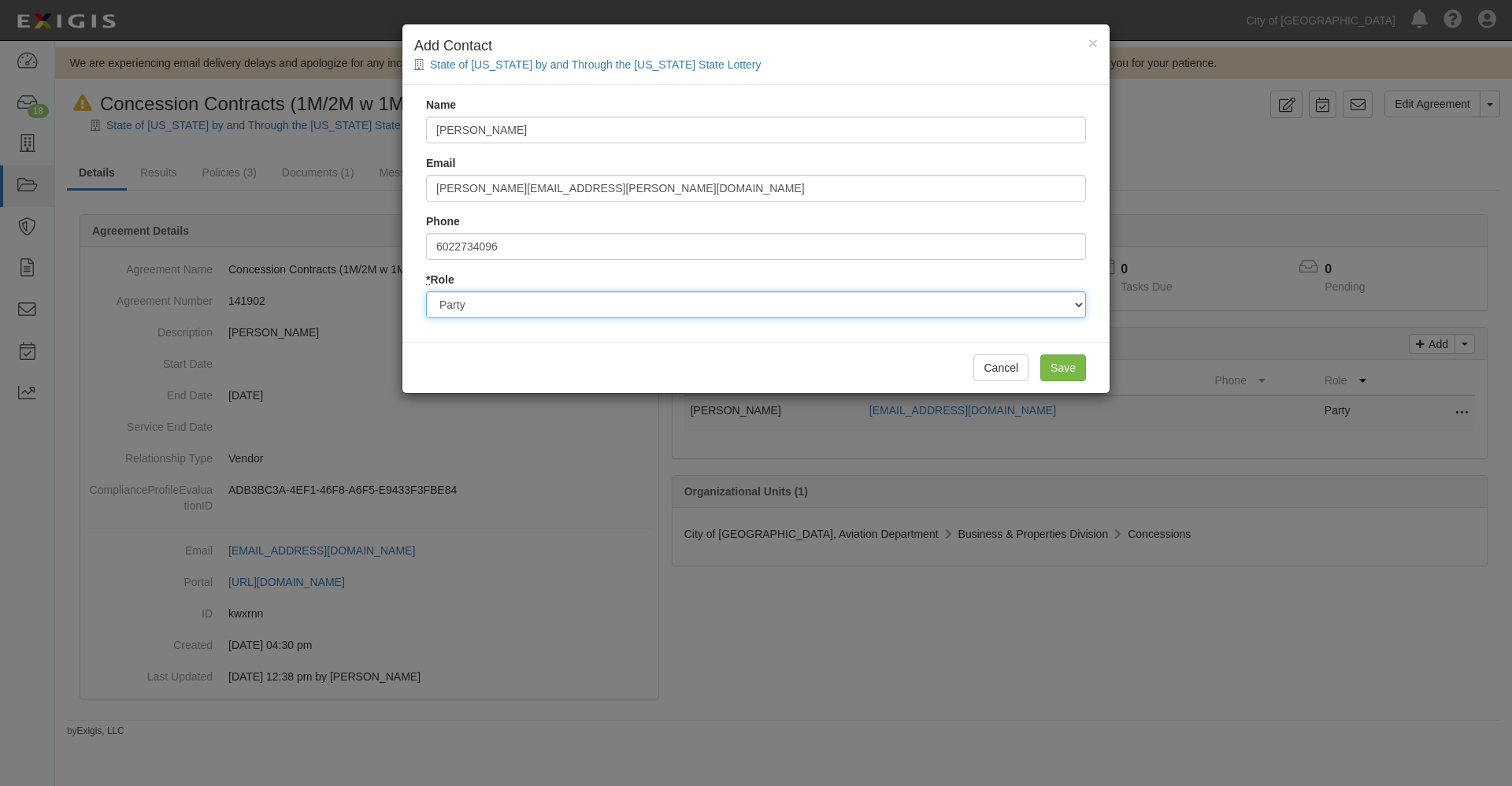
click at [534, 300] on select "Party Broker Other" at bounding box center [756, 305] width 660 height 27
select select "Other"
click at [426, 292] on select "Party Broker Other" at bounding box center [756, 305] width 660 height 27
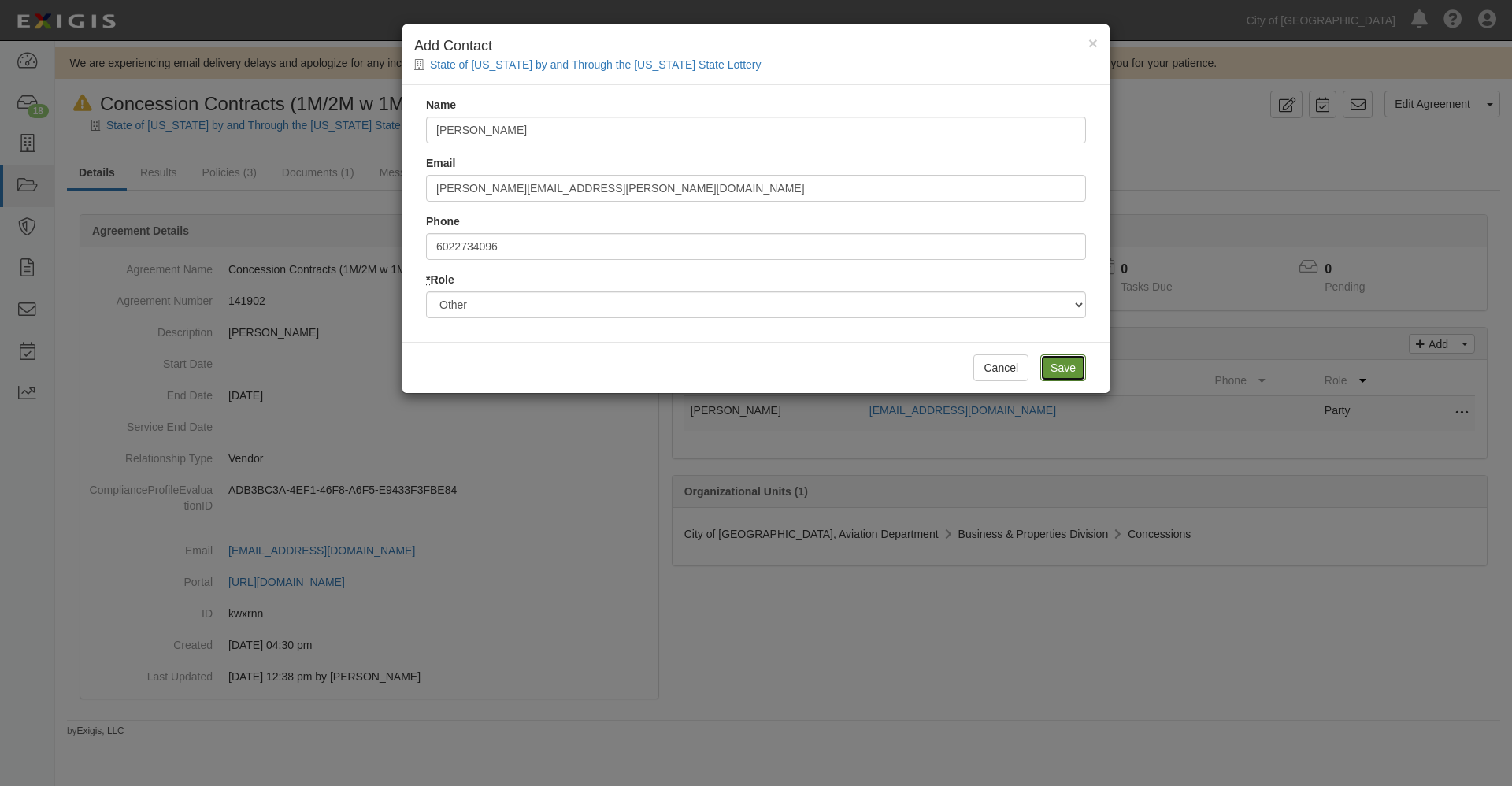
click at [1067, 367] on input "Save" at bounding box center [1063, 367] width 46 height 27
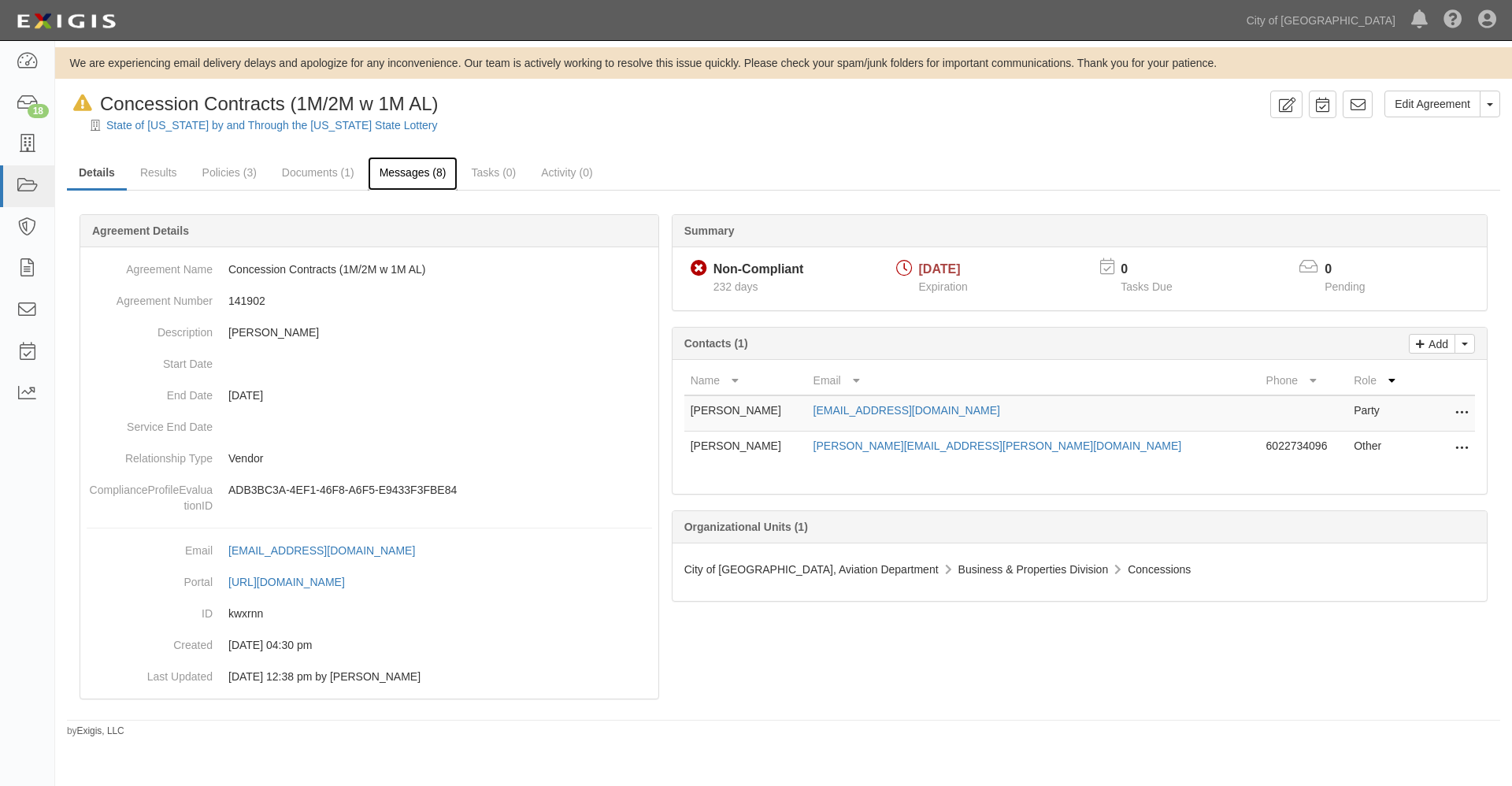
click at [413, 176] on link "Messages (8)" at bounding box center [413, 173] width 90 height 34
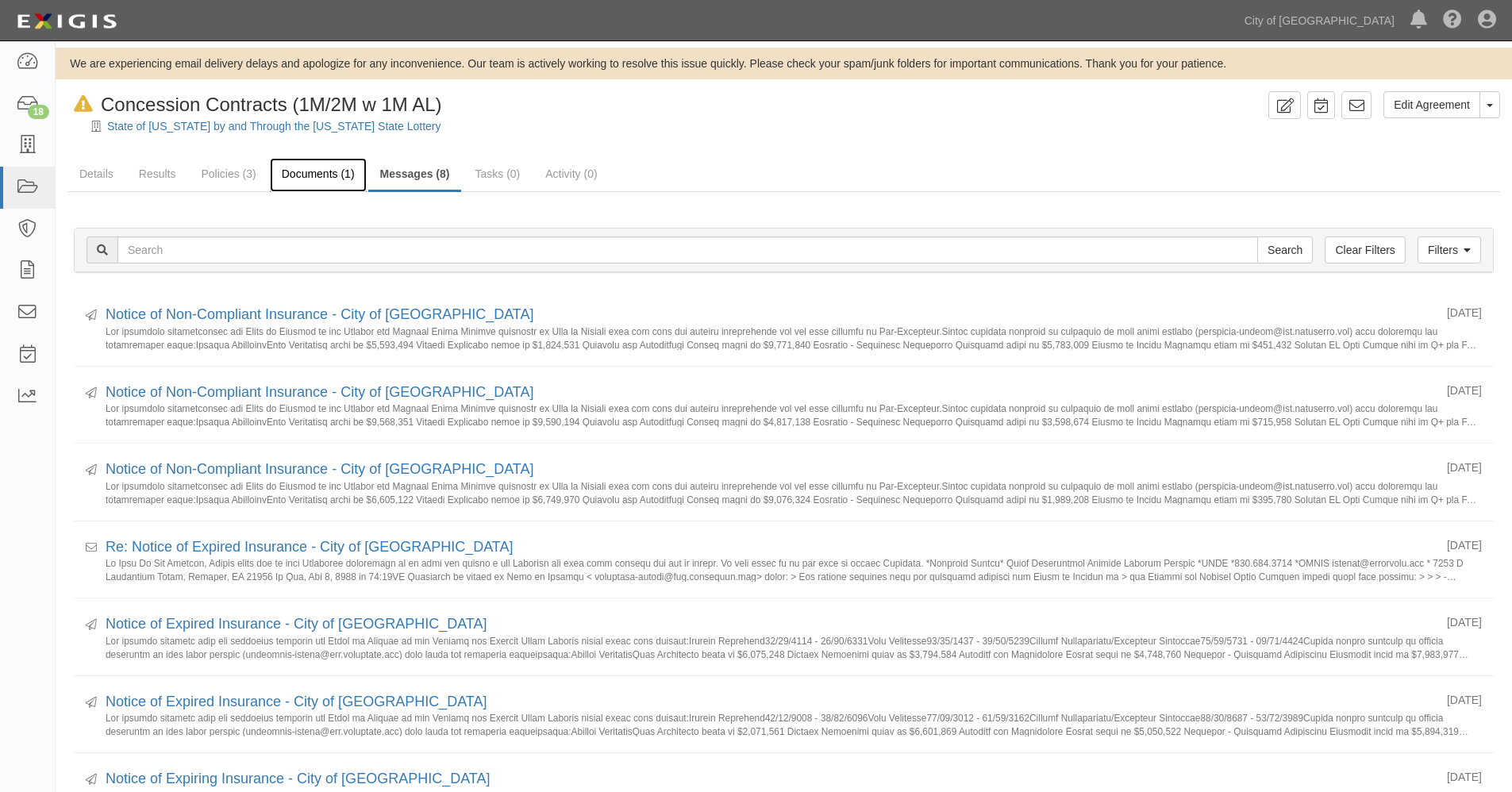
click at [323, 171] on link "Documents (1)" at bounding box center [318, 174] width 96 height 34
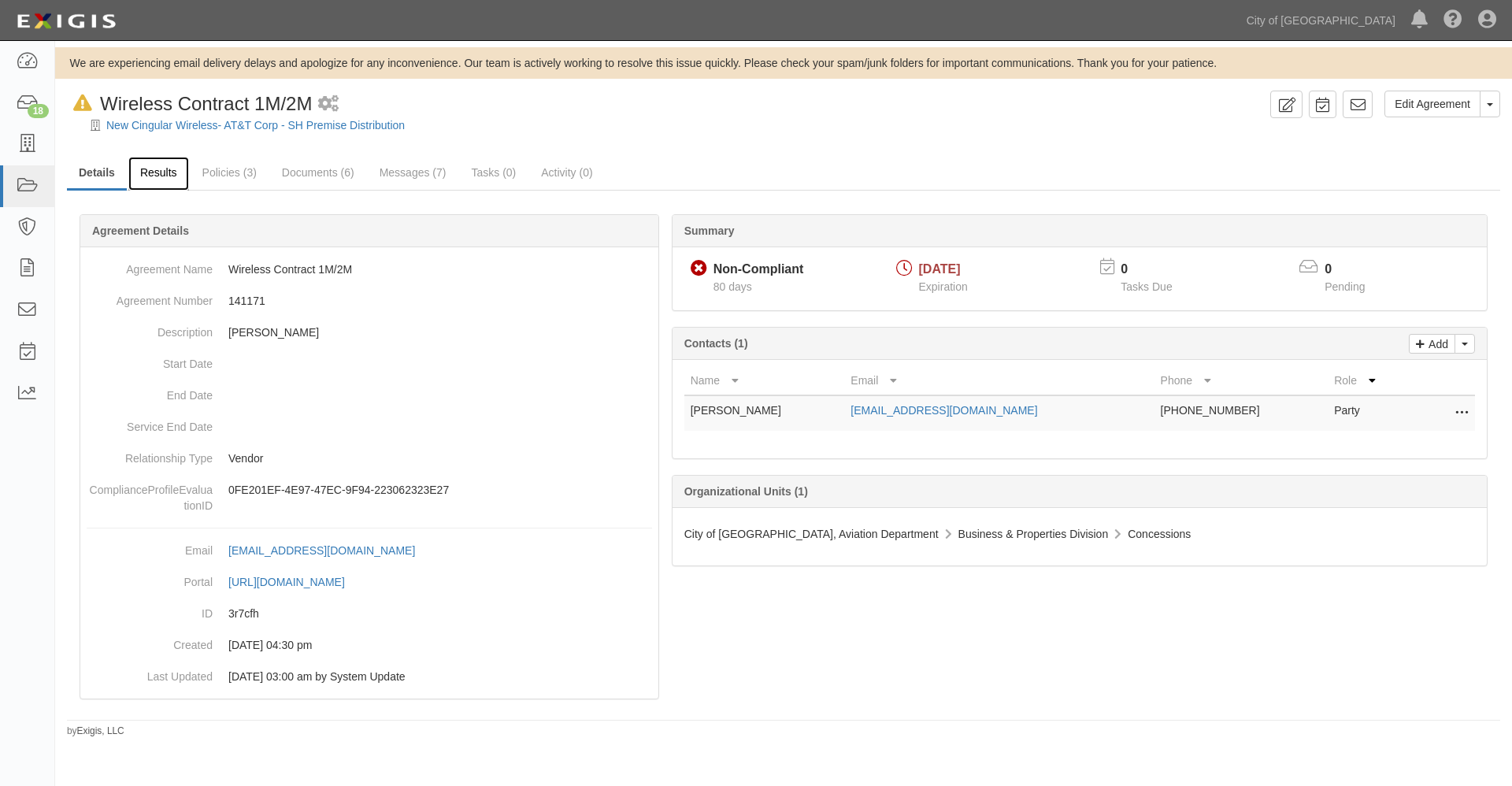
click at [164, 175] on link "Results" at bounding box center [158, 173] width 61 height 34
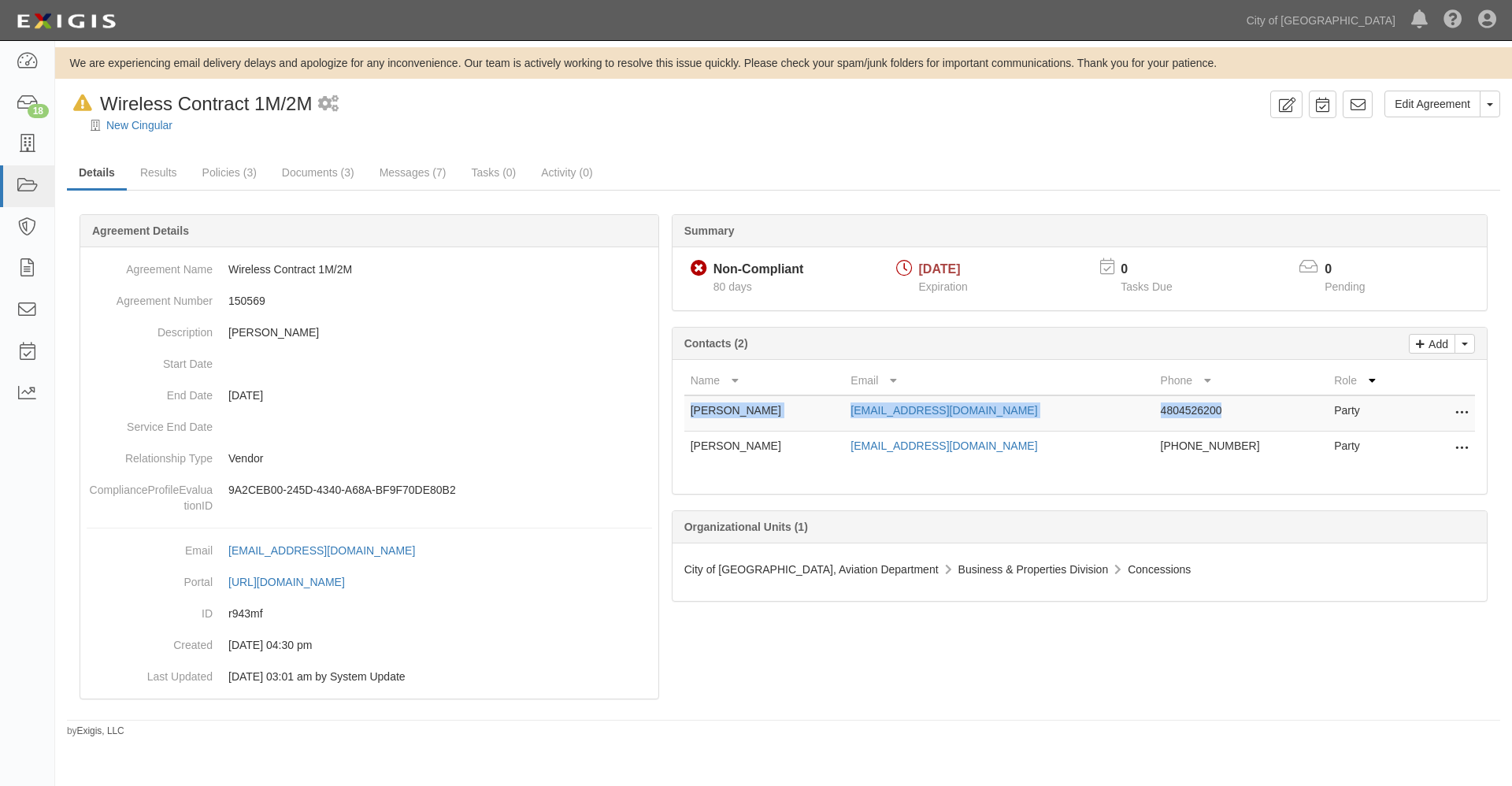
drag, startPoint x: 691, startPoint y: 407, endPoint x: 1172, endPoint y: 411, distance: 481.0
click at [1172, 411] on tr "Phil Hickerson PH513u@att.com 4804526200 Party Edit Remove from agreement Delete" at bounding box center [1079, 413] width 791 height 36
copy tr "Phil Hickerson PH513u@att.com 4804526200"
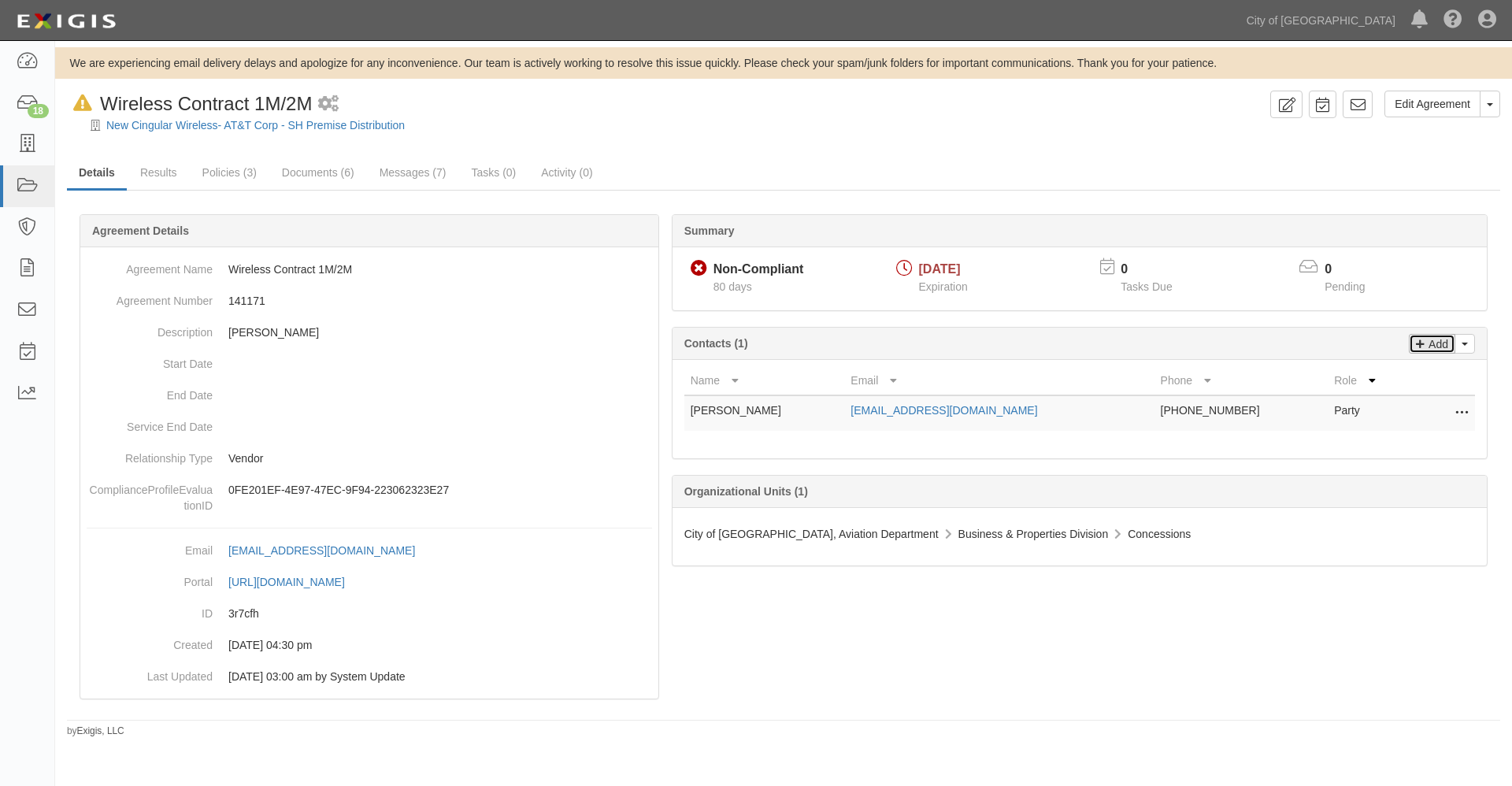
click at [1436, 343] on p "Add" at bounding box center [1437, 344] width 24 height 18
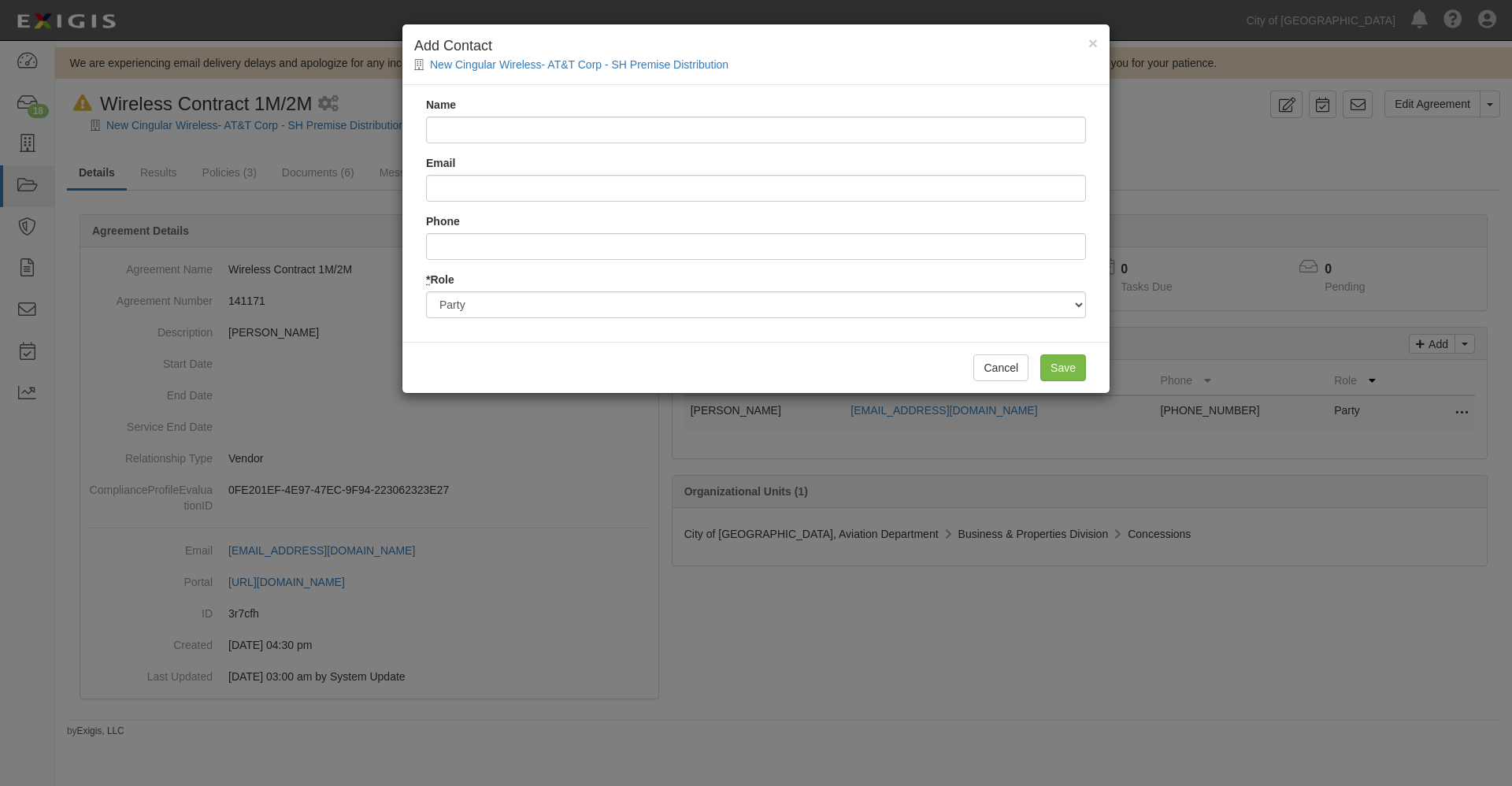
click at [468, 124] on input "Name" at bounding box center [756, 130] width 660 height 27
drag, startPoint x: 609, startPoint y: 124, endPoint x: 740, endPoint y: 123, distance: 131.0
click at [740, 123] on input "Phil Hickerson PH513u@att.com 4804526200" at bounding box center [756, 130] width 660 height 27
type input "Phil Hickerson PH513u@att.com"
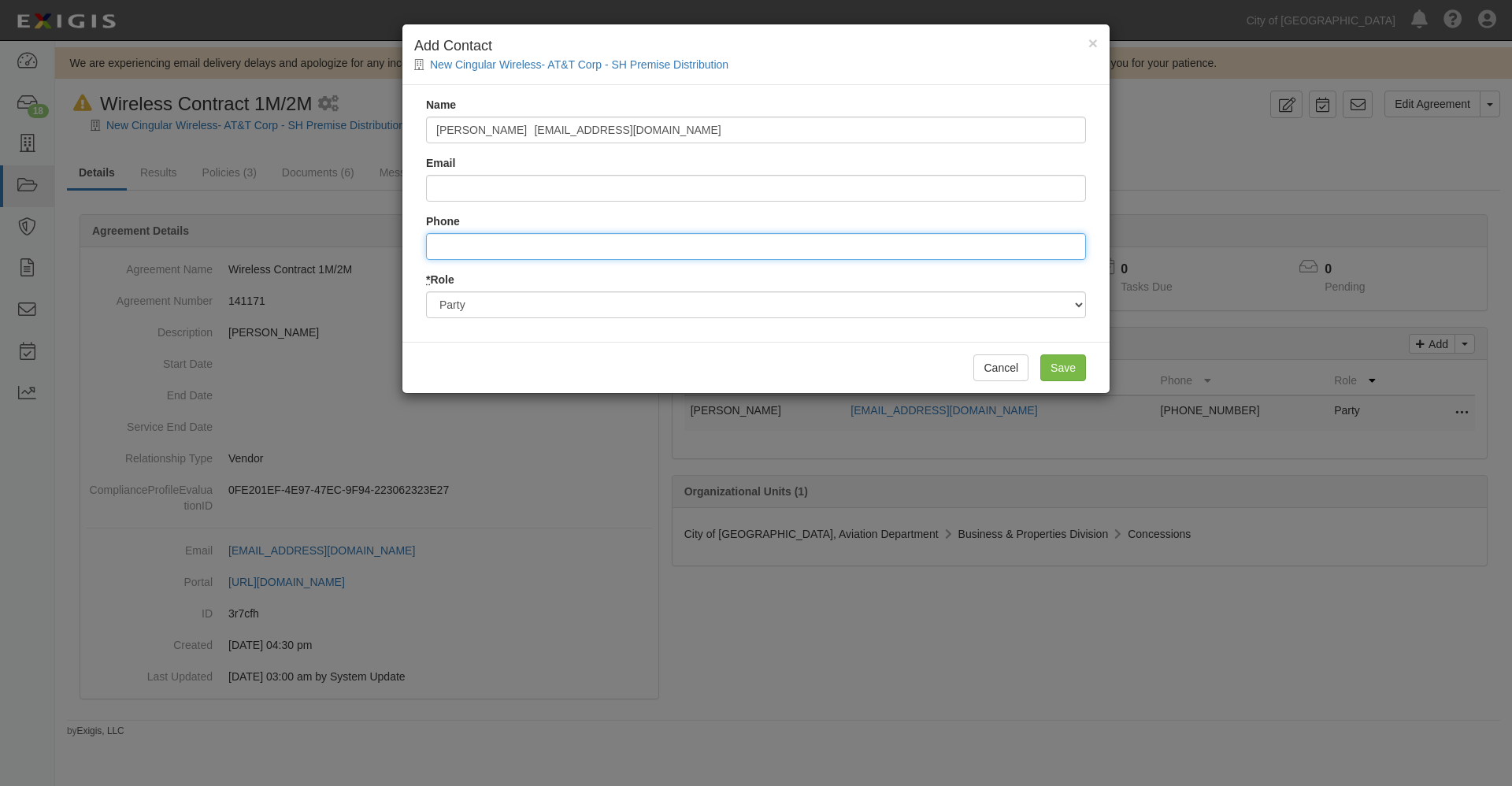
click at [461, 246] on input "Phone" at bounding box center [756, 246] width 660 height 27
paste input "4804526200"
type input "4804526200"
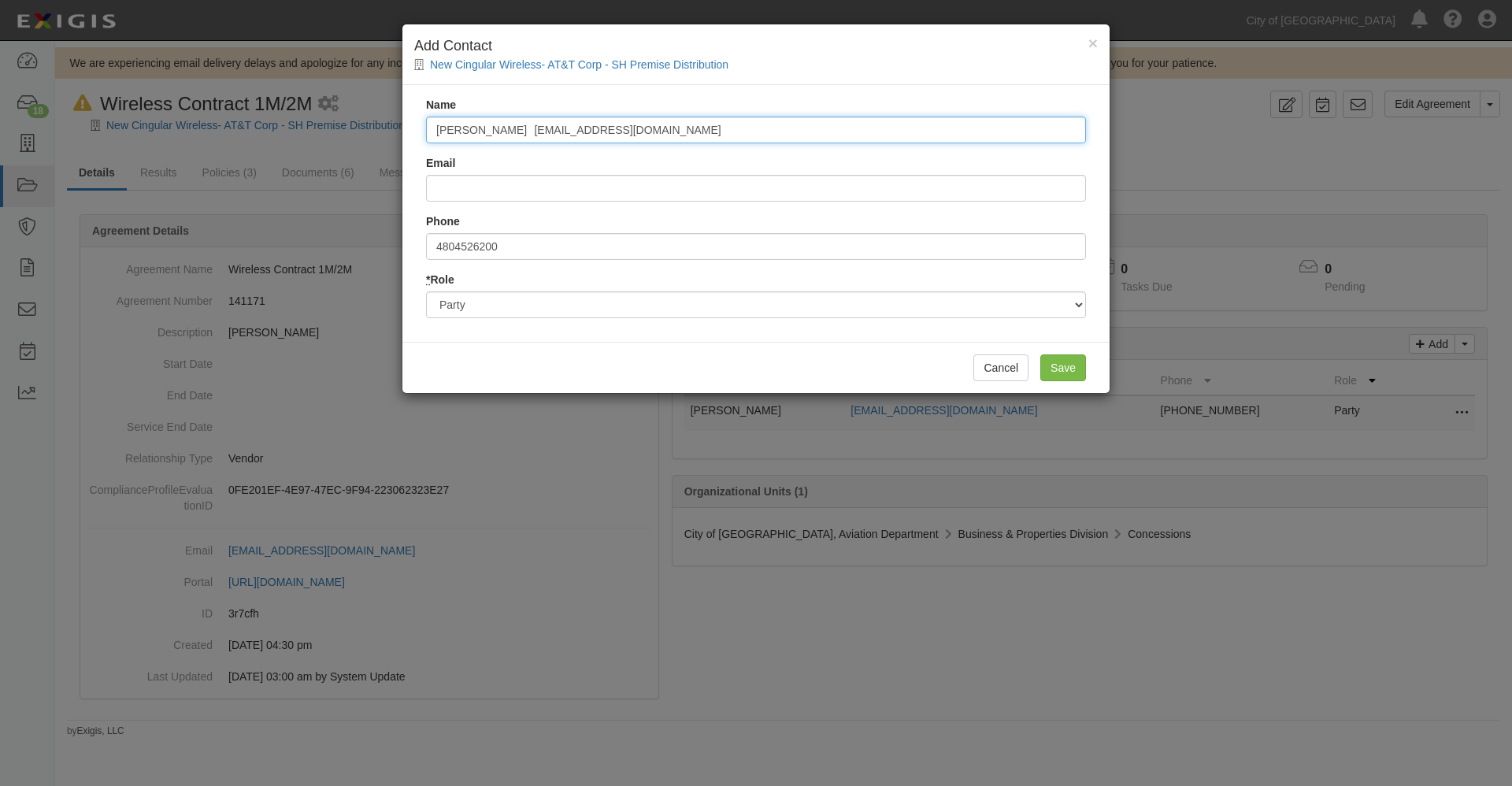
drag, startPoint x: 509, startPoint y: 131, endPoint x: 639, endPoint y: 124, distance: 130.2
click at [643, 122] on input "Phil Hickerson PH513u@att.com" at bounding box center [756, 130] width 660 height 27
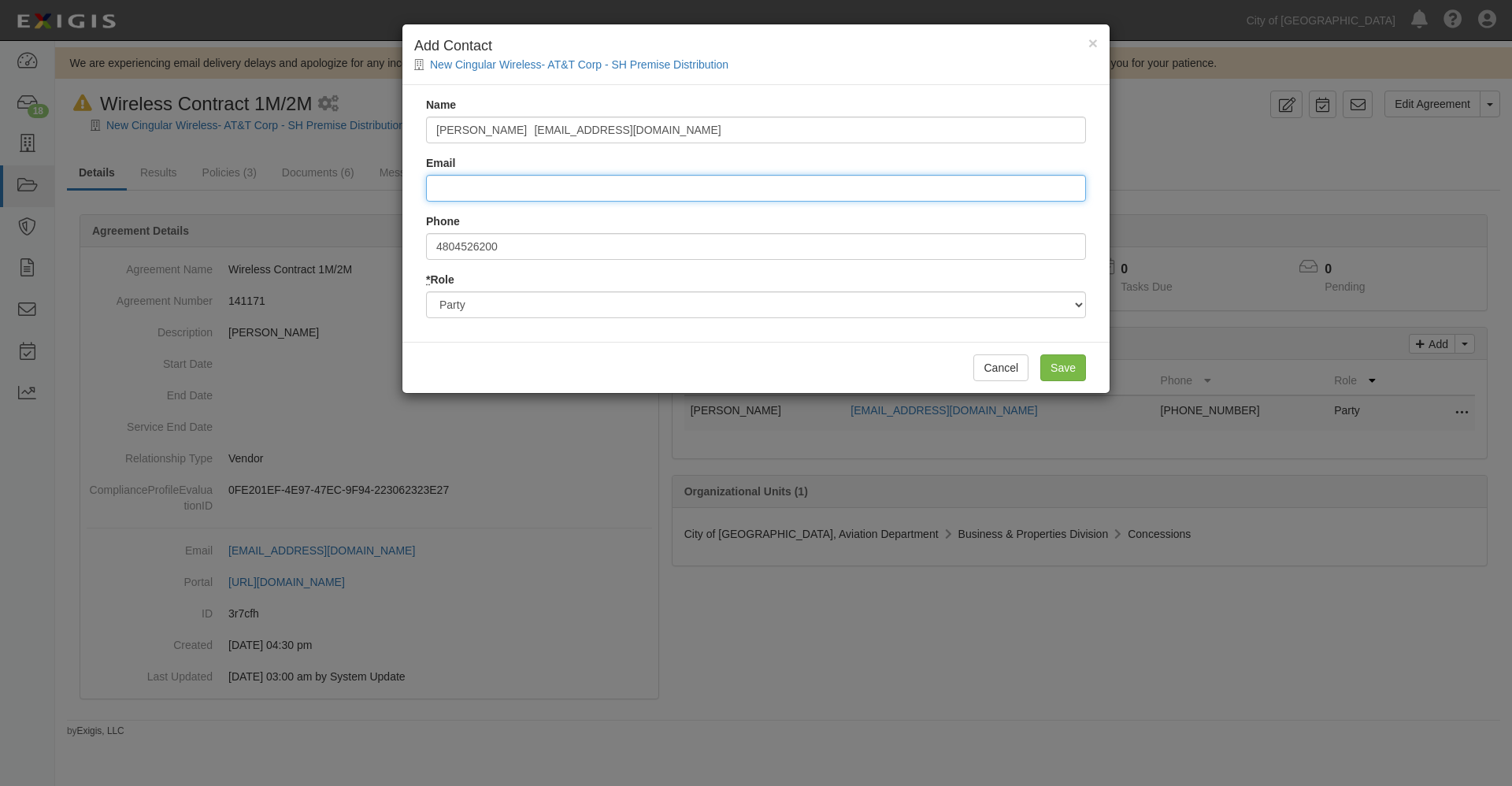
click at [445, 183] on input "Email" at bounding box center [756, 188] width 660 height 27
paste input "PH513u@att.com"
type input "PH513u@att.com"
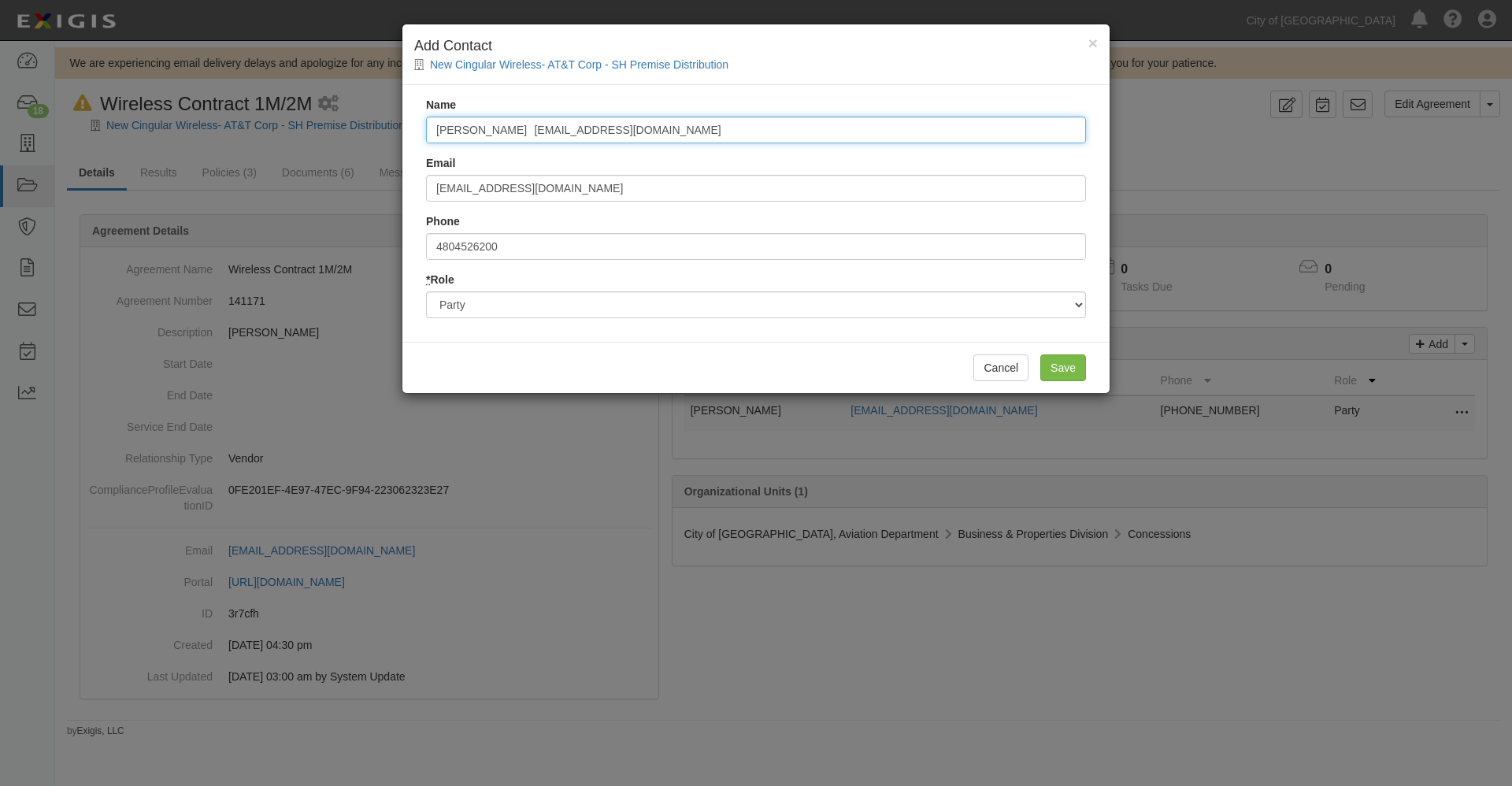
click at [617, 130] on input "Phil Hickerson PH513u@att.com" at bounding box center [756, 130] width 660 height 27
type input "Phil Hickerson"
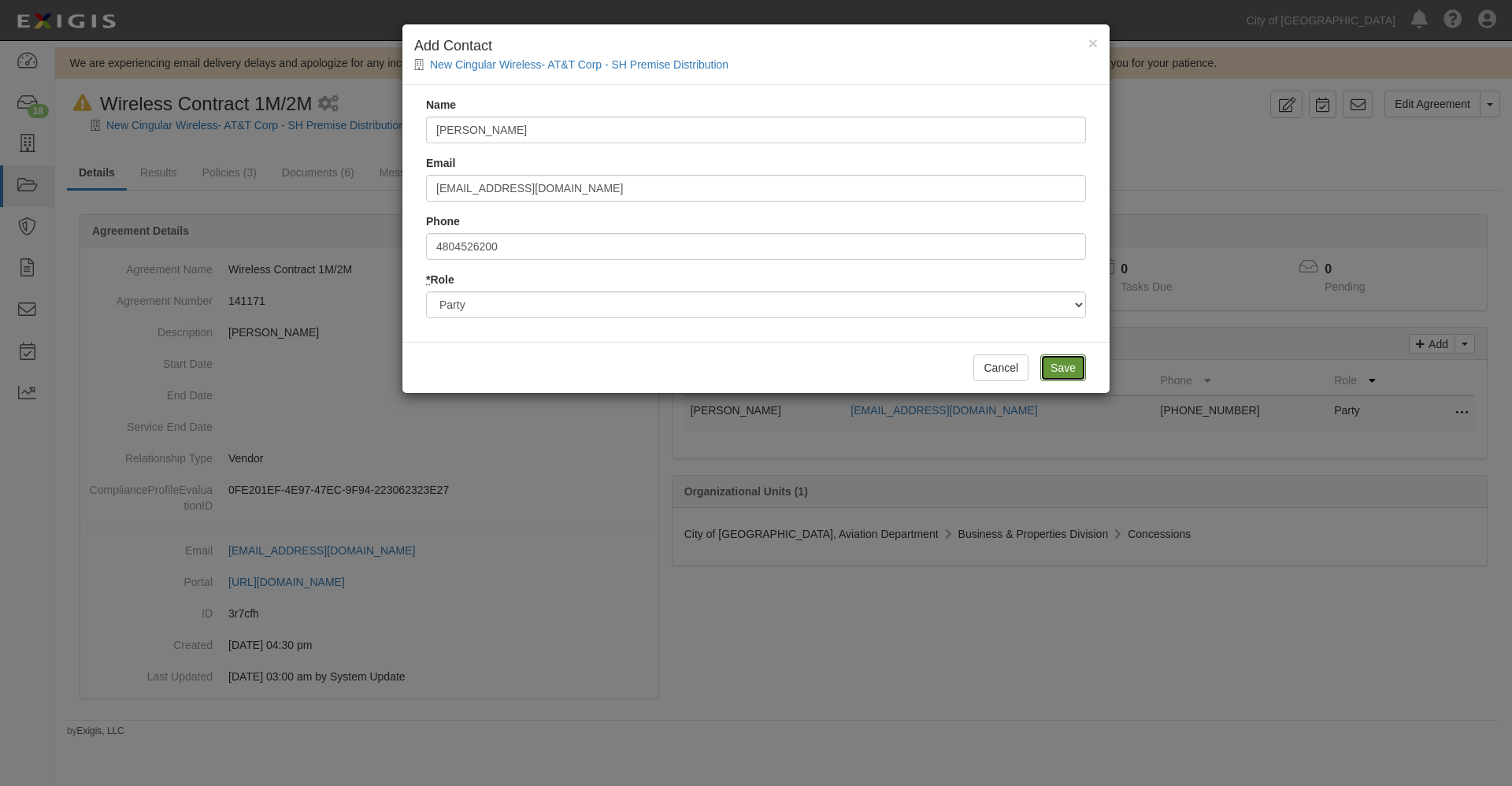
click at [1052, 363] on input "Save" at bounding box center [1063, 367] width 46 height 27
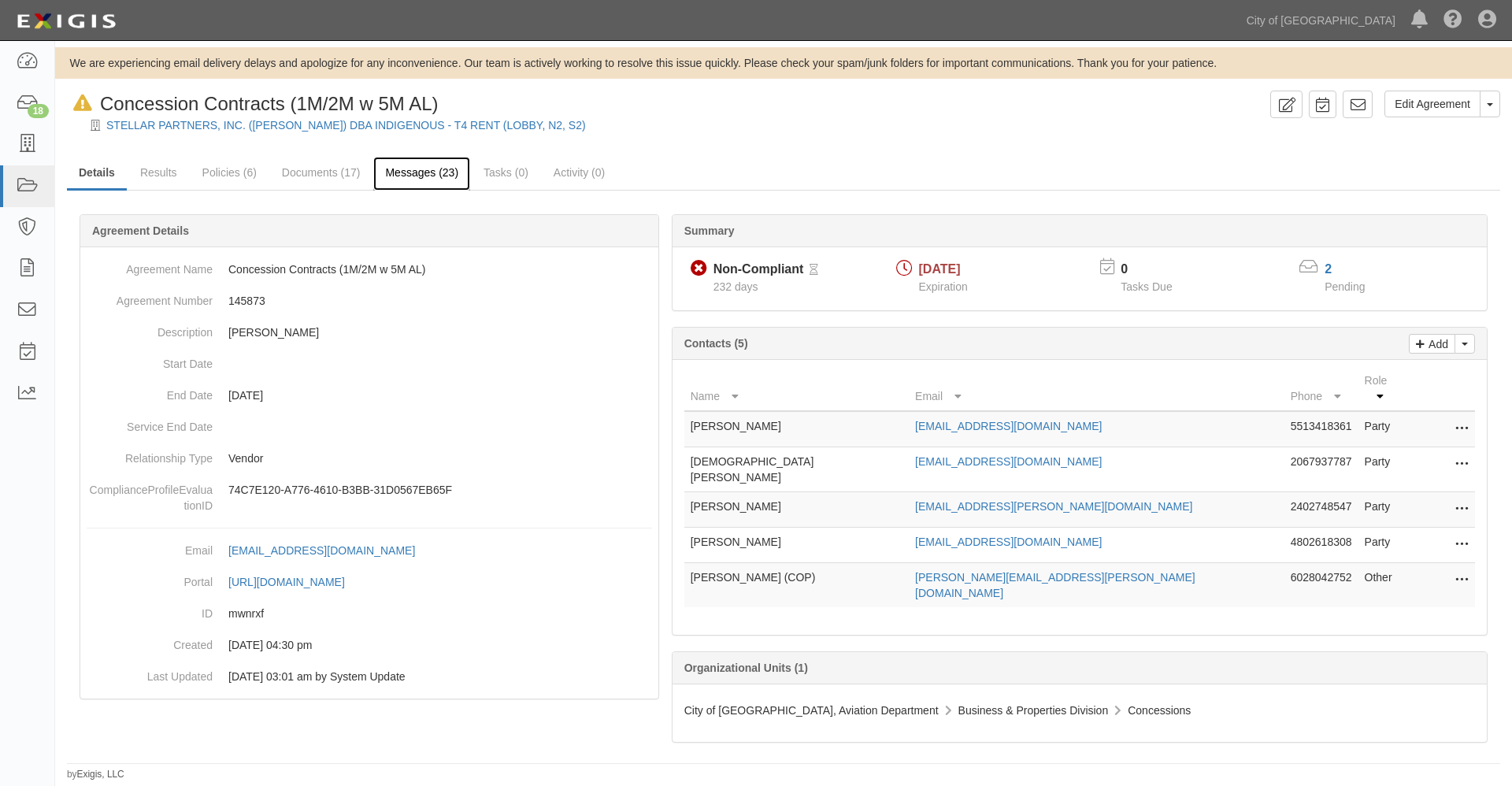
click at [422, 168] on link "Messages (23)" at bounding box center [421, 173] width 97 height 34
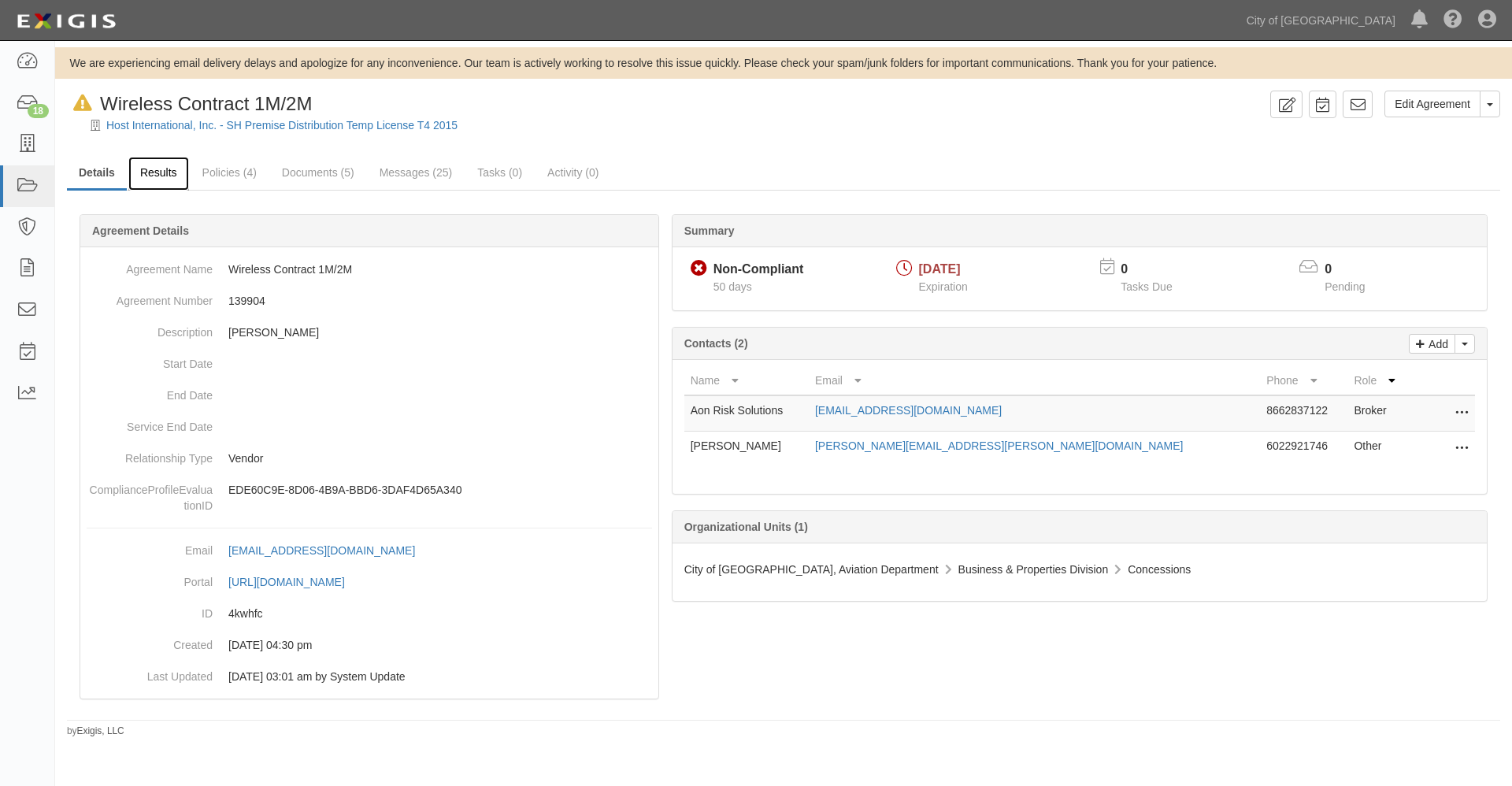
click at [162, 174] on link "Results" at bounding box center [158, 173] width 61 height 34
click at [28, 180] on icon at bounding box center [27, 187] width 22 height 18
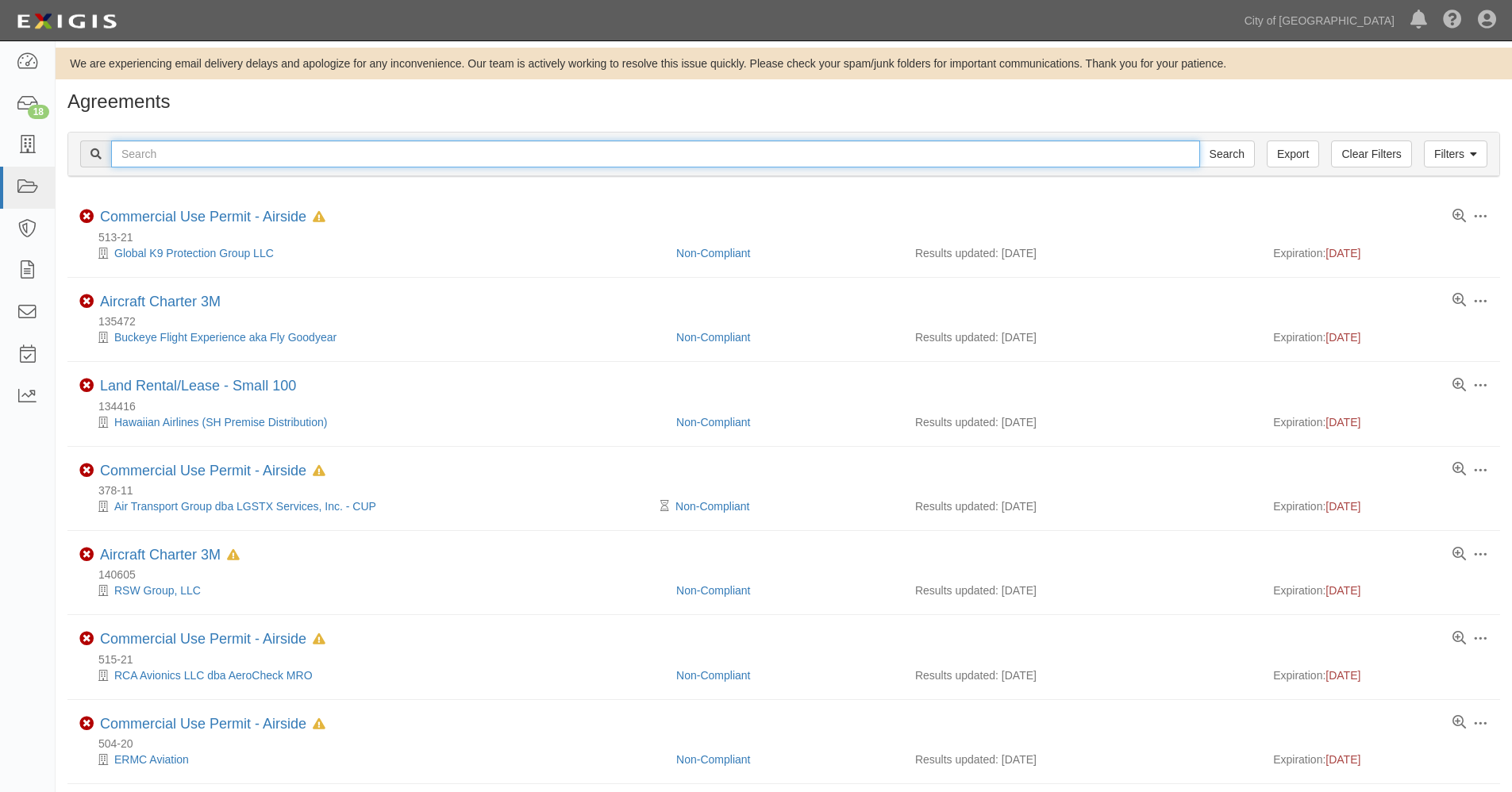
click at [157, 152] on input "text" at bounding box center [656, 153] width 1089 height 27
type input "host"
click at [1199, 140] on input "Search" at bounding box center [1227, 153] width 56 height 27
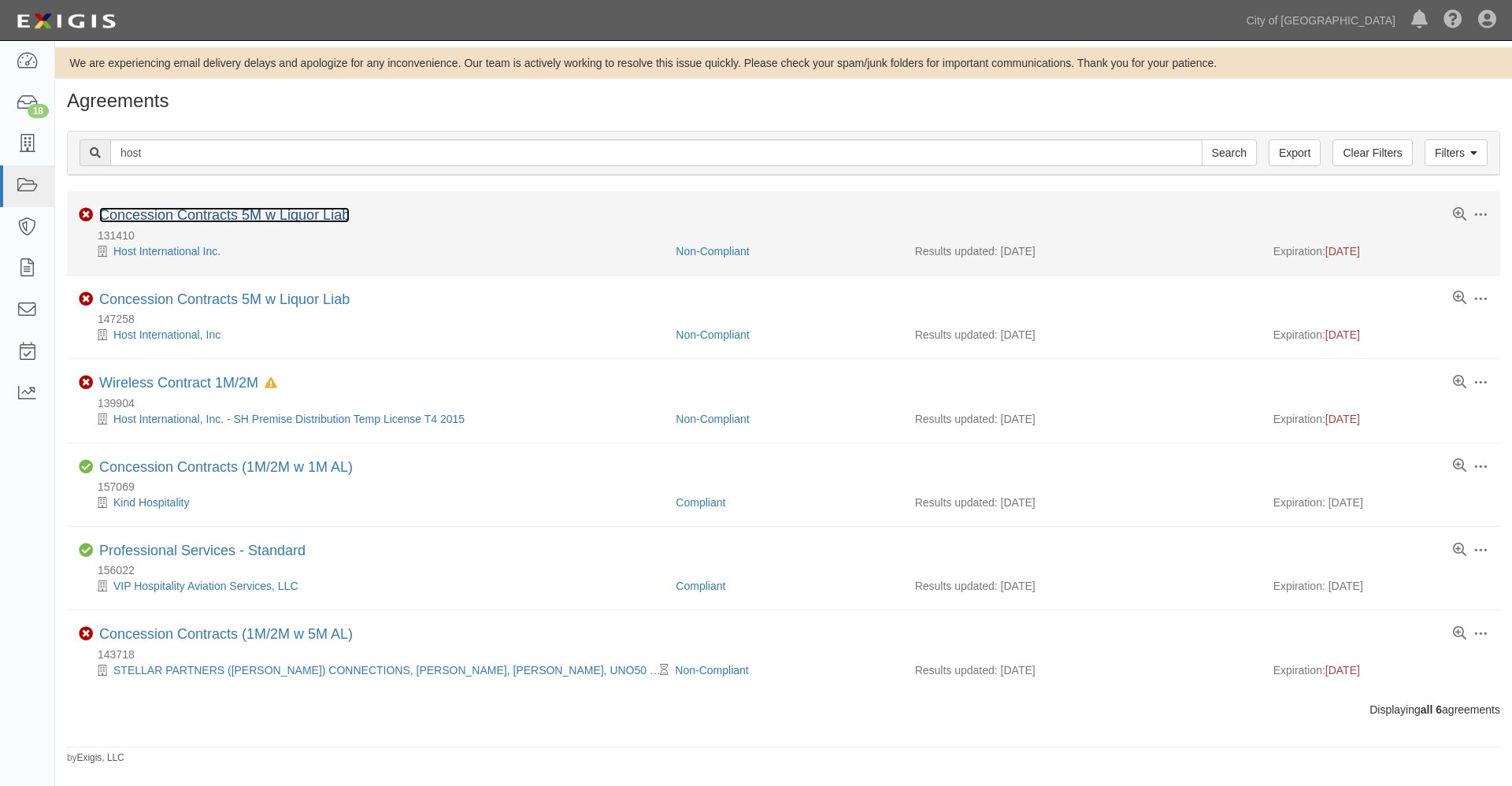
click at [153, 215] on link "Concession Contracts 5M w Liquor Liab" at bounding box center [225, 214] width 250 height 16
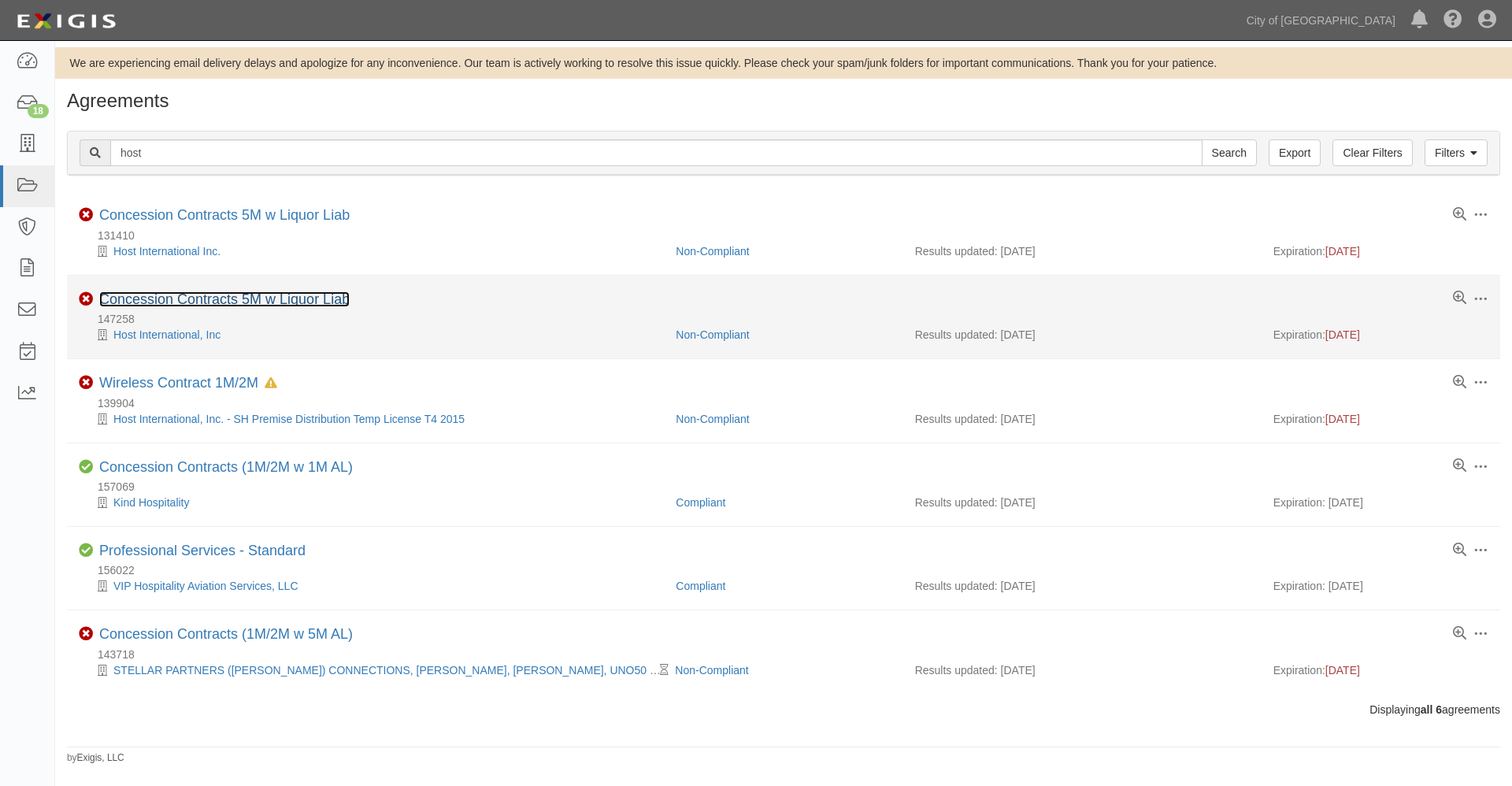
click at [152, 297] on link "Concession Contracts 5M w Liquor Liab" at bounding box center [225, 299] width 250 height 16
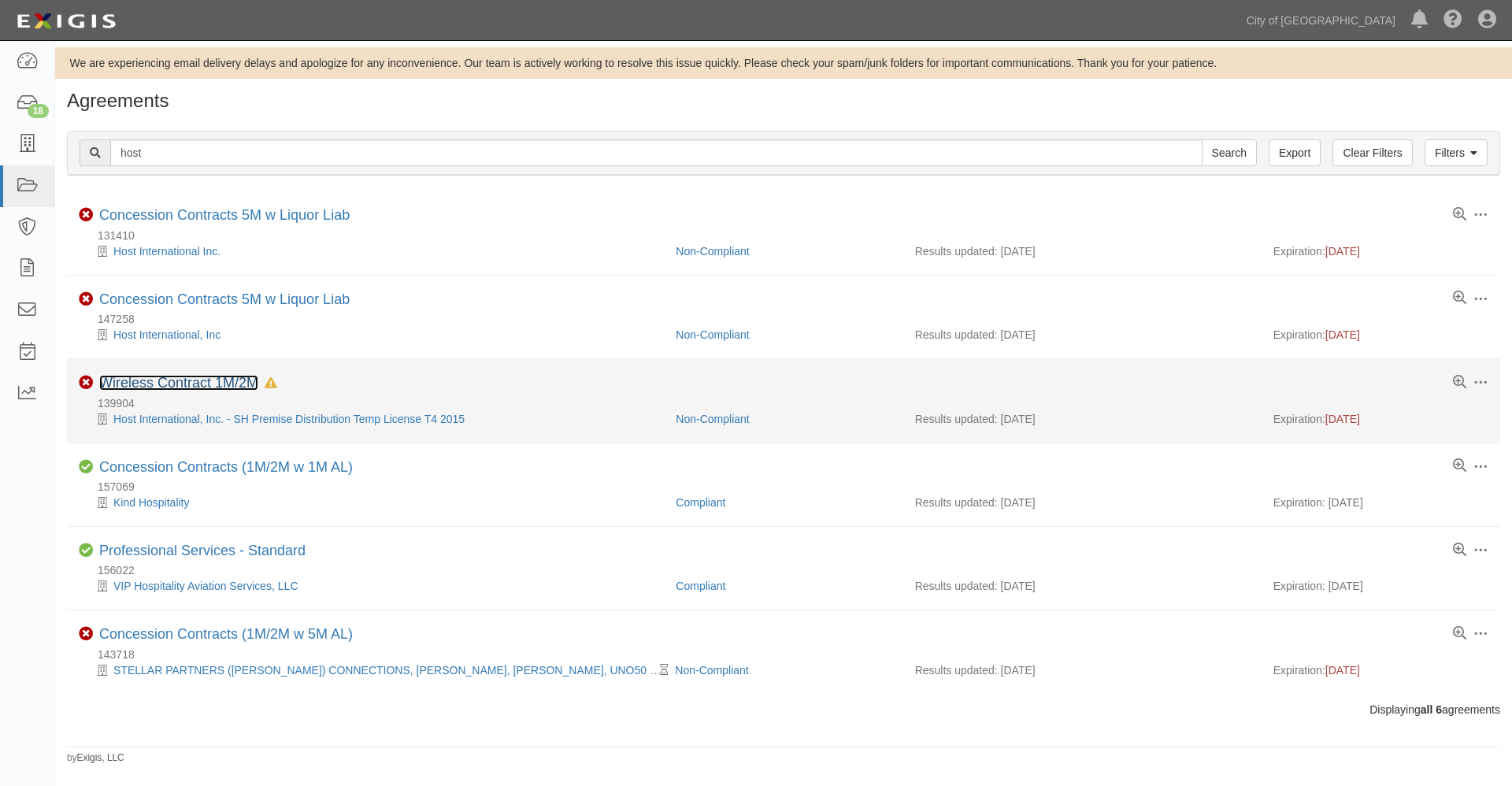
click at [154, 385] on link "Wireless Contract 1M/2M" at bounding box center [179, 382] width 159 height 16
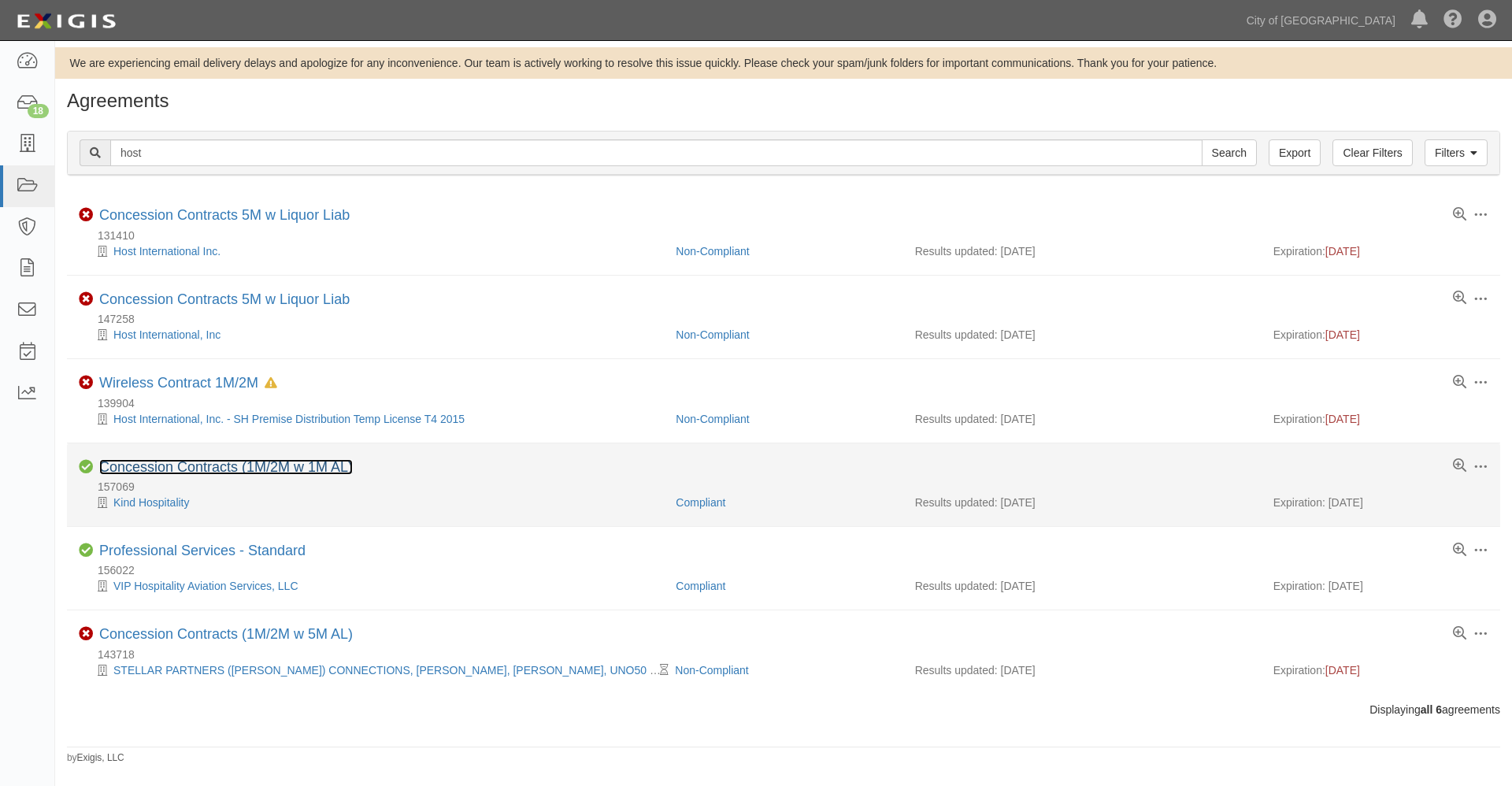
click at [192, 472] on link "Concession Contracts (1M/2M w 1M AL)" at bounding box center [226, 467] width 254 height 16
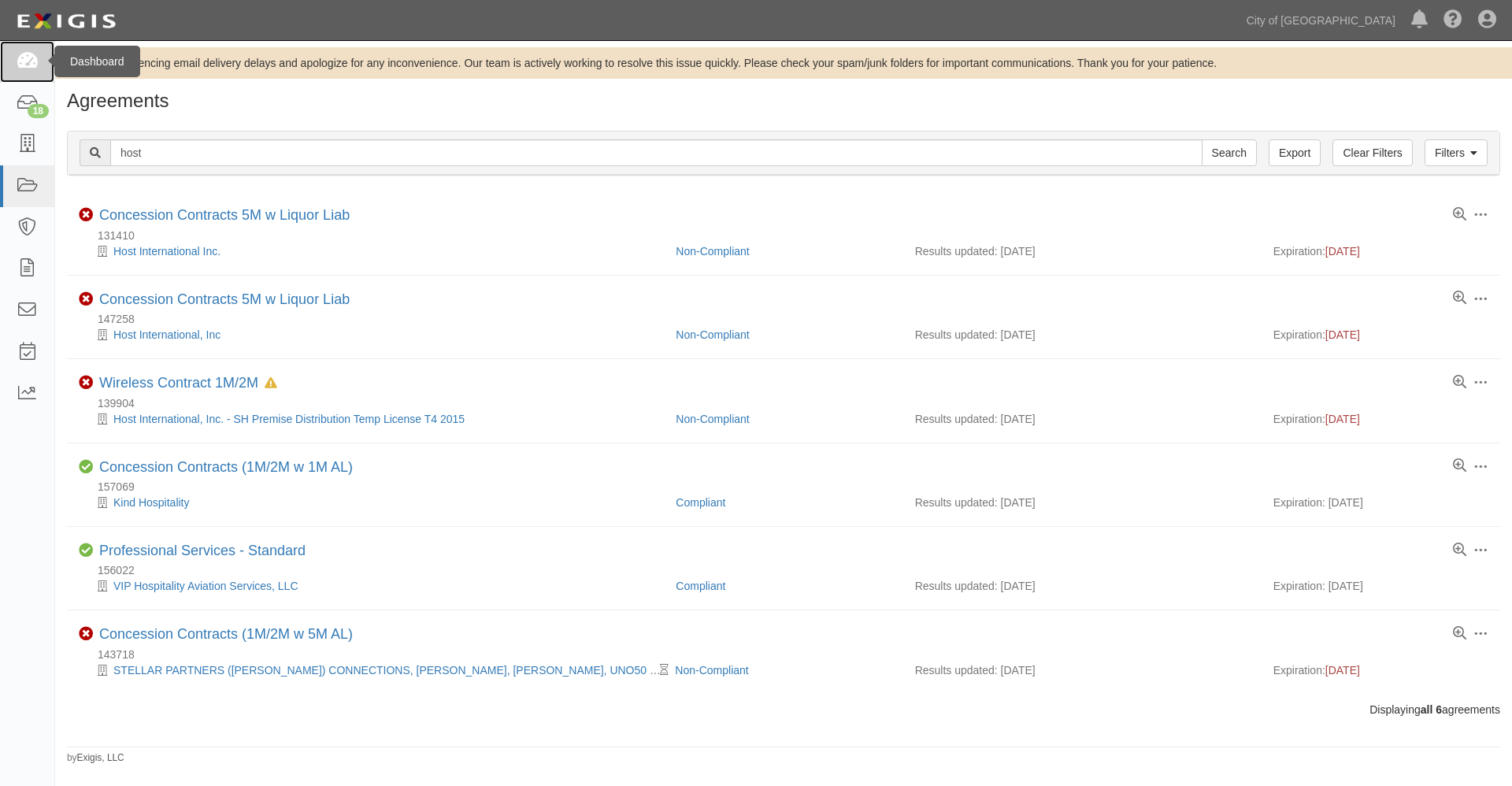
click at [29, 60] on icon at bounding box center [27, 62] width 22 height 18
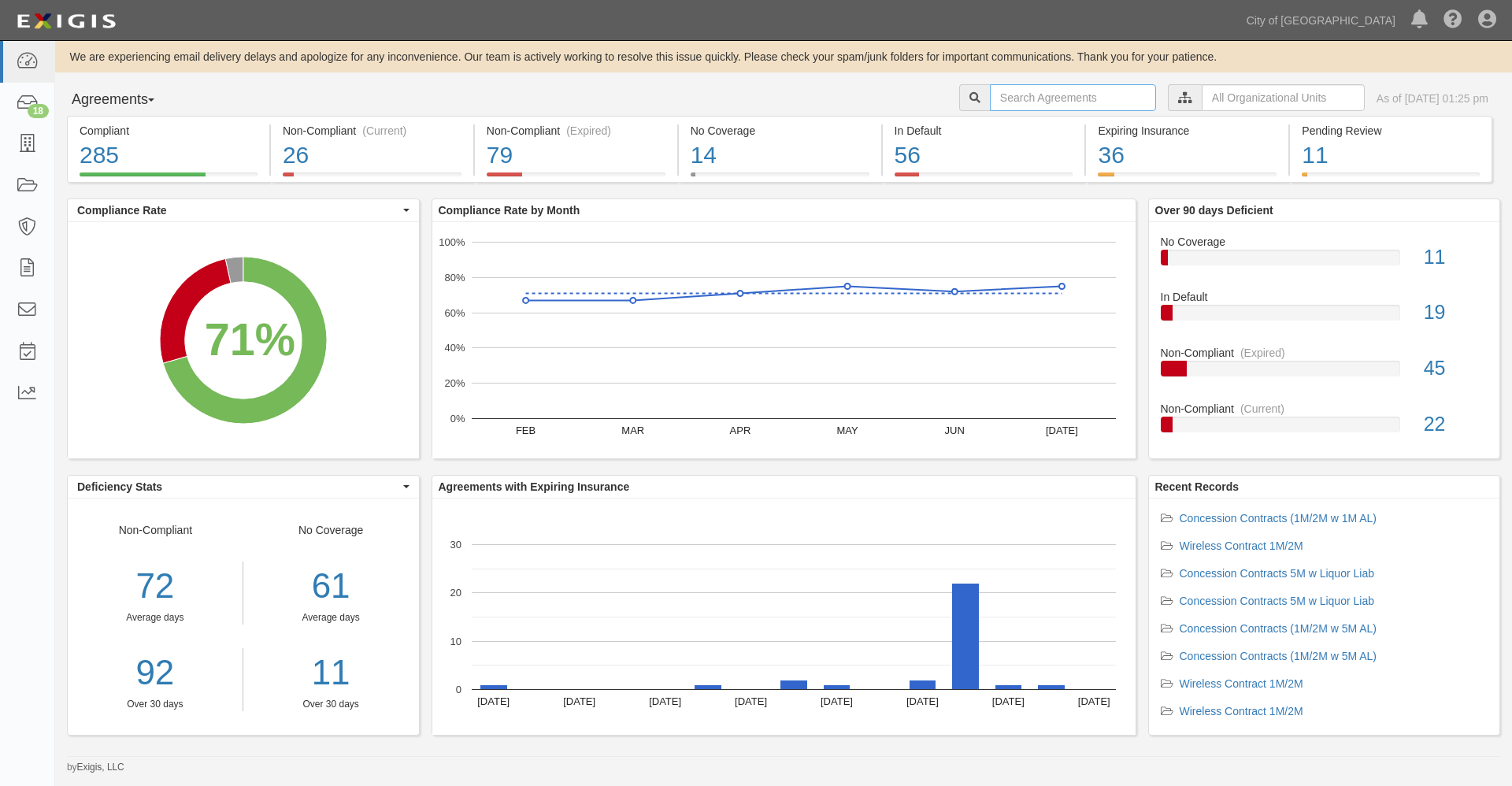
click at [1032, 97] on input "text" at bounding box center [1073, 98] width 167 height 27
type input "[PERSON_NAME]"
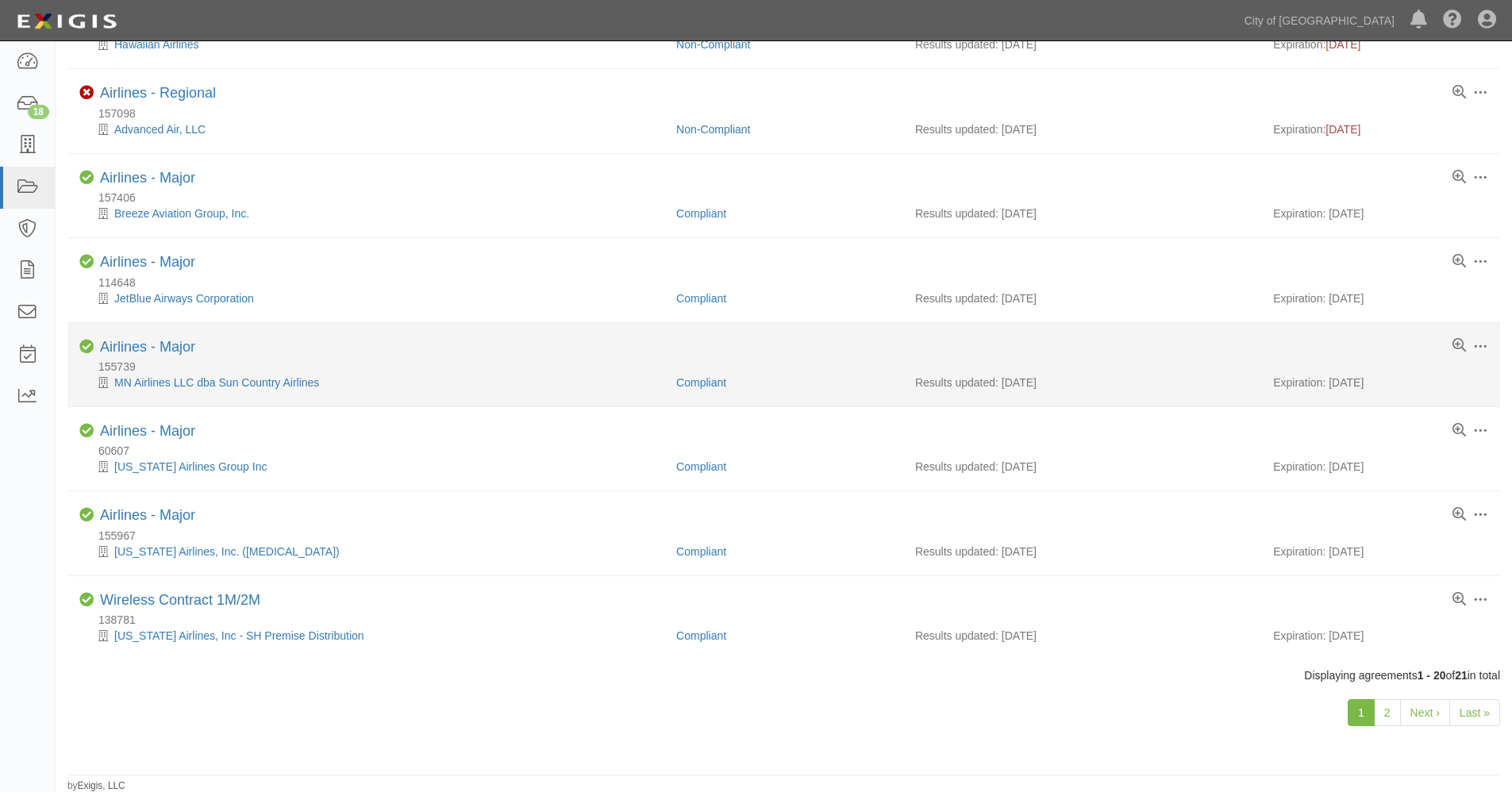
scroll to position [1222, 0]
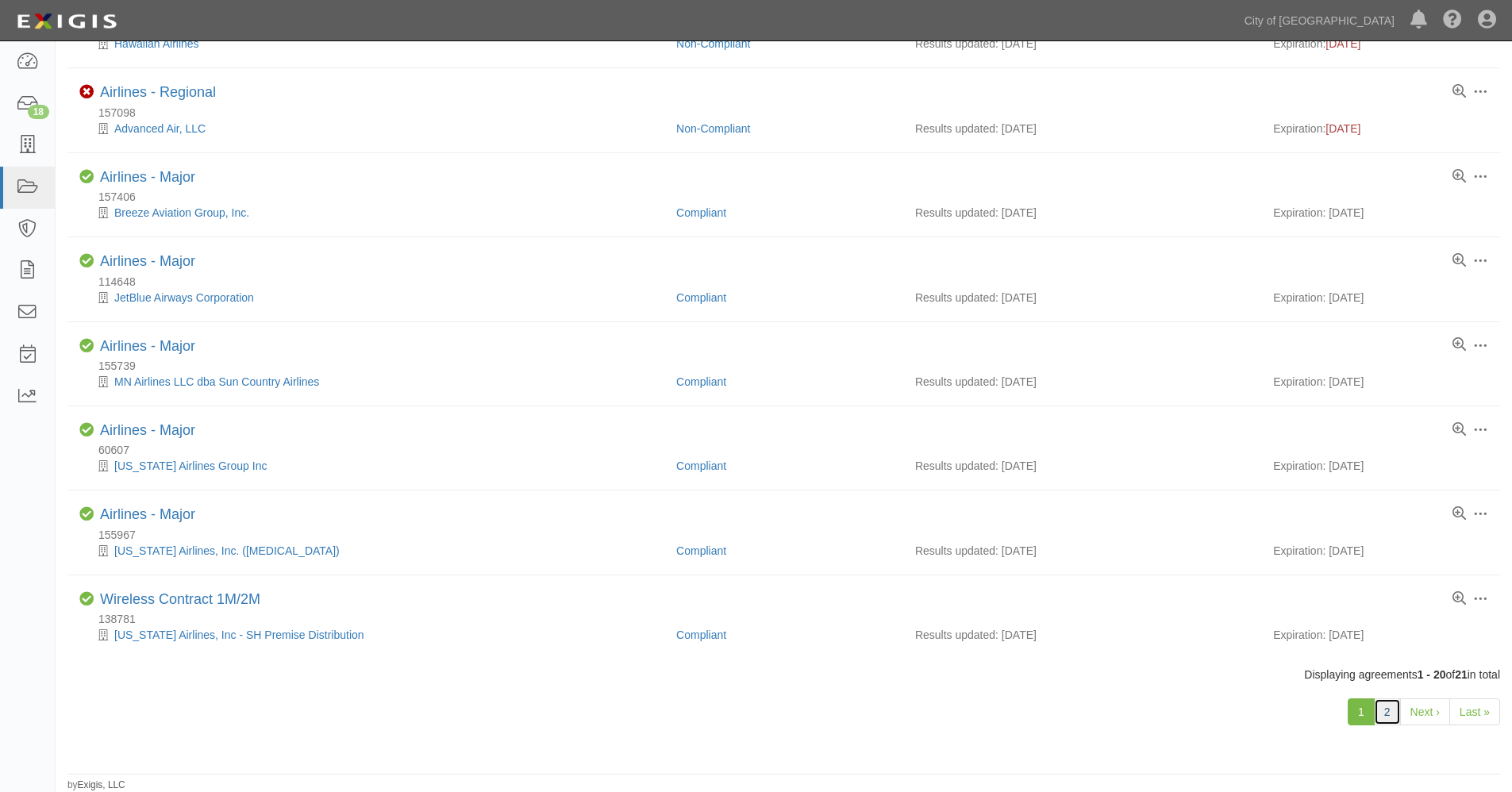
click at [1387, 710] on link "2" at bounding box center [1387, 711] width 27 height 27
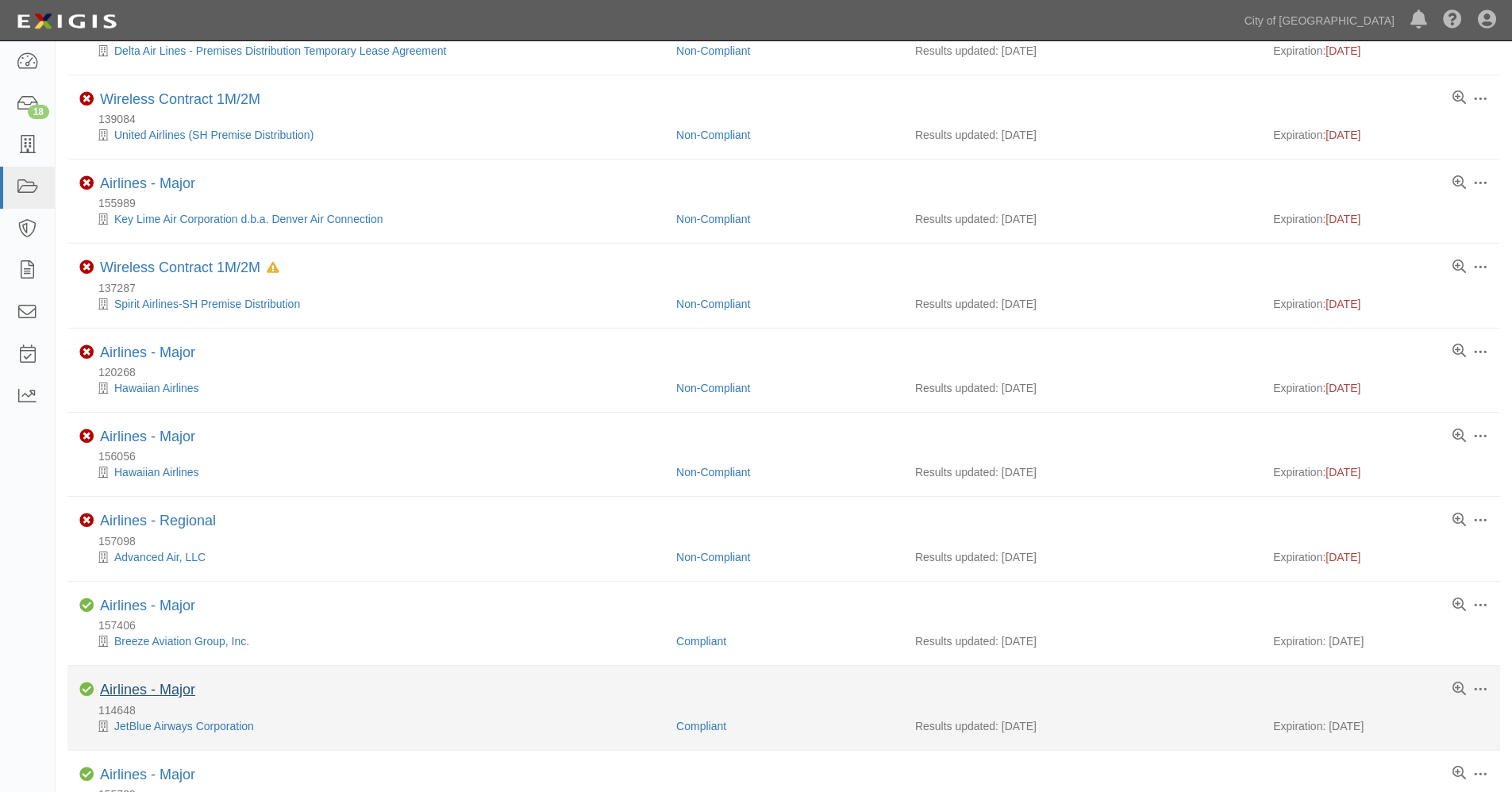
scroll to position [0, 0]
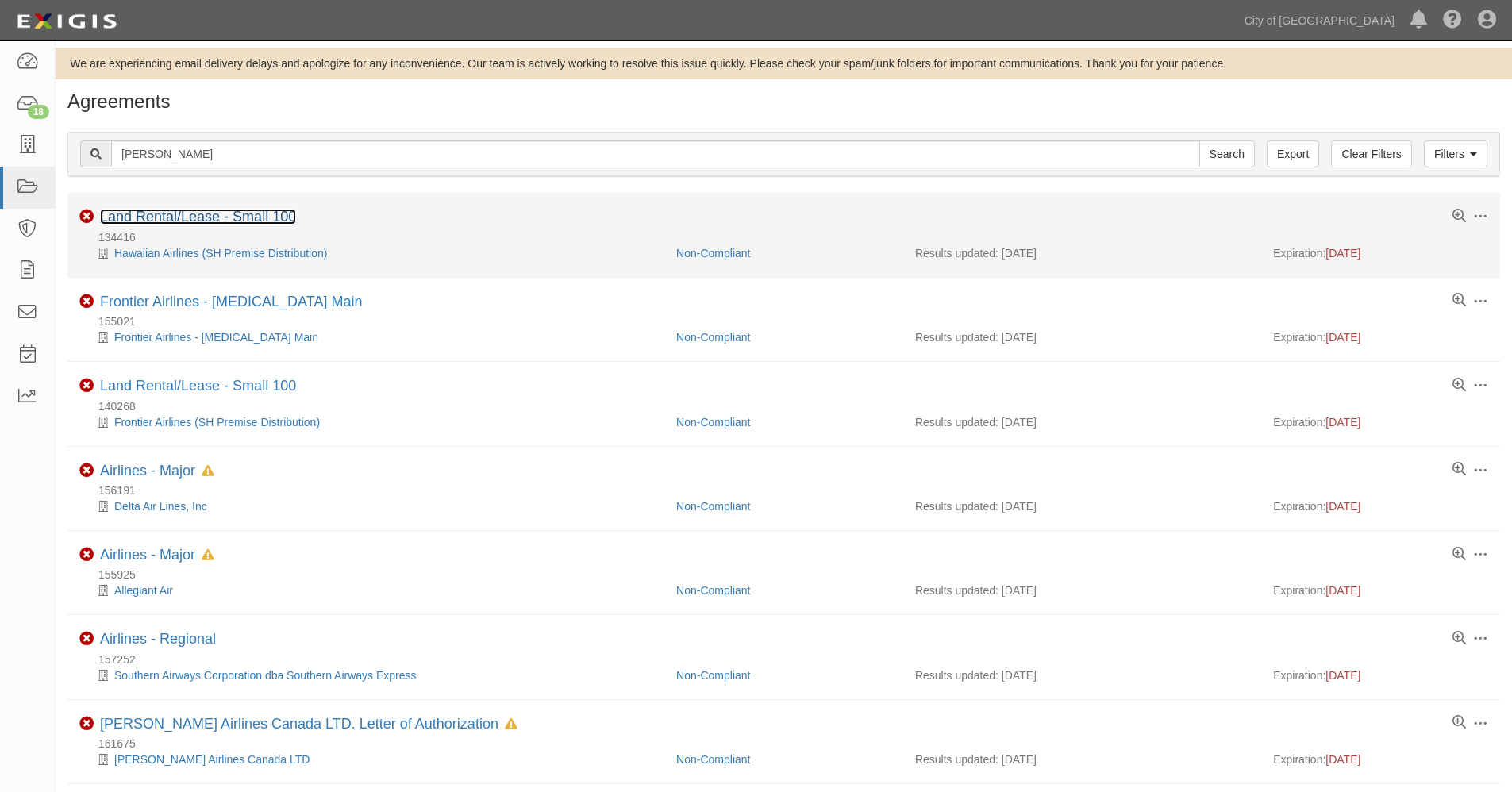
click at [192, 214] on link "Land Rental/Lease - Small 100" at bounding box center [198, 216] width 196 height 16
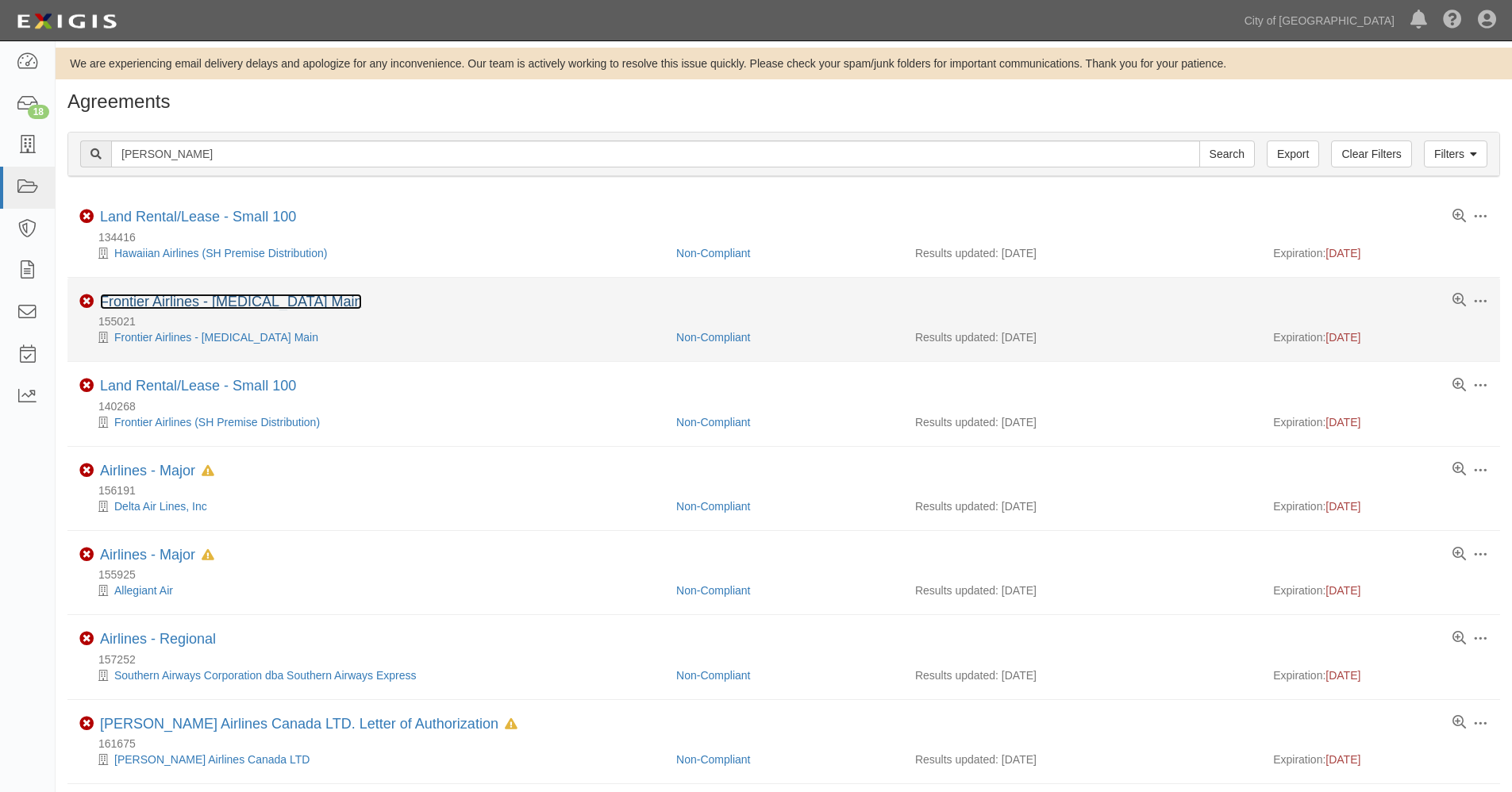
click at [198, 305] on link "Frontier Airlines - T3 Main" at bounding box center [231, 301] width 262 height 16
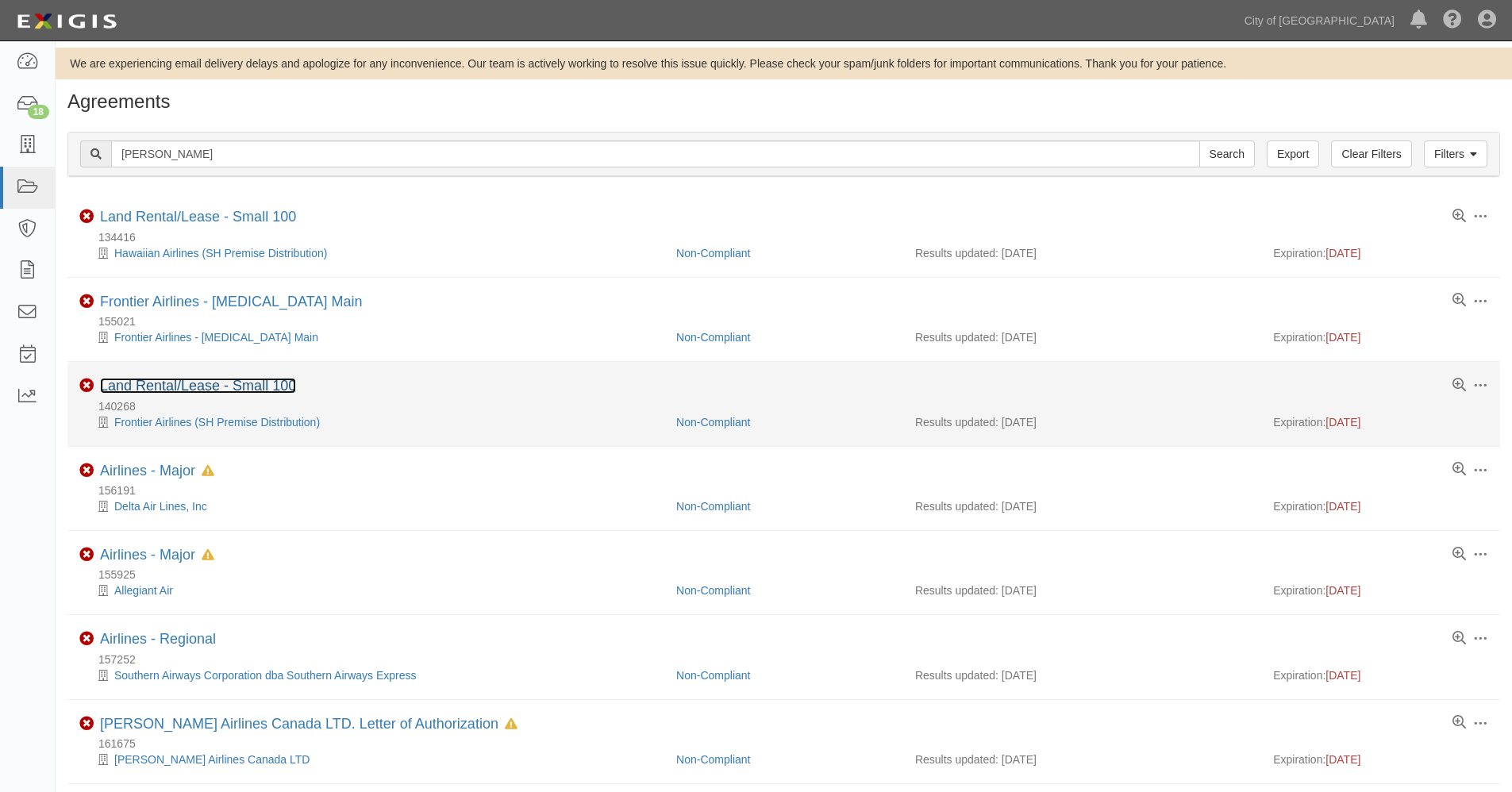
click at [178, 390] on link "Land Rental/Lease - Small 100" at bounding box center [198, 385] width 196 height 16
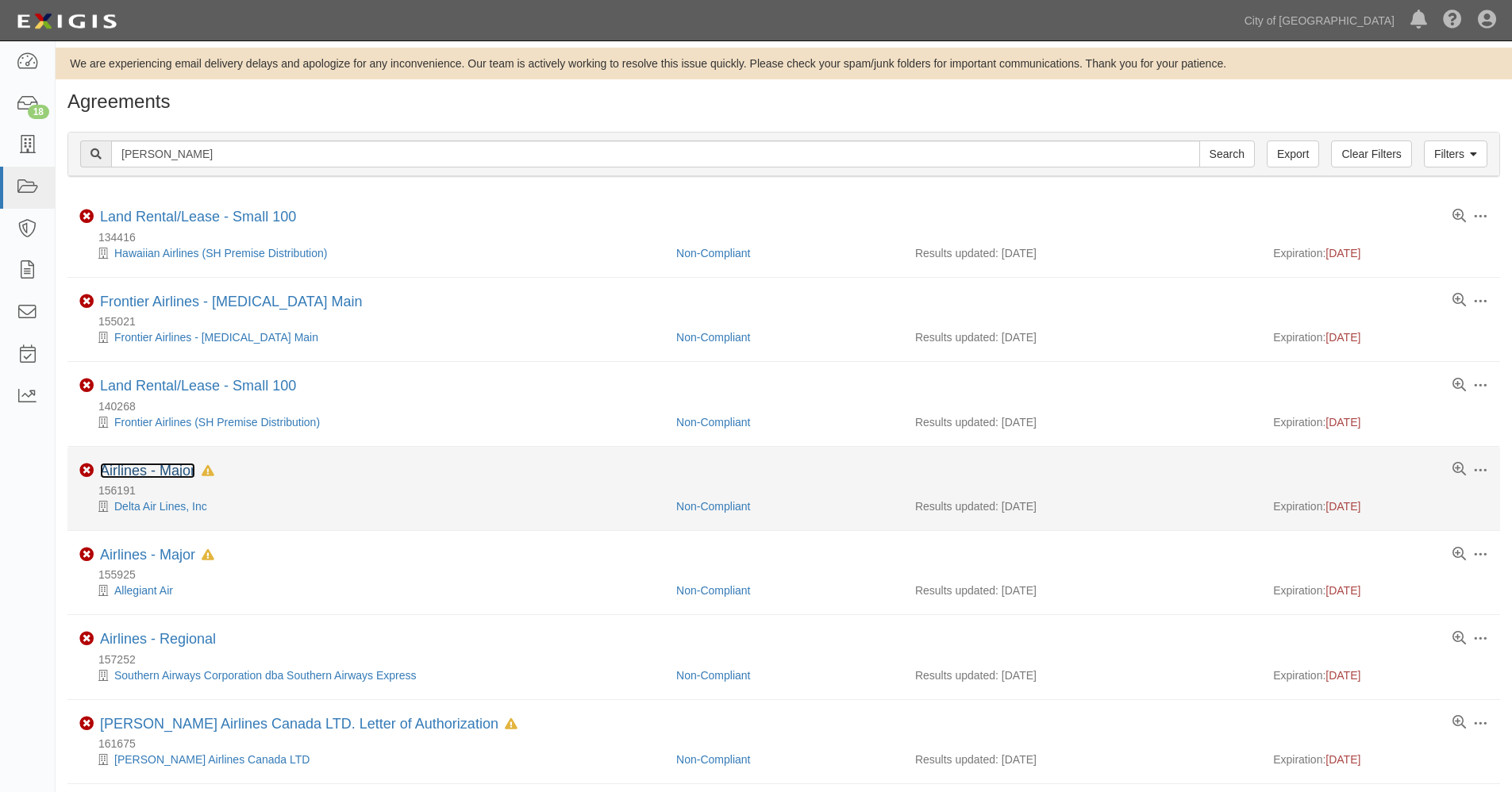
click at [150, 468] on link "Airlines - Major" at bounding box center [147, 470] width 96 height 16
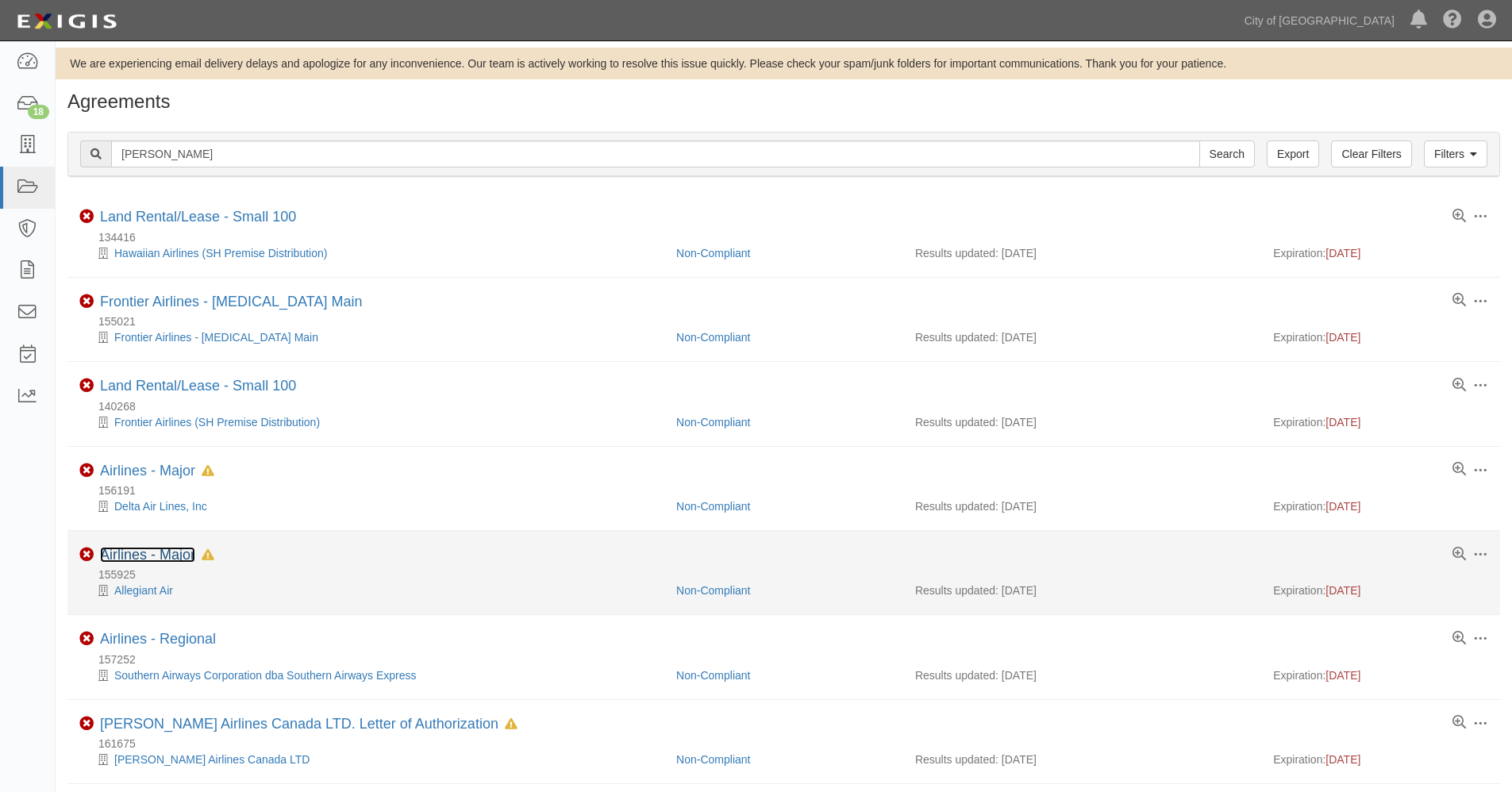
click at [160, 551] on link "Airlines - Major" at bounding box center [147, 555] width 96 height 16
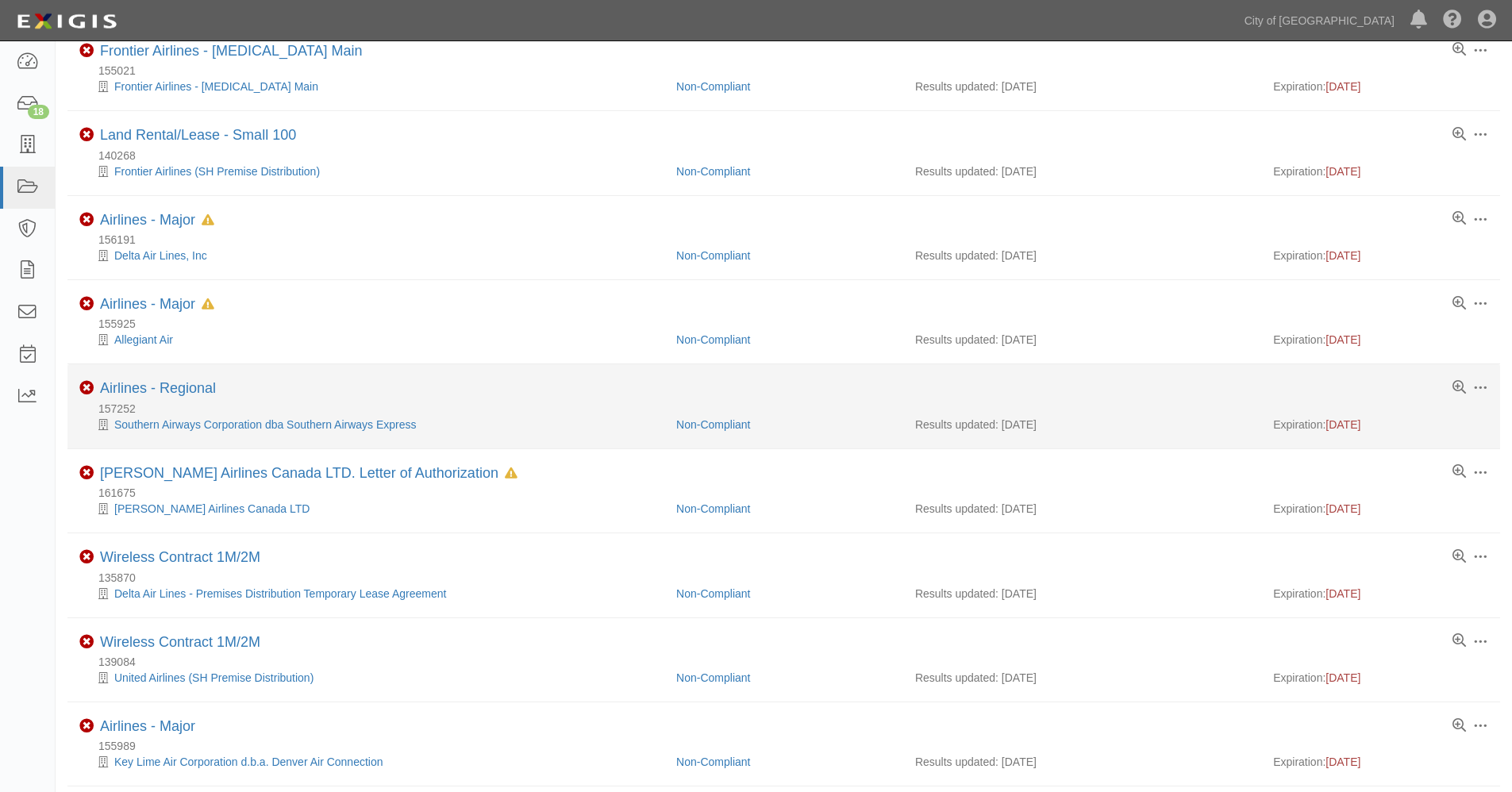
scroll to position [264, 0]
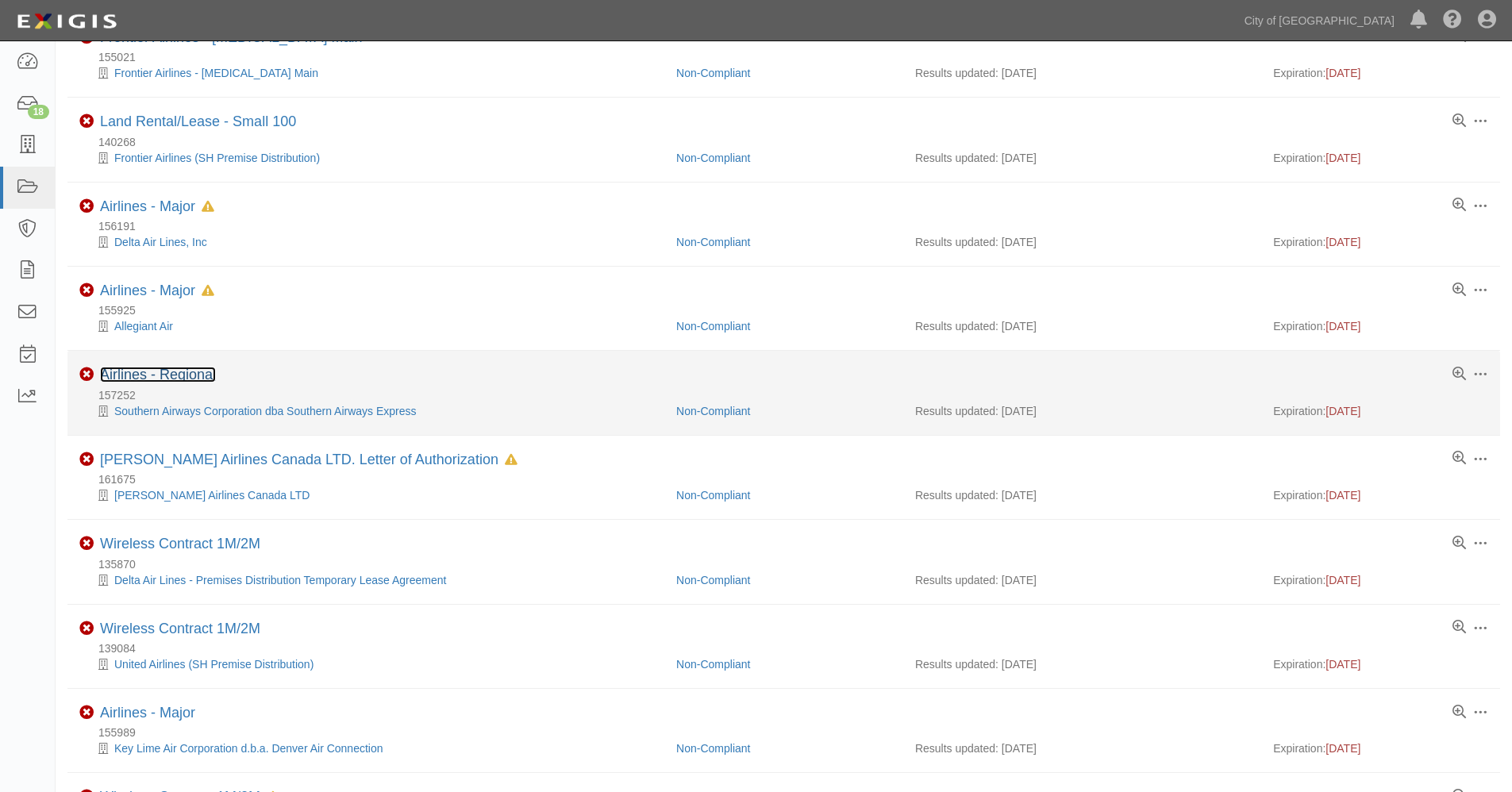
click at [163, 375] on link "Airlines - Regional" at bounding box center [158, 374] width 116 height 16
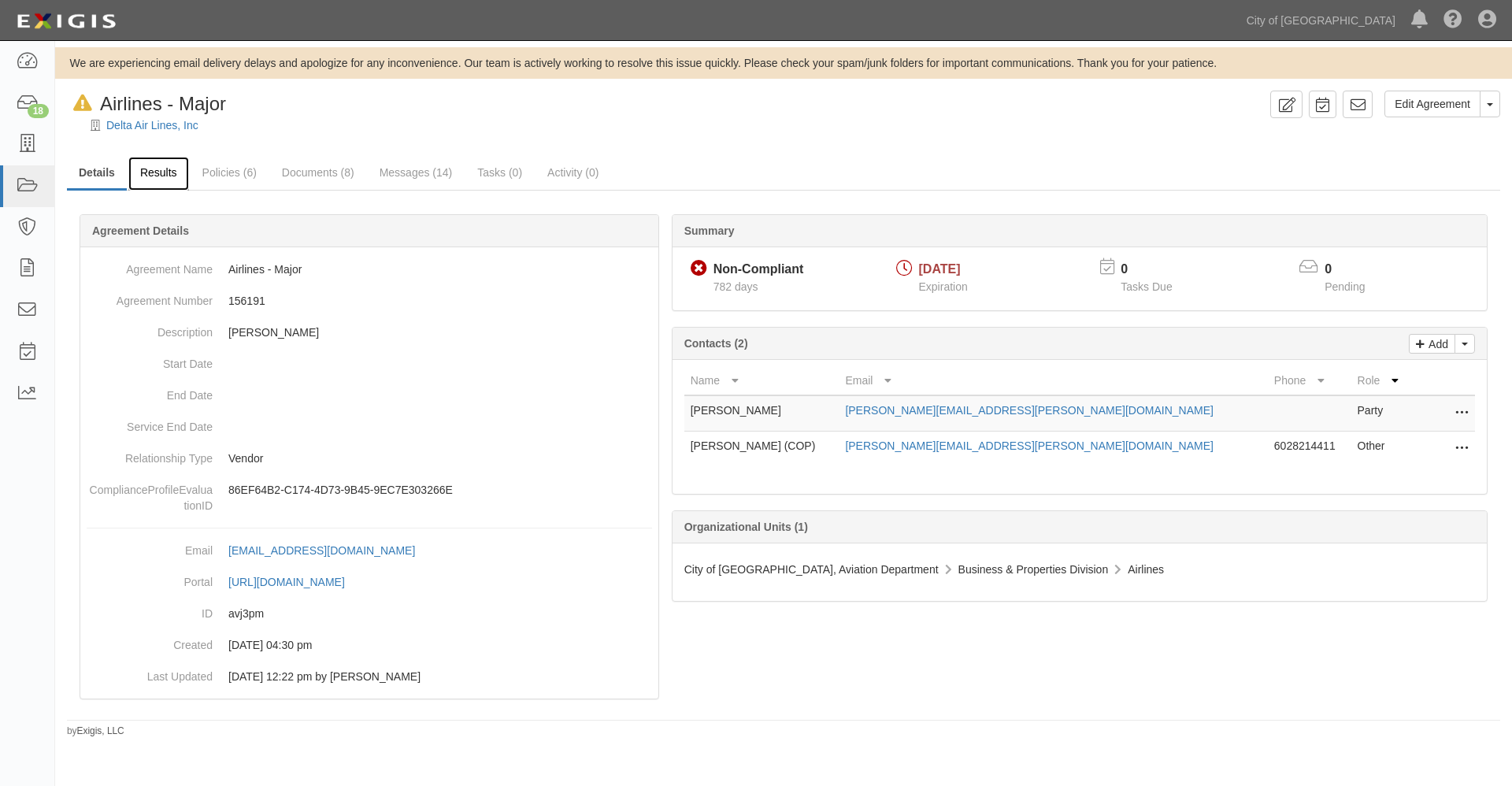
click at [167, 168] on link "Results" at bounding box center [158, 173] width 61 height 34
click at [161, 172] on link "Results" at bounding box center [158, 173] width 61 height 34
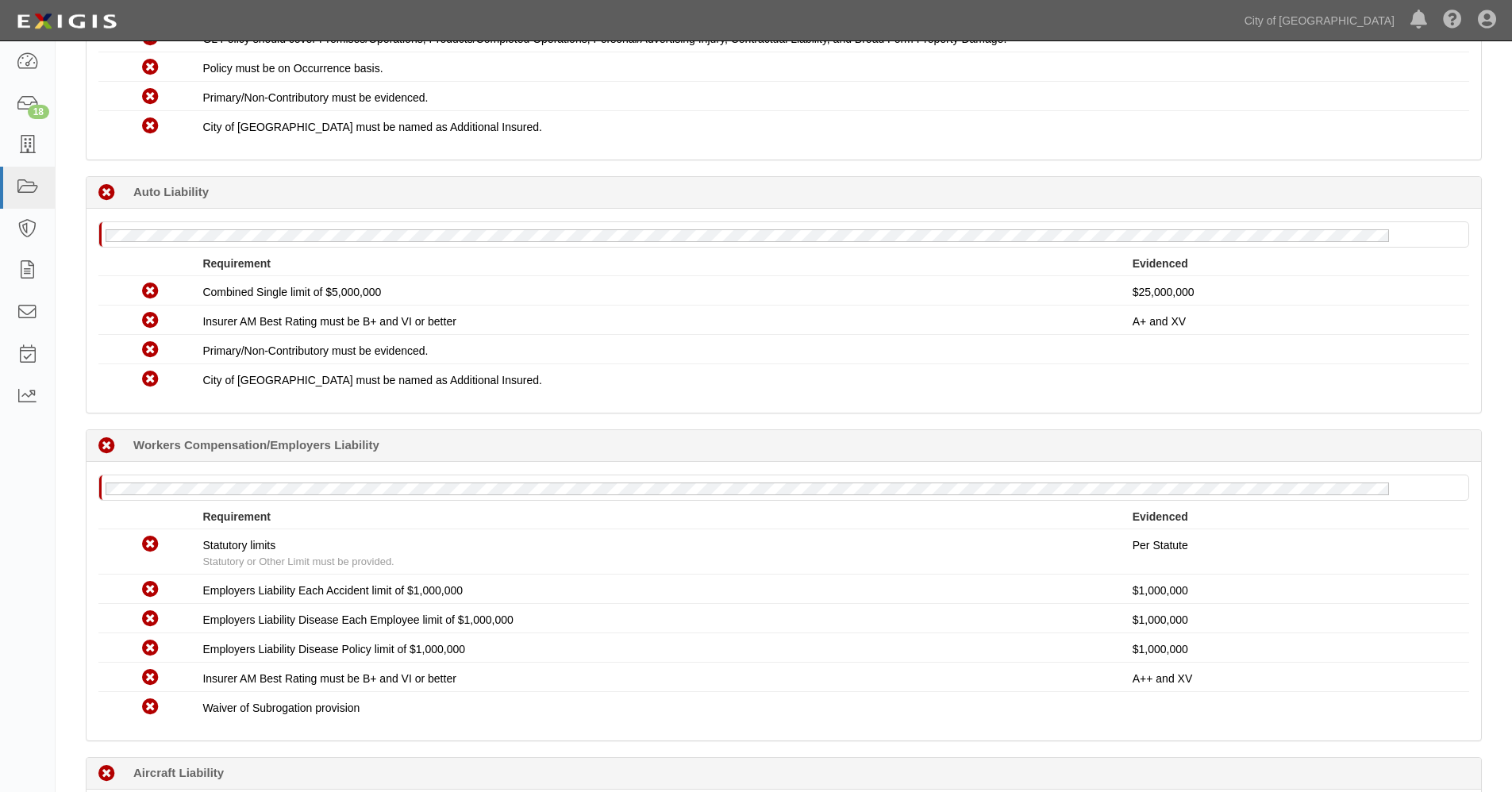
scroll to position [703, 0]
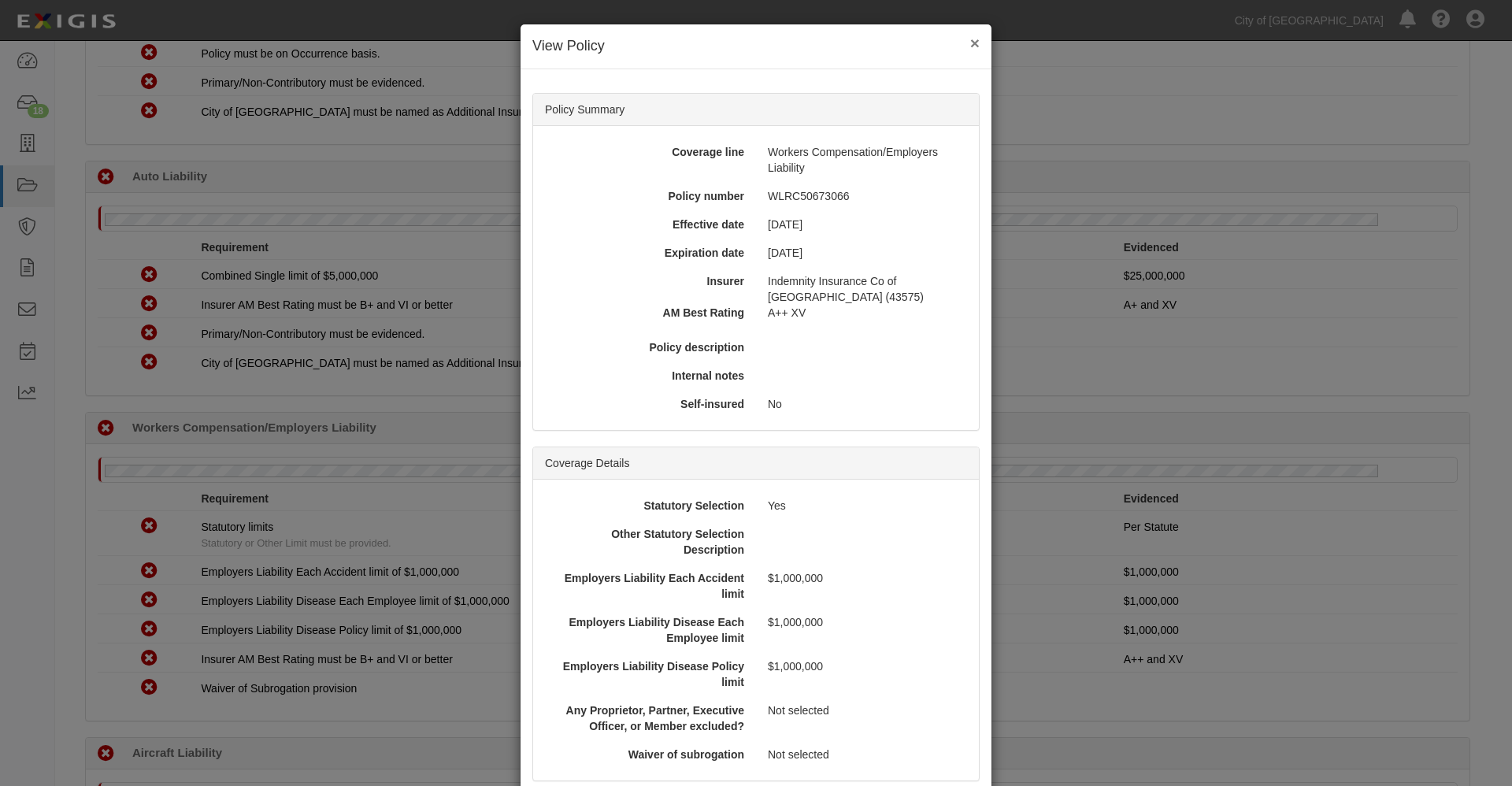
click at [973, 41] on button "×" at bounding box center [975, 43] width 9 height 17
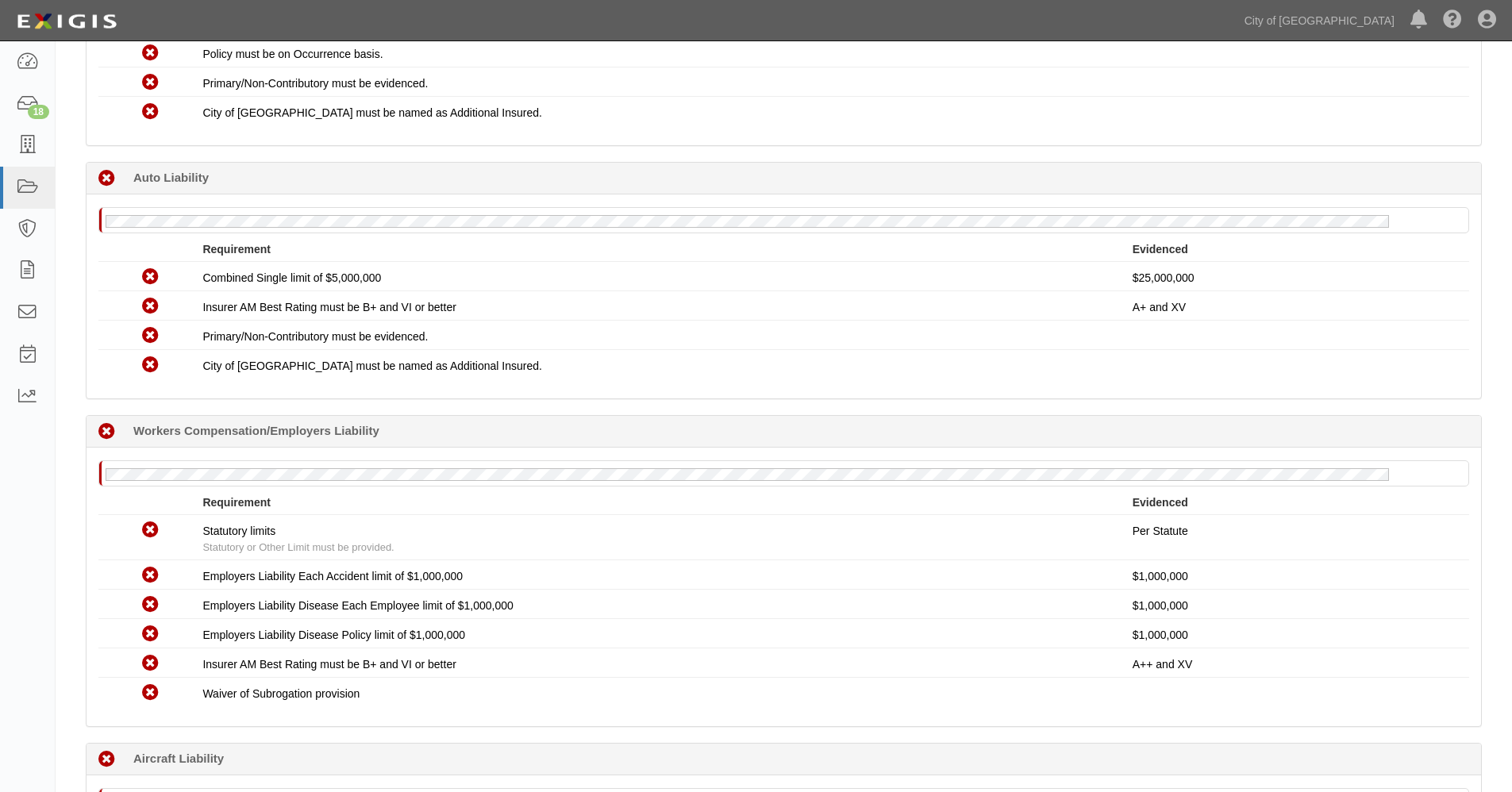
scroll to position [0, 0]
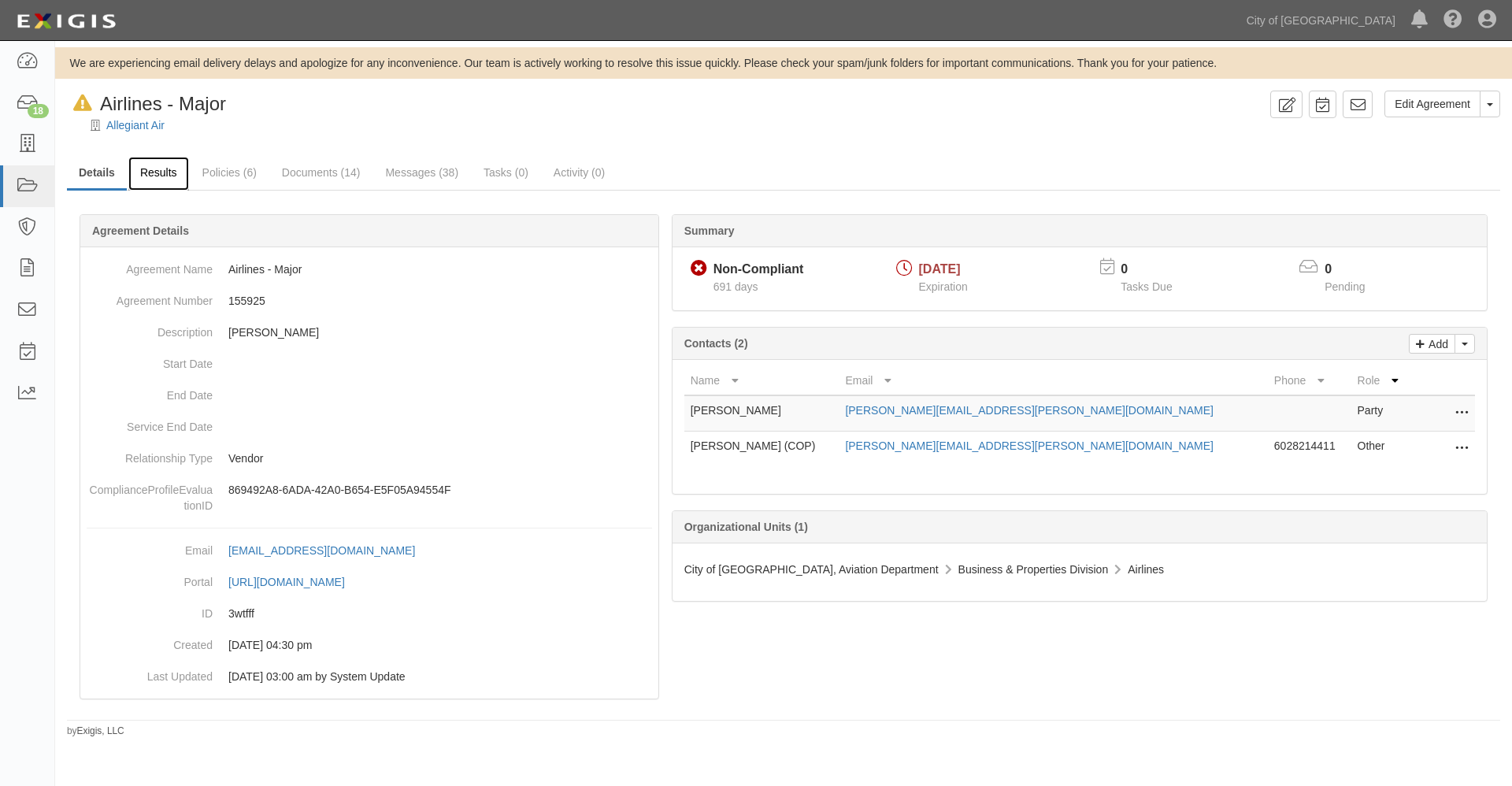
click at [176, 175] on link "Results" at bounding box center [158, 173] width 61 height 34
click at [160, 169] on link "Results" at bounding box center [158, 173] width 61 height 34
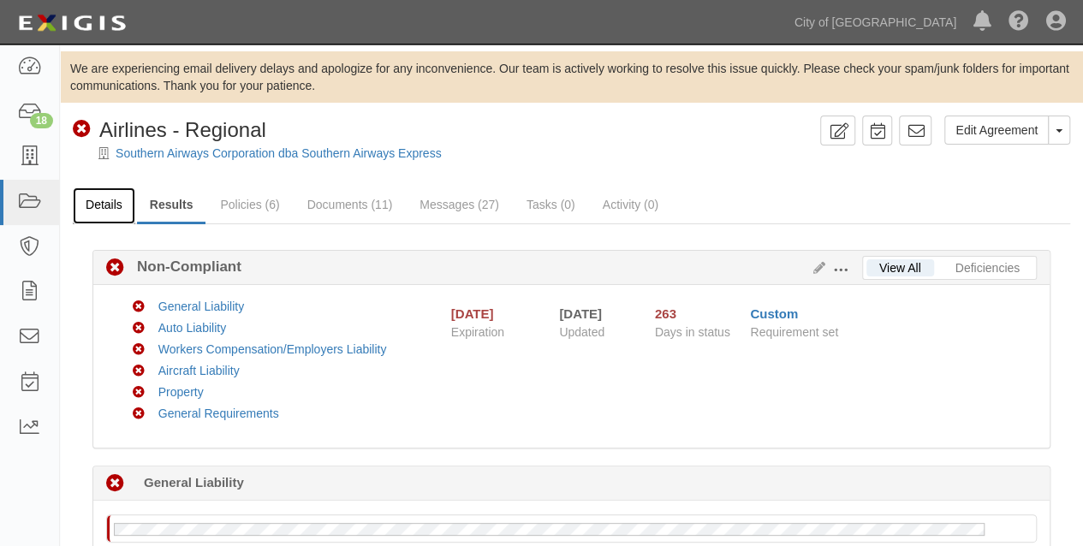
click at [107, 199] on link "Details" at bounding box center [104, 205] width 62 height 37
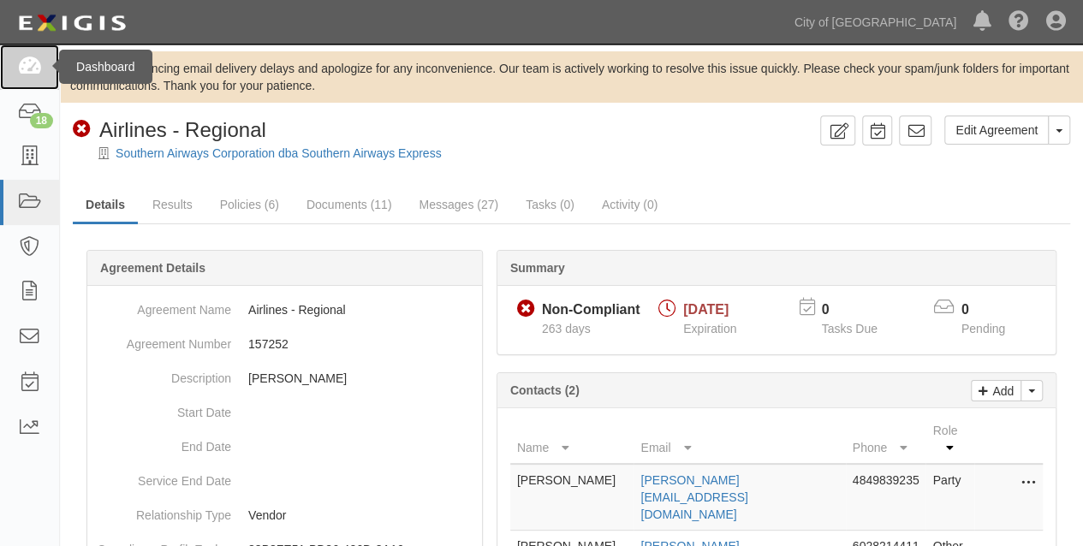
click at [30, 60] on icon at bounding box center [29, 67] width 24 height 20
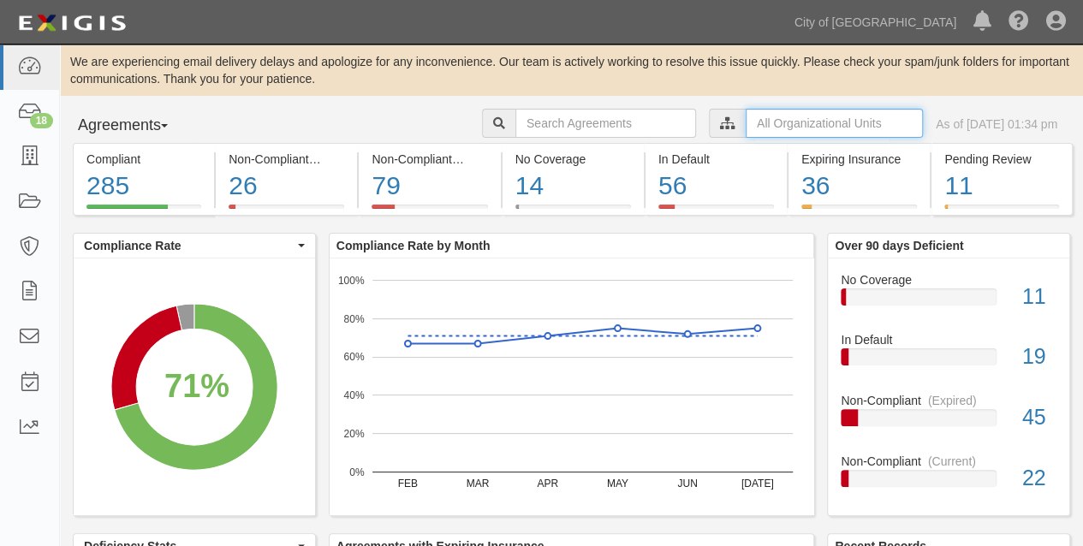
click at [745, 118] on input "text" at bounding box center [833, 123] width 177 height 29
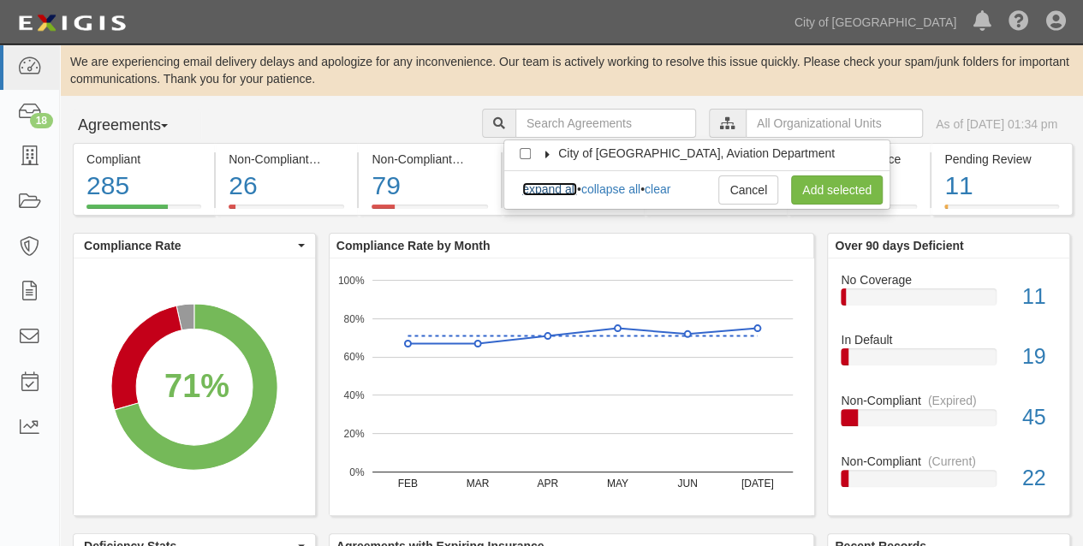
click at [557, 192] on link "expand all" at bounding box center [549, 189] width 55 height 14
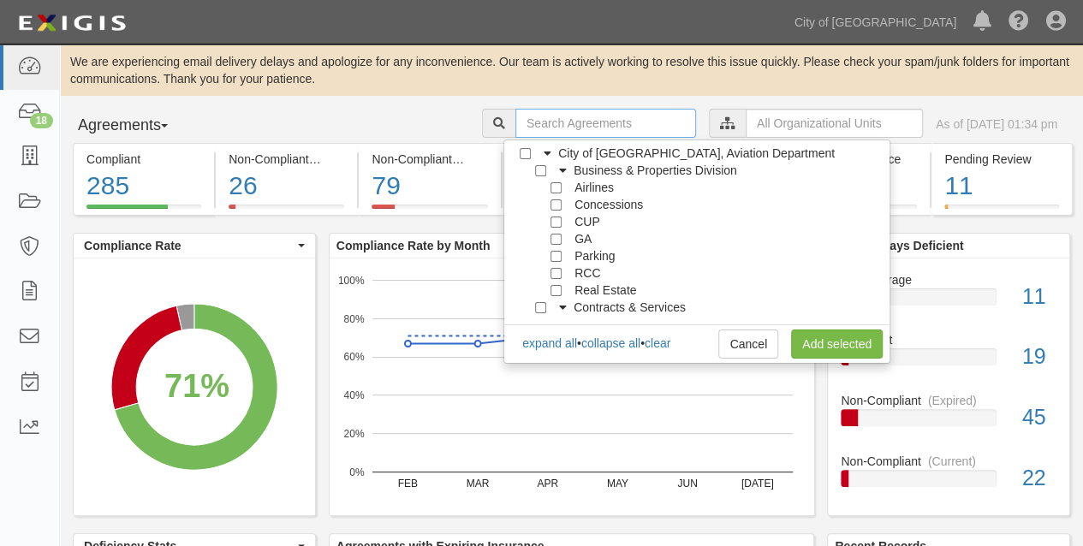
click at [528, 118] on input "text" at bounding box center [605, 123] width 181 height 29
type input "grosskopf"
click at [819, 341] on link "Add selected" at bounding box center [837, 343] width 92 height 29
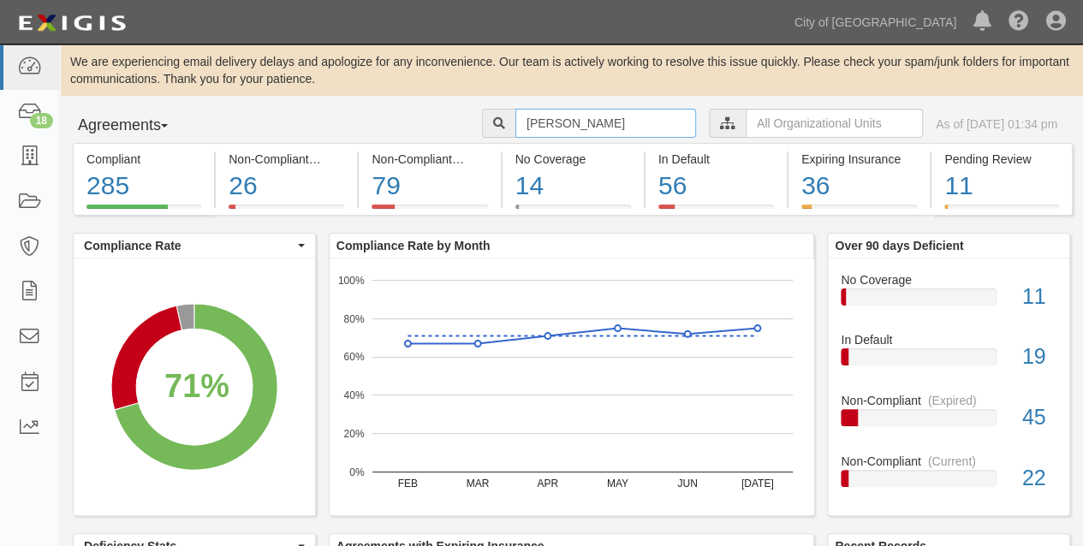
click at [558, 123] on input "grosskopf" at bounding box center [605, 123] width 181 height 29
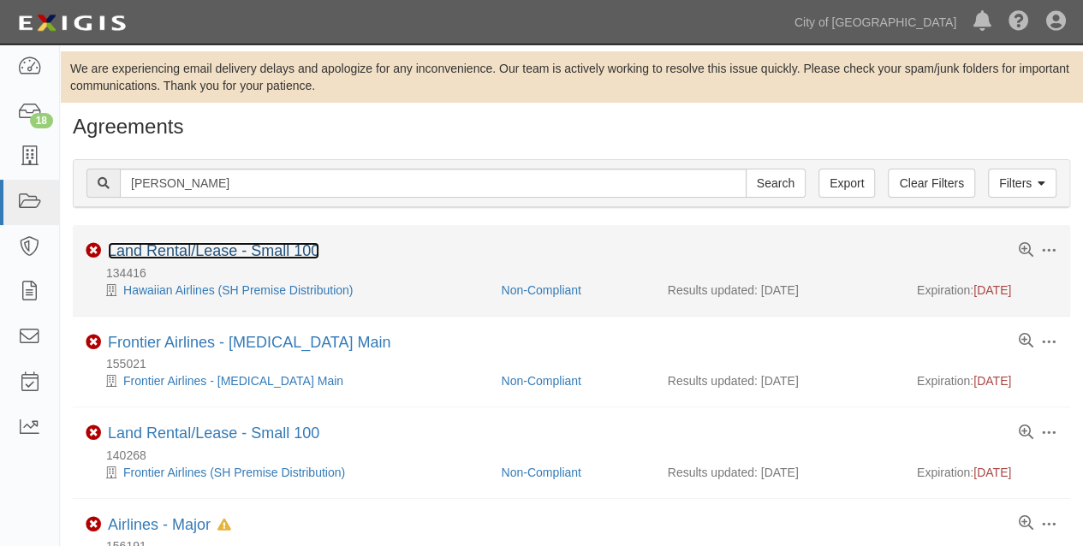
click at [201, 249] on link "Land Rental/Lease - Small 100" at bounding box center [213, 250] width 211 height 17
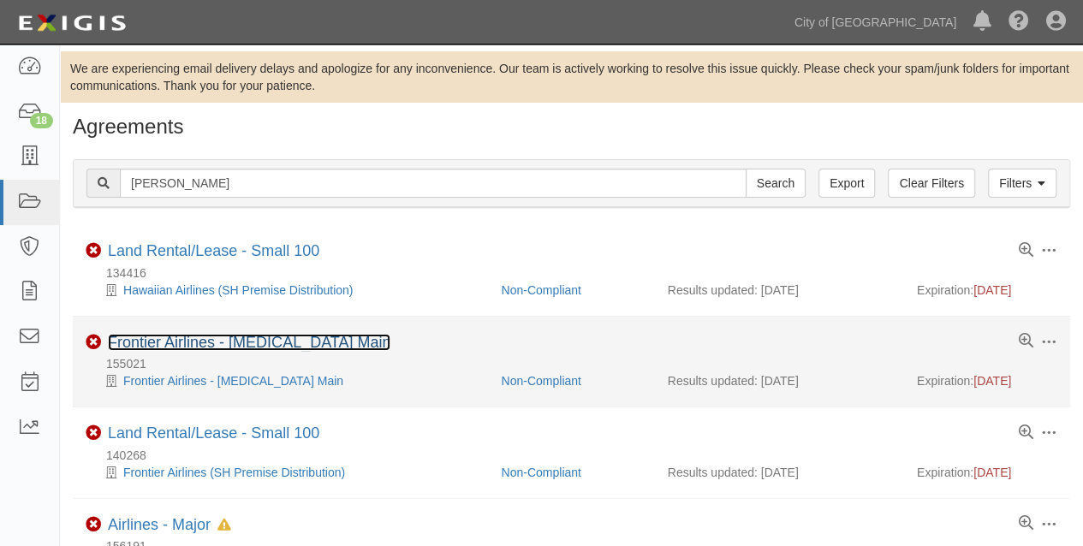
click at [160, 340] on link "Frontier Airlines - T3 Main" at bounding box center [249, 342] width 282 height 17
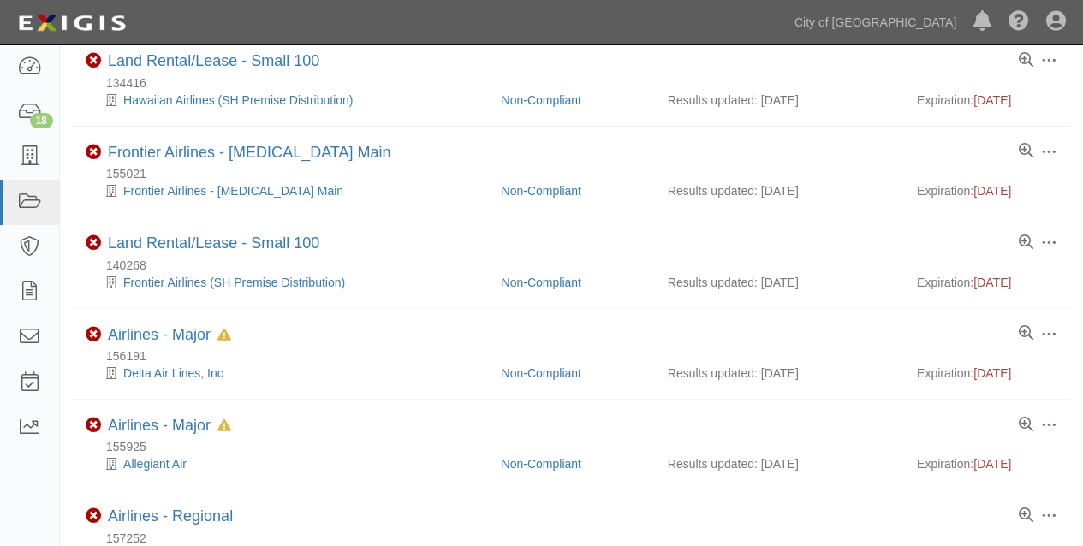
scroll to position [193, 0]
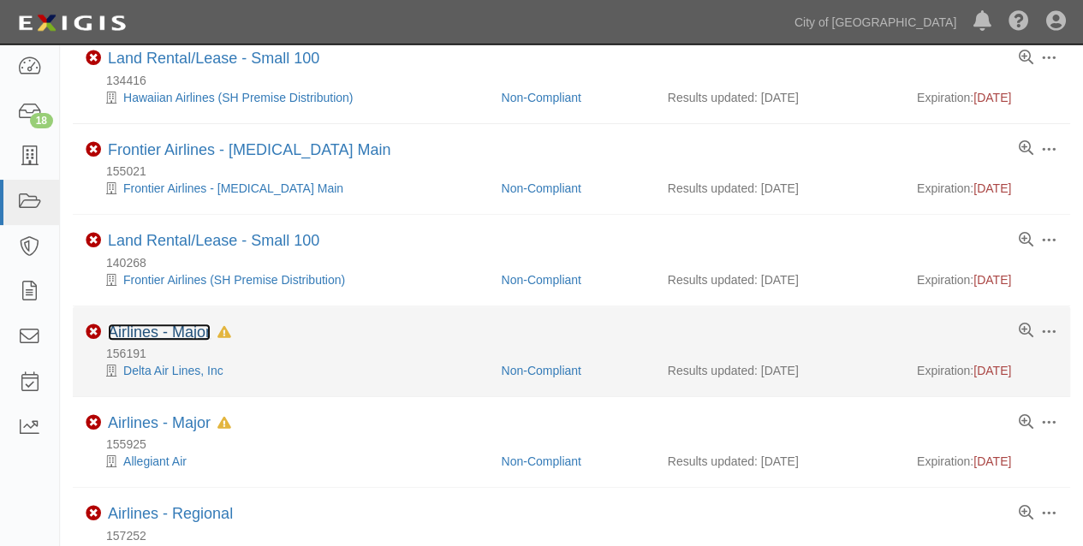
click at [133, 327] on link "Airlines - Major" at bounding box center [159, 331] width 103 height 17
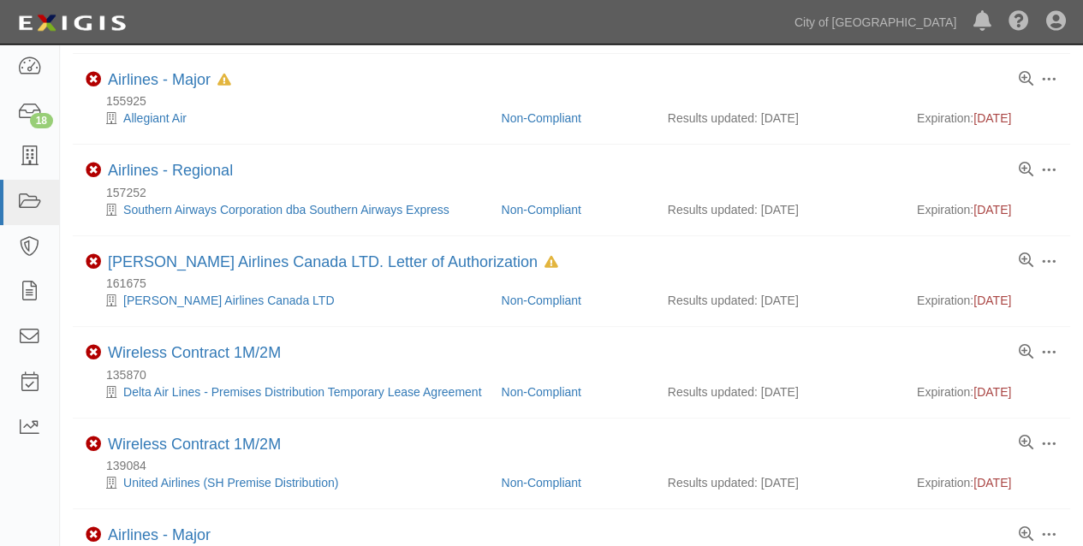
scroll to position [537, 0]
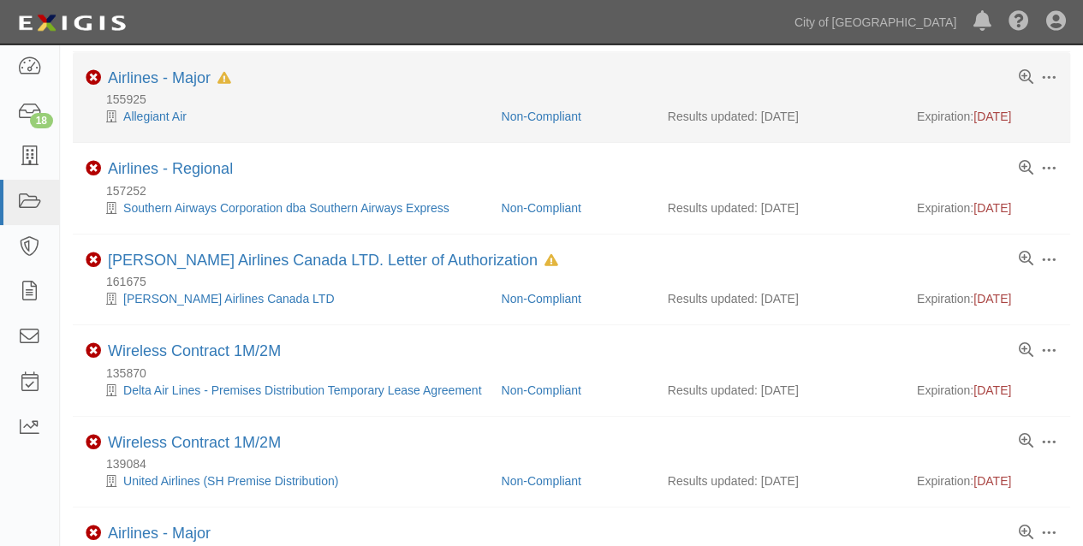
click at [207, 103] on div "155925" at bounding box center [578, 99] width 984 height 17
click at [145, 75] on link "Airlines - Major" at bounding box center [159, 77] width 103 height 17
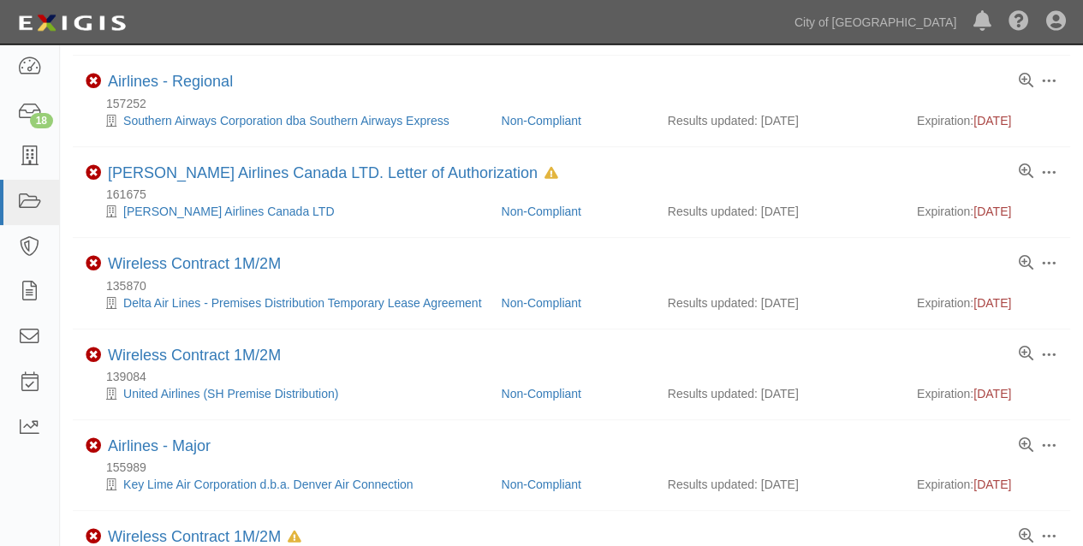
scroll to position [620, 0]
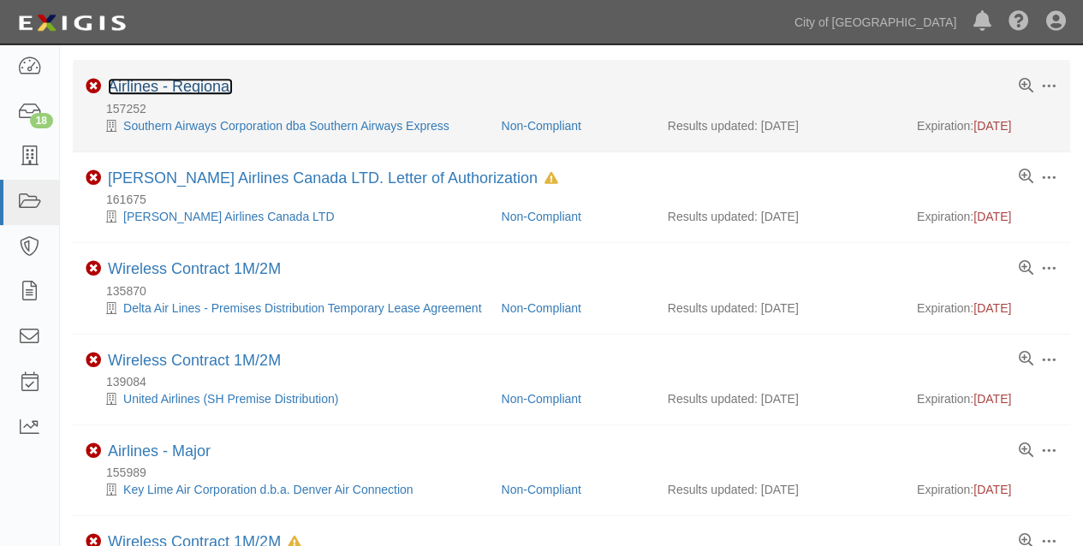
click at [139, 79] on link "Airlines - Regional" at bounding box center [170, 86] width 125 height 17
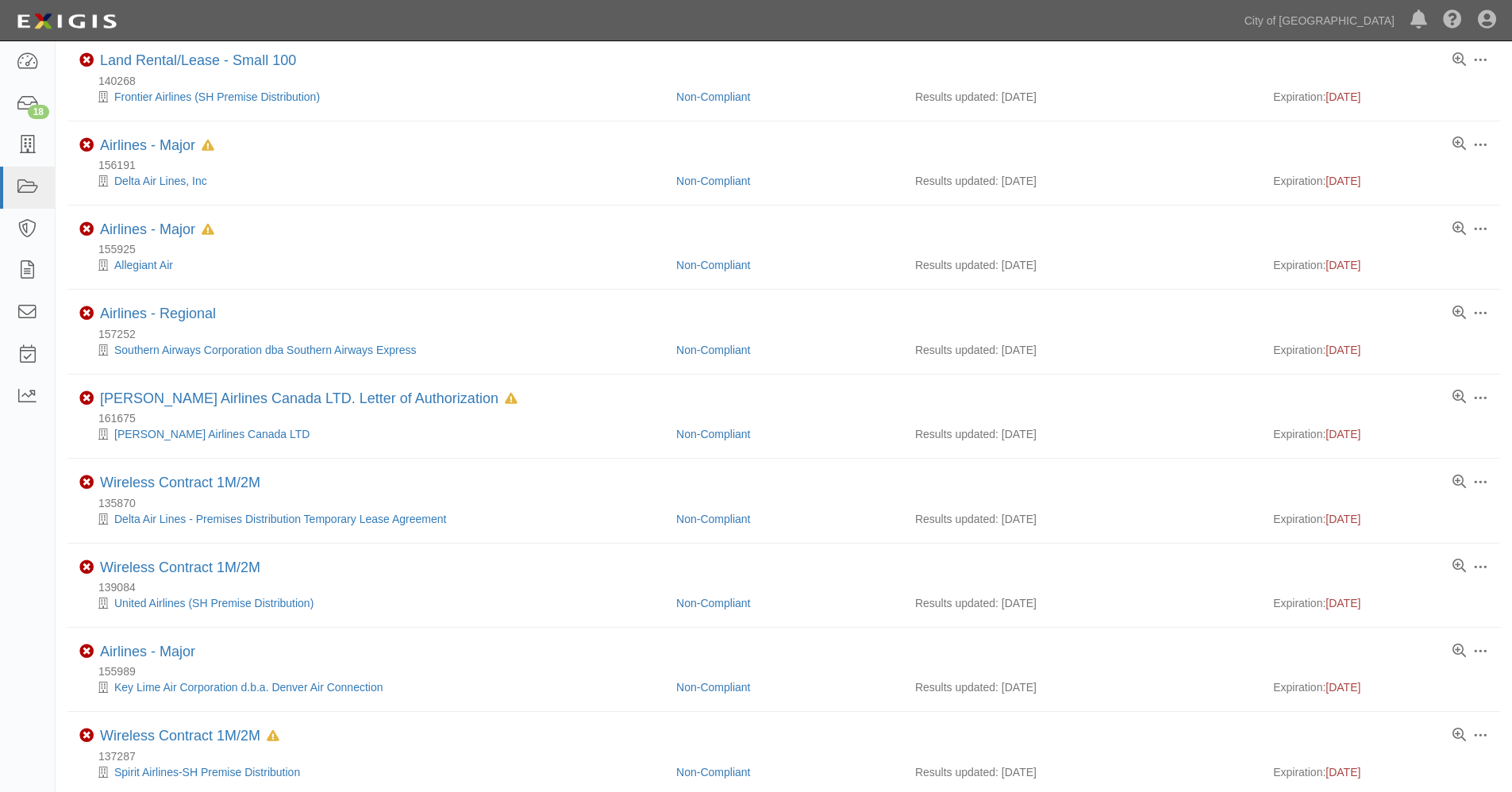
scroll to position [46, 0]
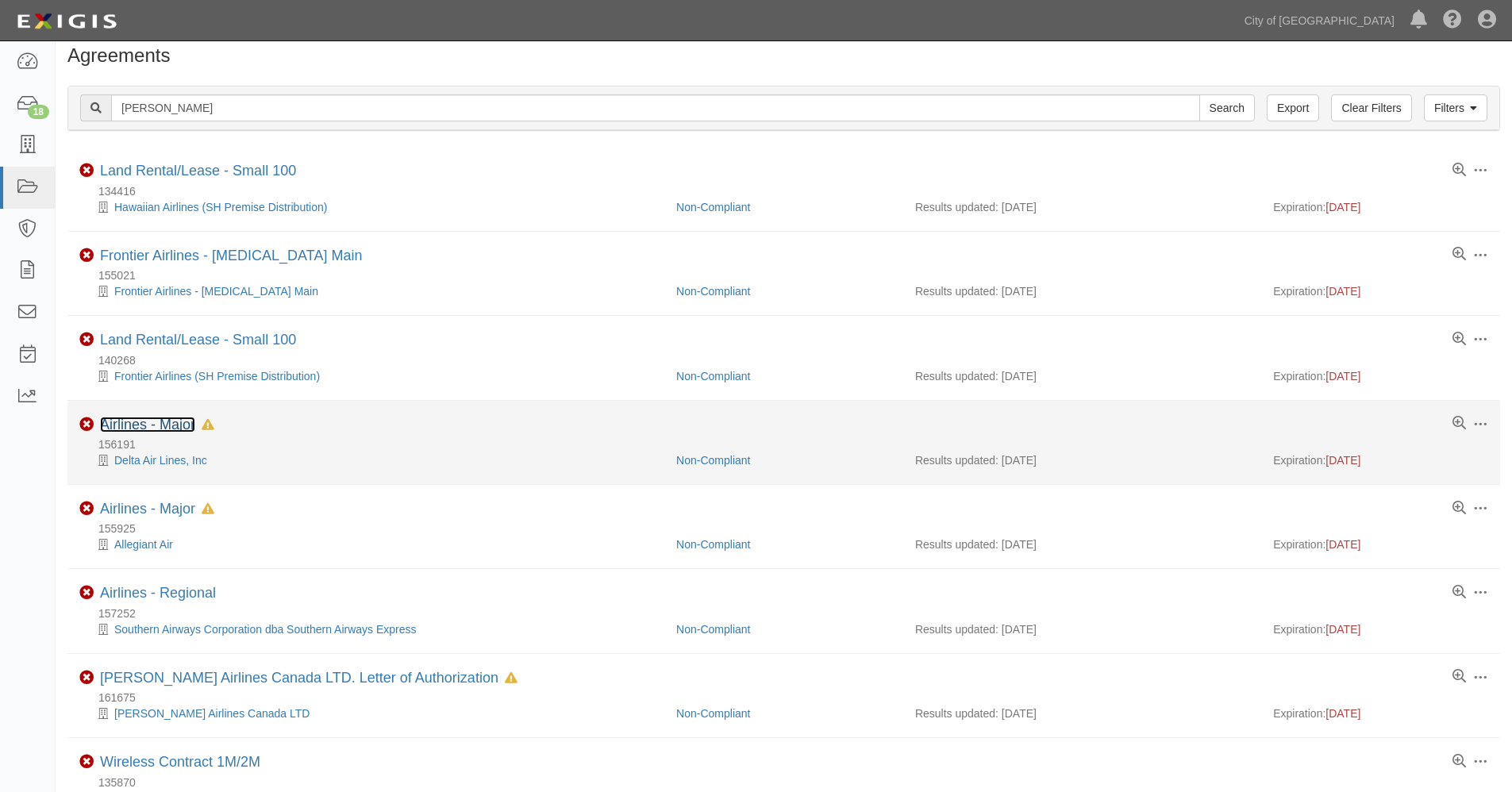
click at [135, 423] on link "Airlines - Major" at bounding box center [147, 424] width 96 height 16
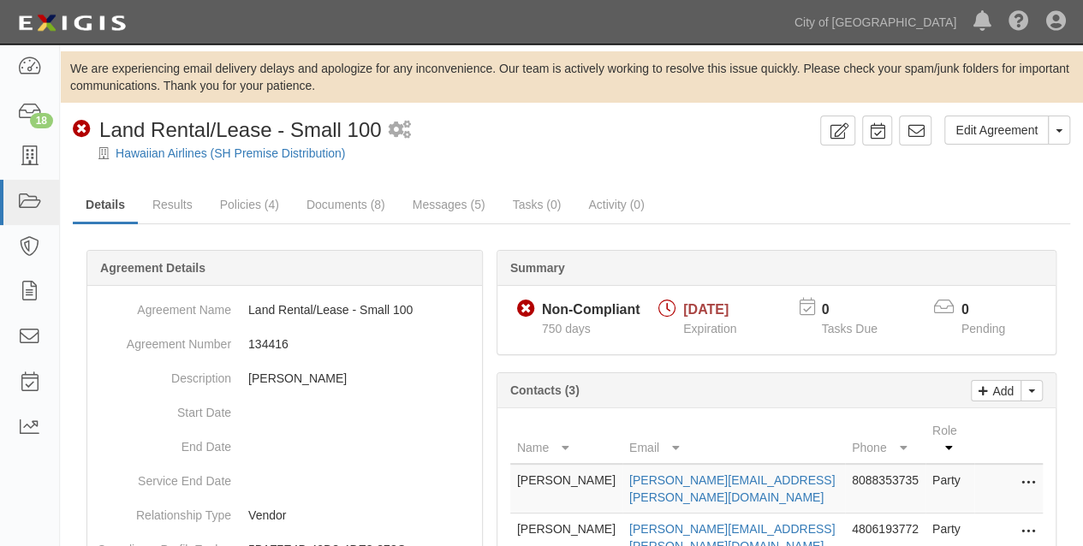
click at [567, 324] on span "750 days" at bounding box center [566, 329] width 49 height 14
click at [176, 206] on link "Results" at bounding box center [172, 205] width 66 height 37
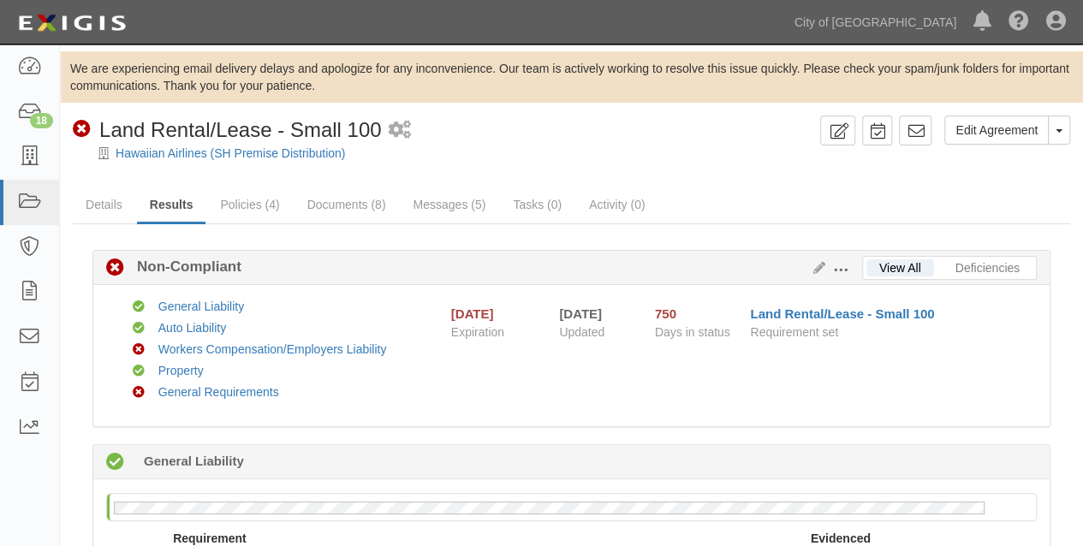
click at [176, 206] on link "Results" at bounding box center [171, 205] width 69 height 37
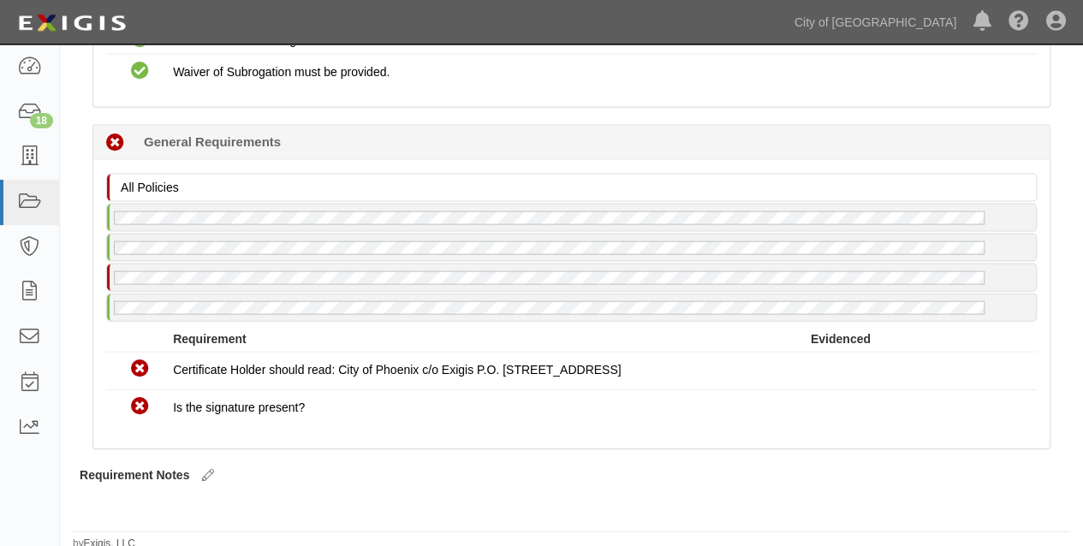
scroll to position [1765, 0]
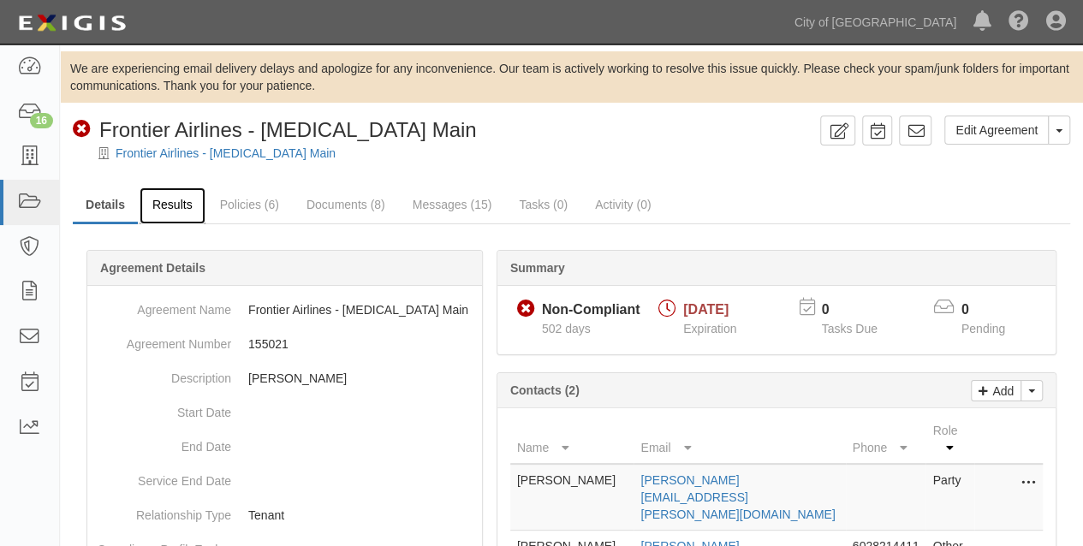
click at [178, 200] on link "Results" at bounding box center [172, 205] width 66 height 37
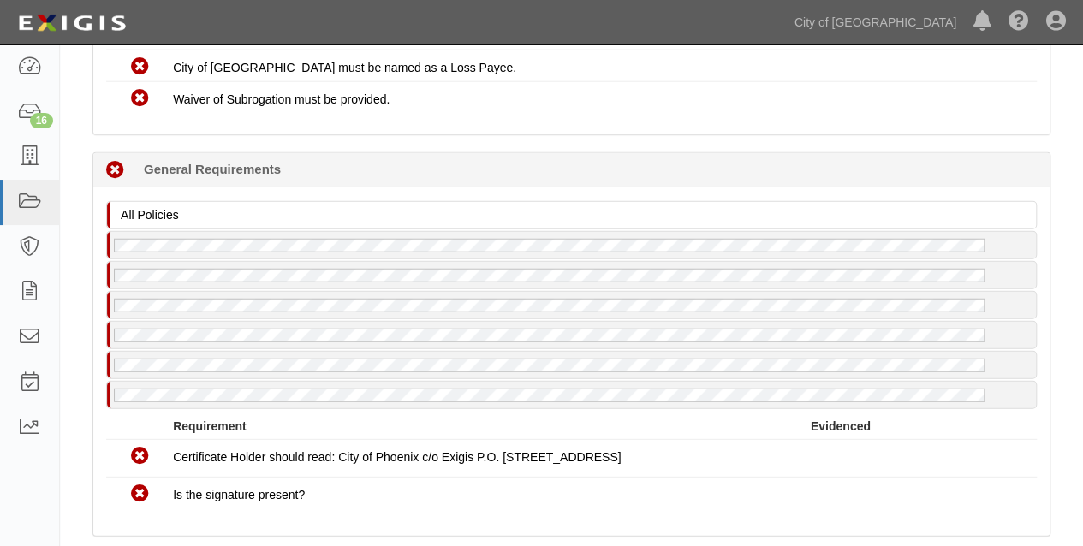
scroll to position [2116, 0]
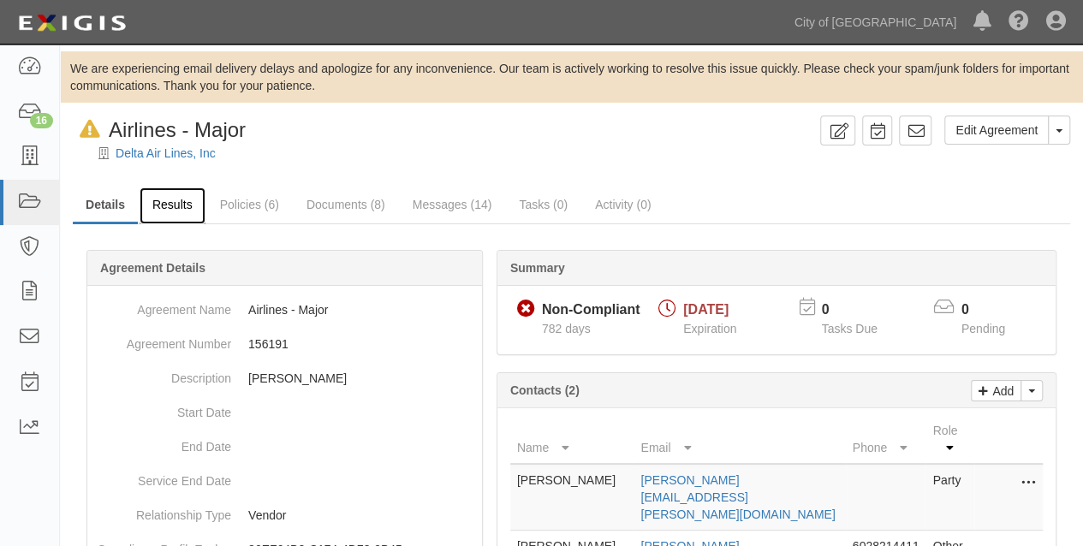
click at [175, 215] on link "Results" at bounding box center [172, 205] width 66 height 37
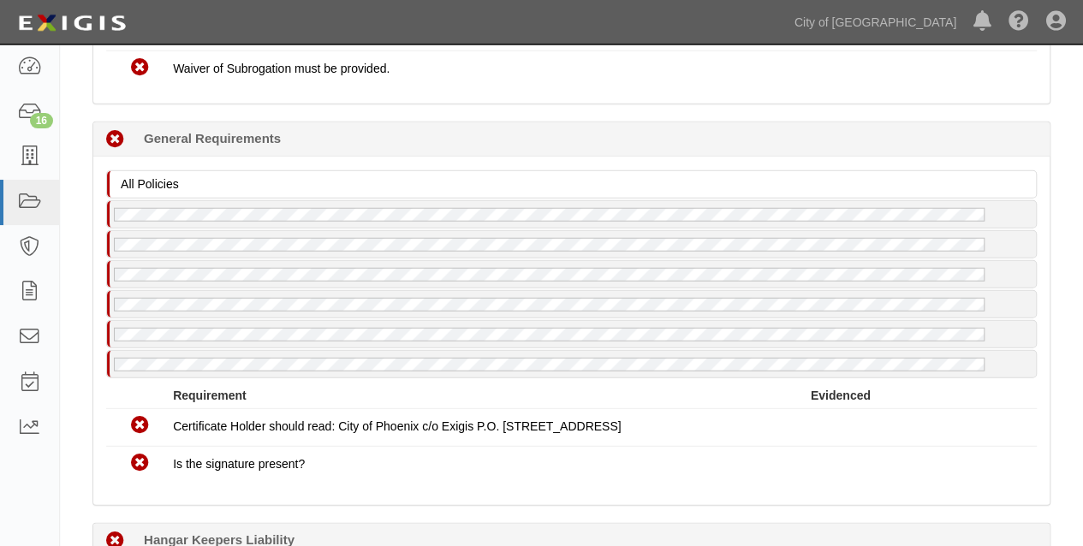
scroll to position [2154, 0]
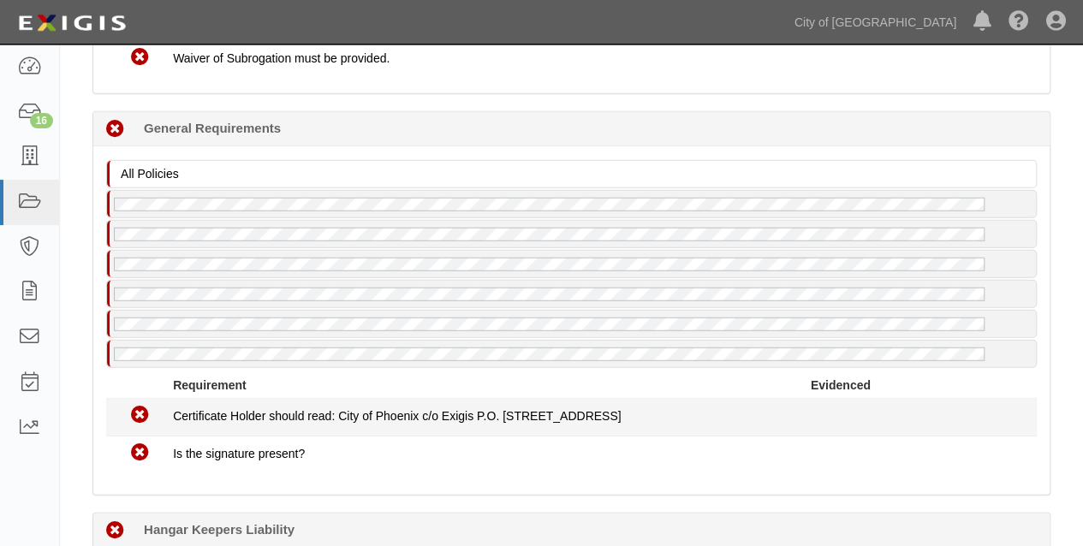
click at [600, 406] on div "Non-Compliant Certificate Holder should read: City of Phoenix c/o Exigis P.O. B…" at bounding box center [571, 417] width 956 height 28
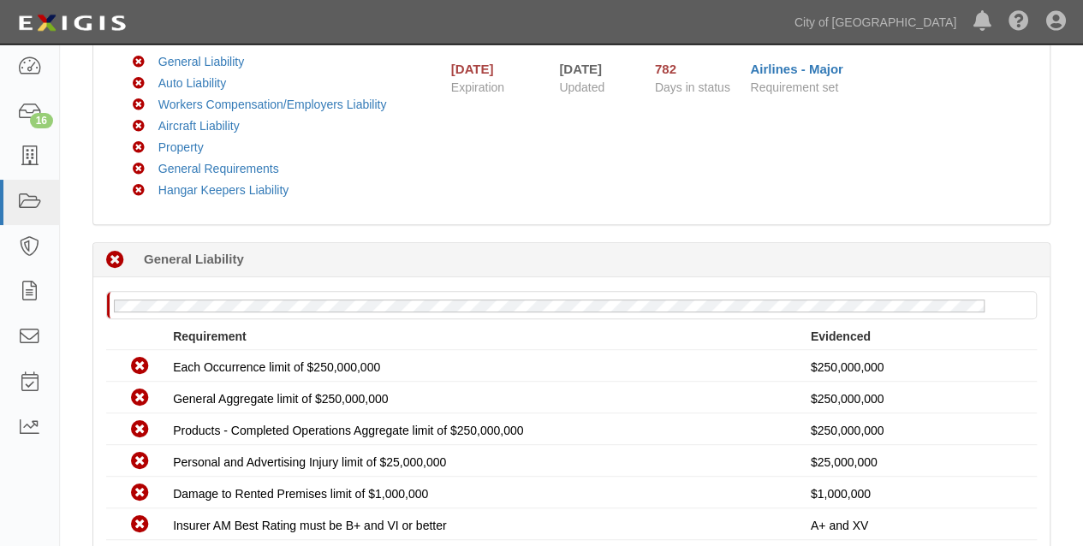
scroll to position [0, 0]
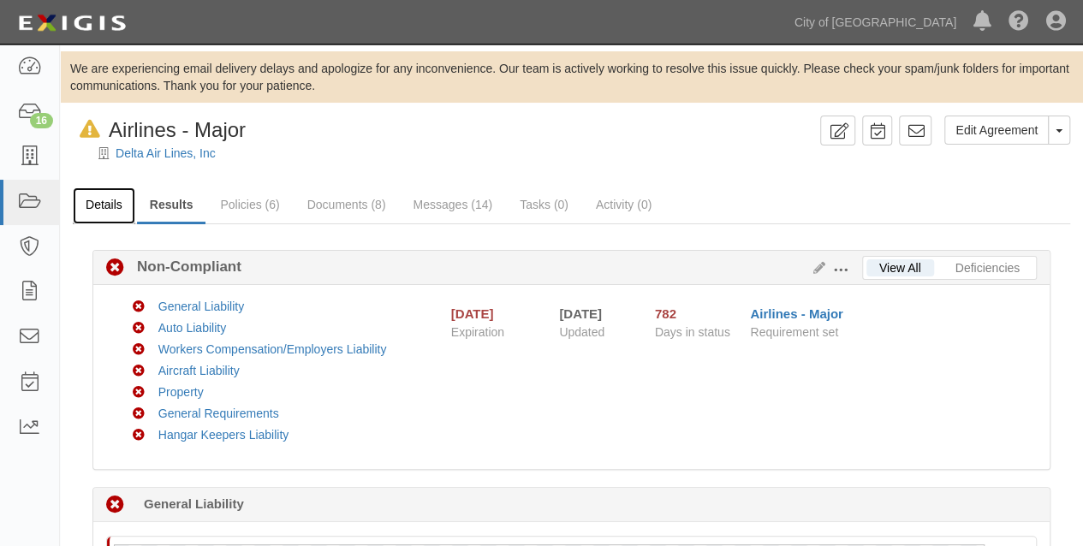
click at [106, 206] on link "Details" at bounding box center [104, 205] width 62 height 37
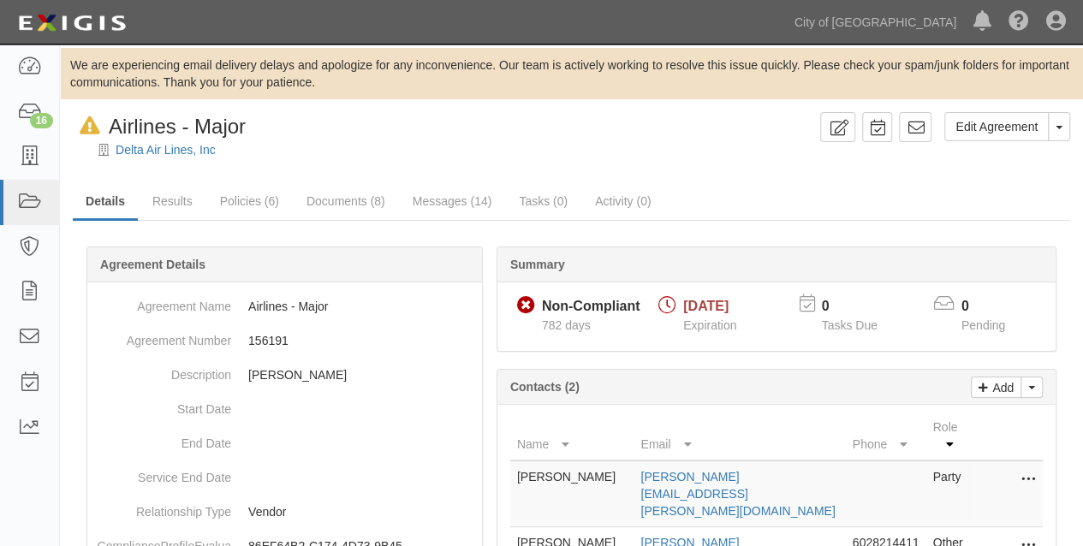
scroll to position [3, 0]
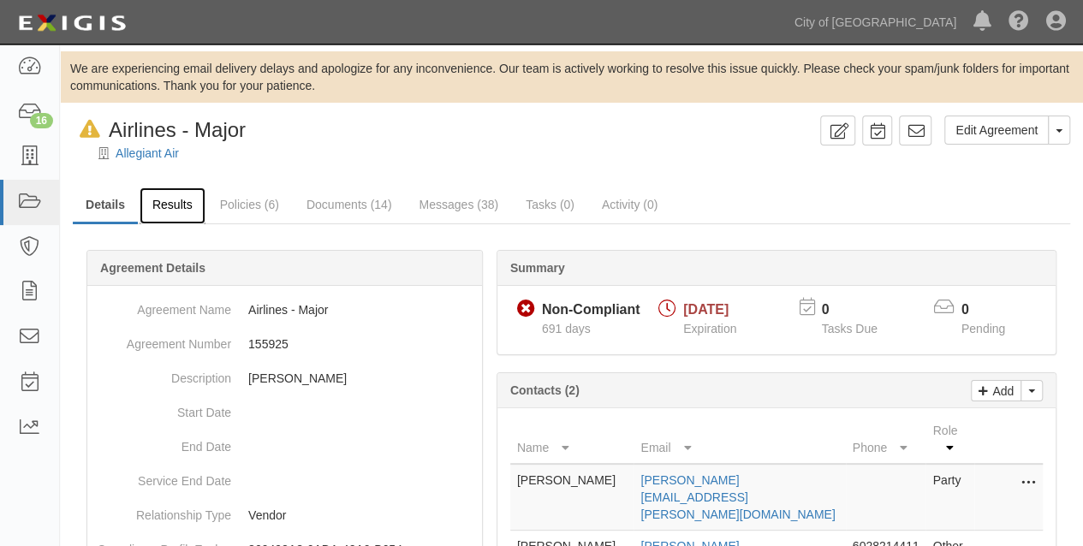
click at [183, 205] on link "Results" at bounding box center [172, 205] width 66 height 37
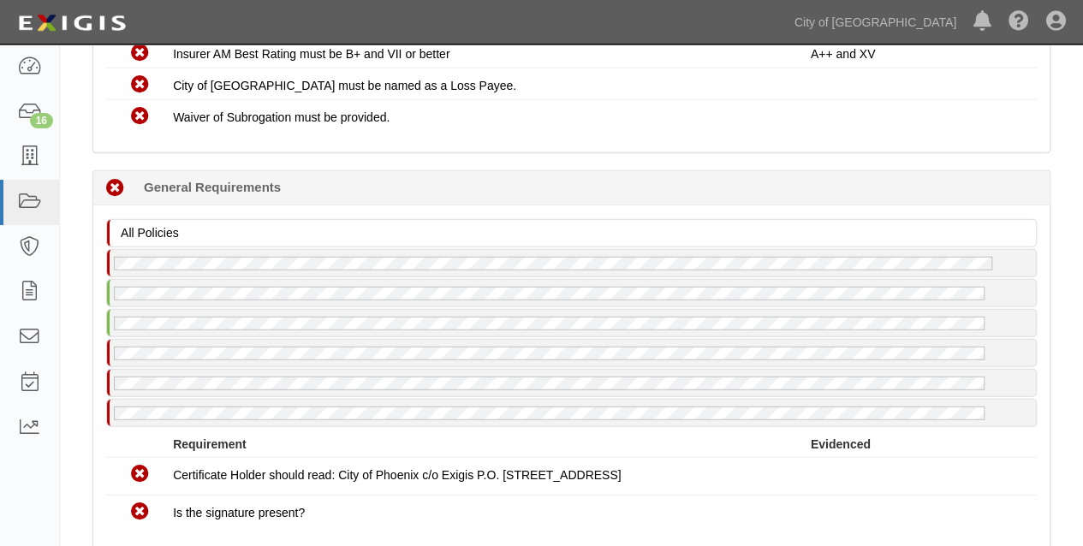
scroll to position [2133, 0]
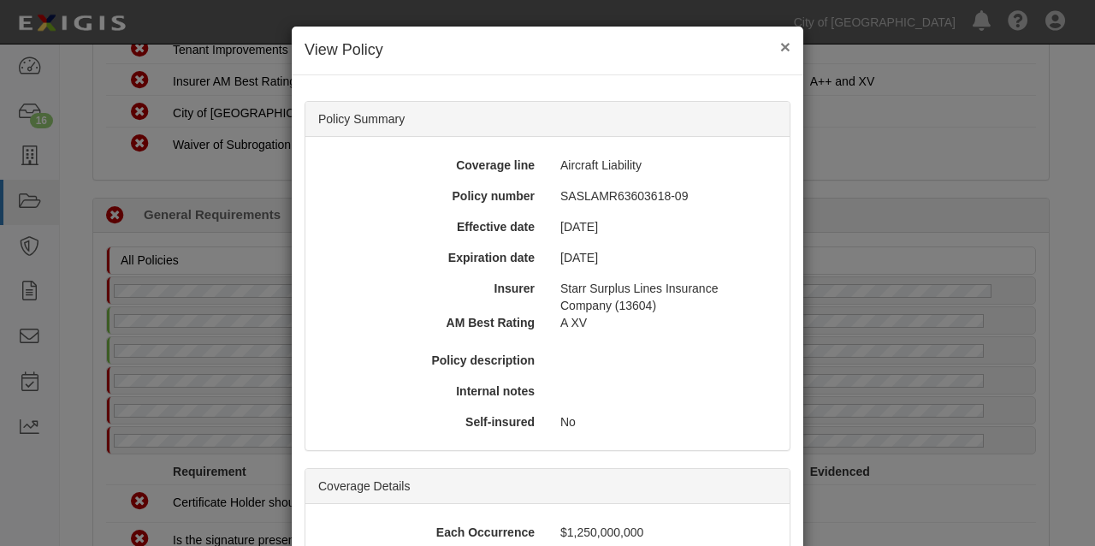
click at [780, 48] on button "×" at bounding box center [785, 47] width 10 height 18
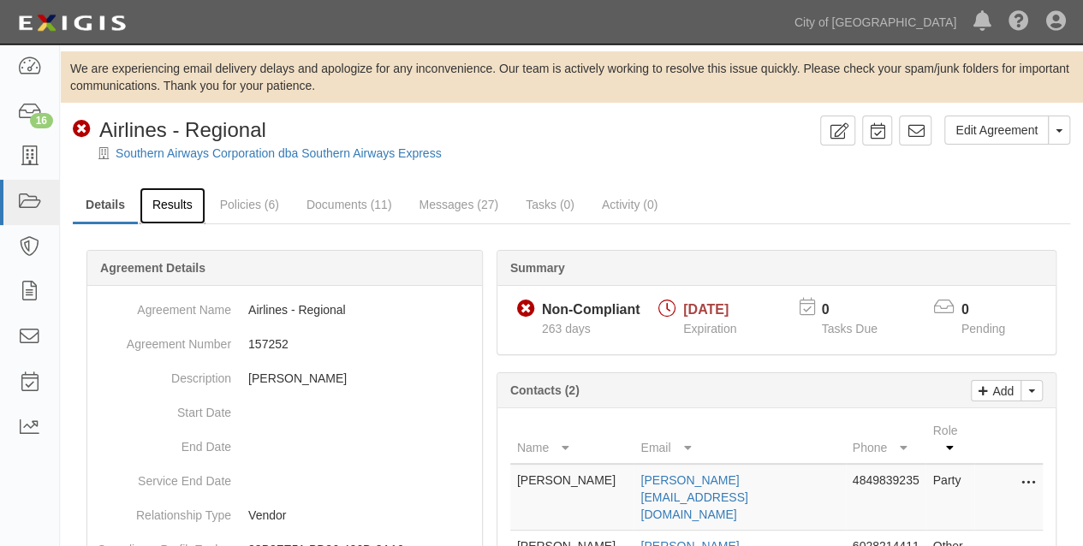
click at [164, 205] on link "Results" at bounding box center [172, 205] width 66 height 37
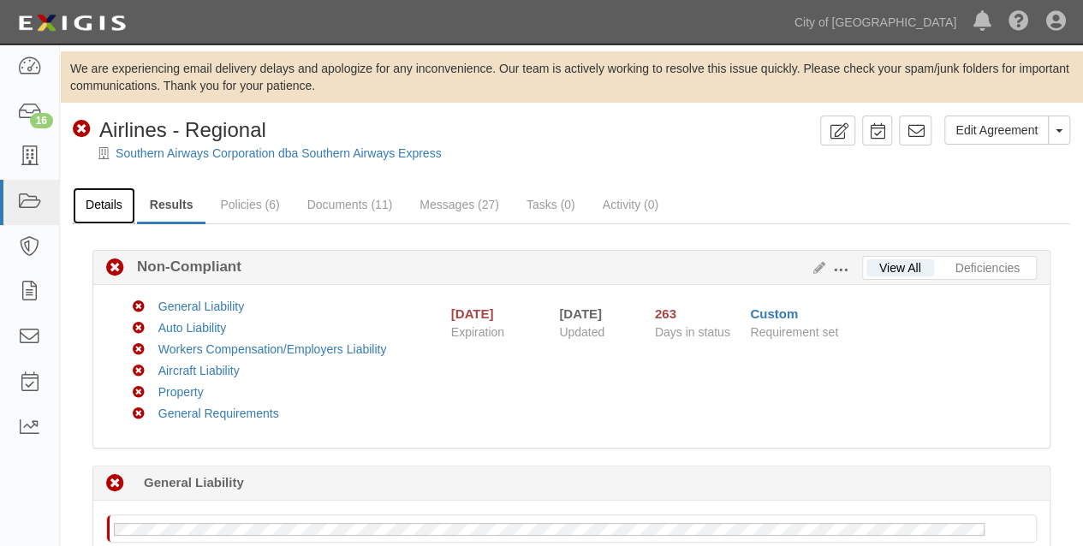
click at [101, 210] on link "Details" at bounding box center [104, 205] width 62 height 37
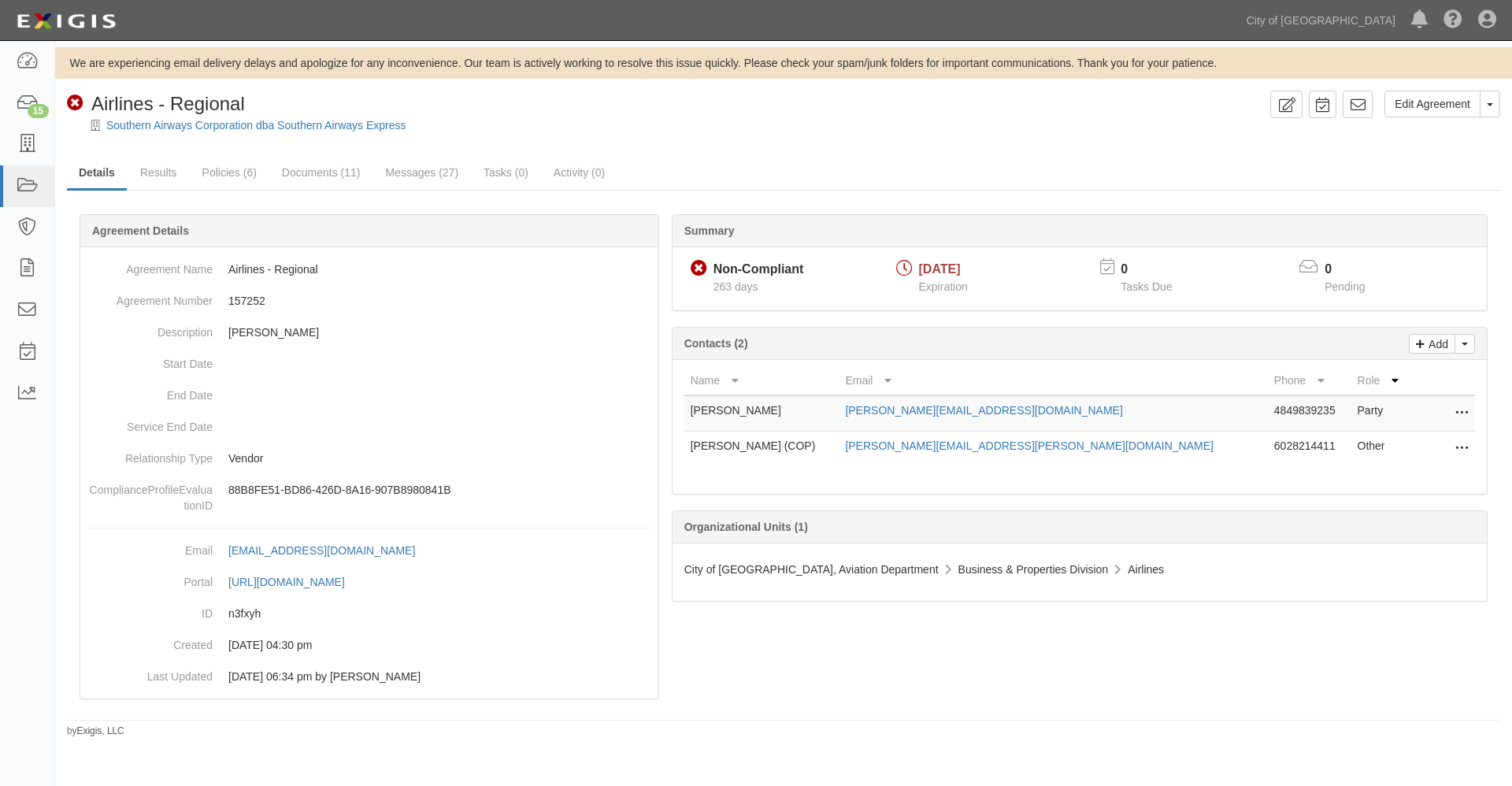
click at [721, 502] on div at bounding box center [783, 476] width 1433 height 478
